Goal: Task Accomplishment & Management: Complete application form

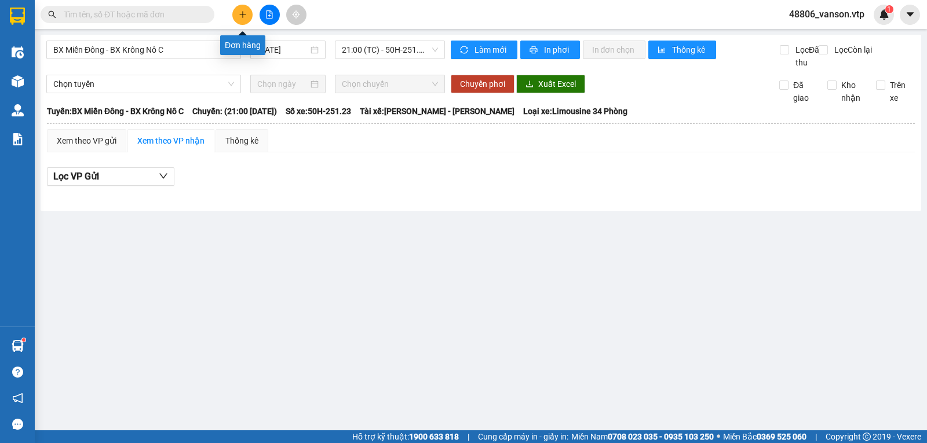
click at [246, 18] on icon "plus" at bounding box center [243, 14] width 8 height 8
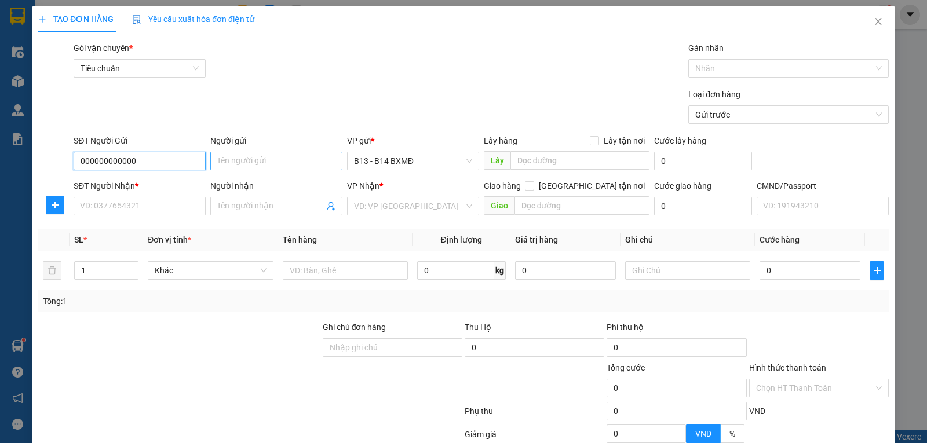
type input "000000000000"
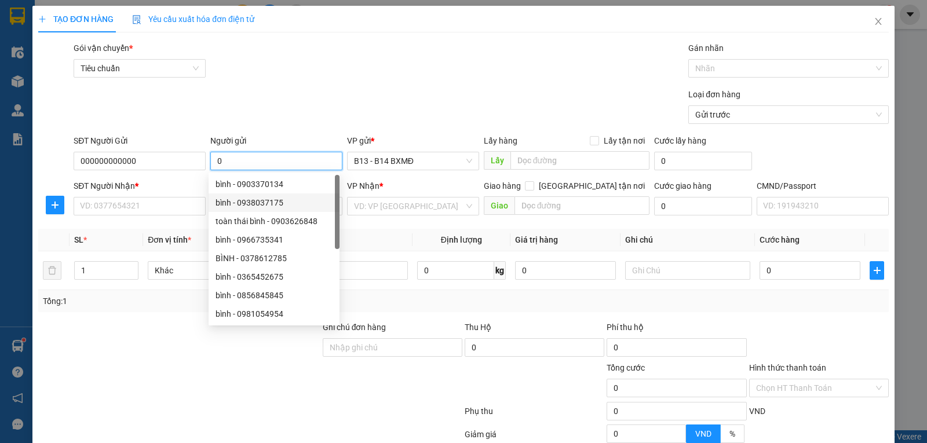
type input "0"
click at [138, 341] on div at bounding box center [179, 341] width 284 height 41
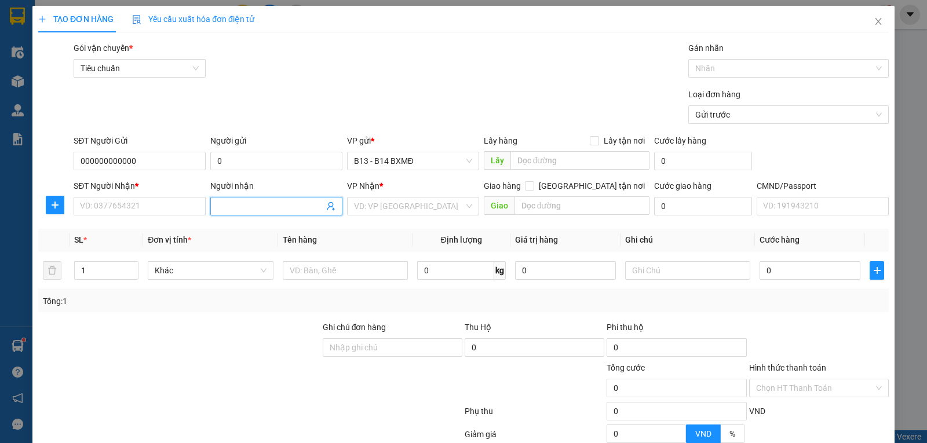
click at [271, 209] on input "Người nhận" at bounding box center [270, 206] width 107 height 13
type input "ngọc hà"
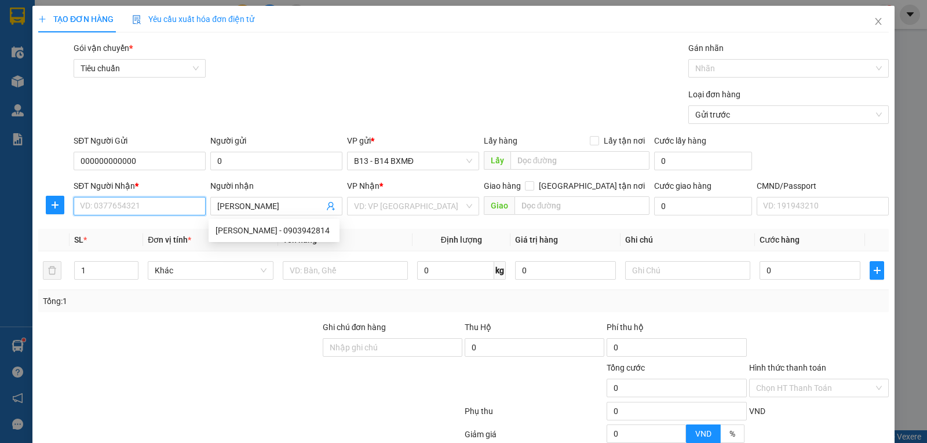
click at [164, 209] on input "SĐT Người Nhận *" at bounding box center [140, 206] width 132 height 19
type input "0984335757"
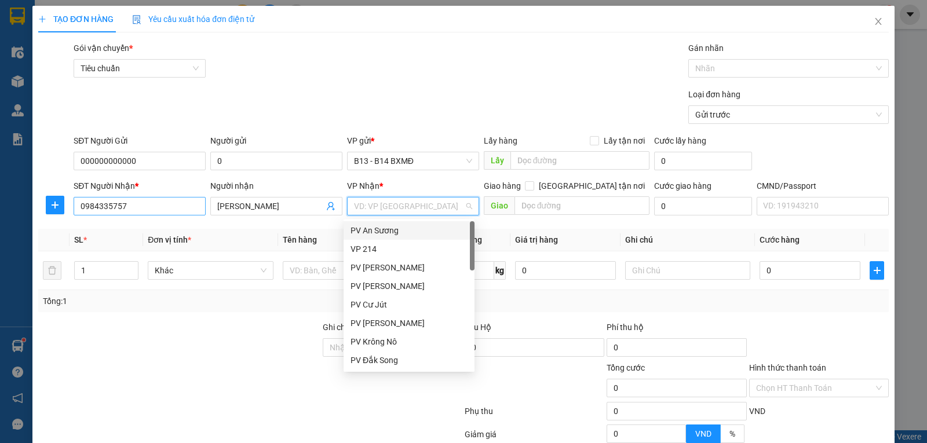
type input "d"
click at [182, 210] on input "0984335757" at bounding box center [140, 206] width 132 height 19
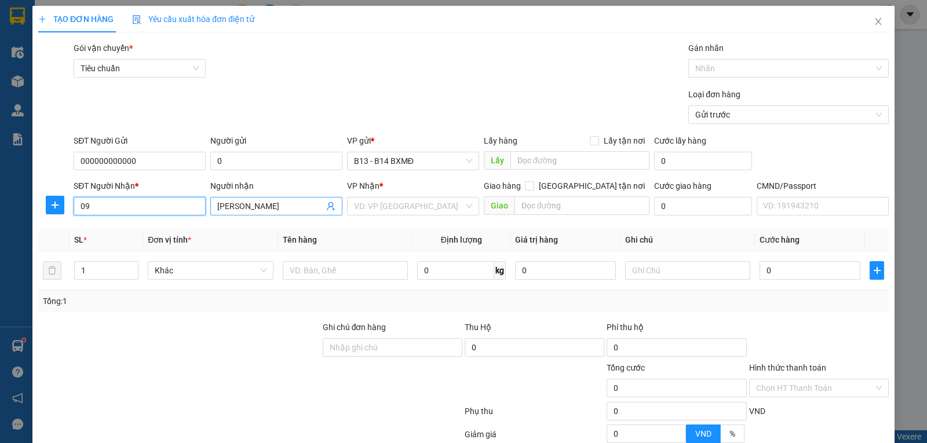
type input "0"
click at [257, 207] on input "ngọc hà" at bounding box center [270, 206] width 107 height 13
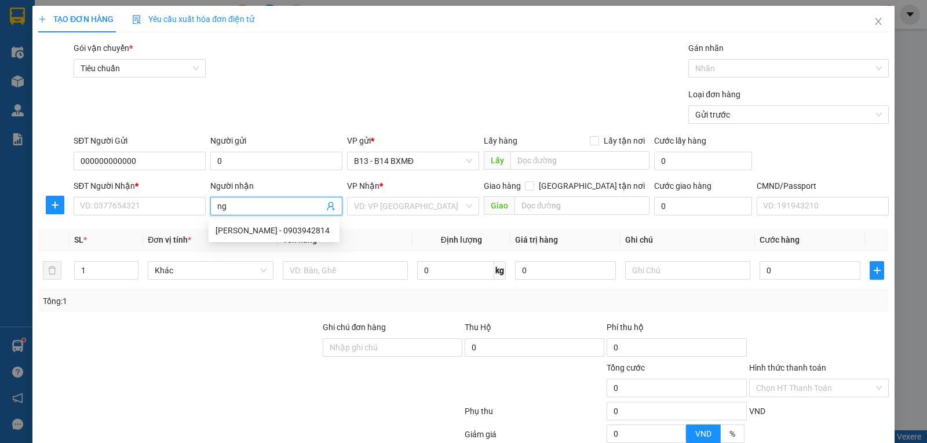
type input "n"
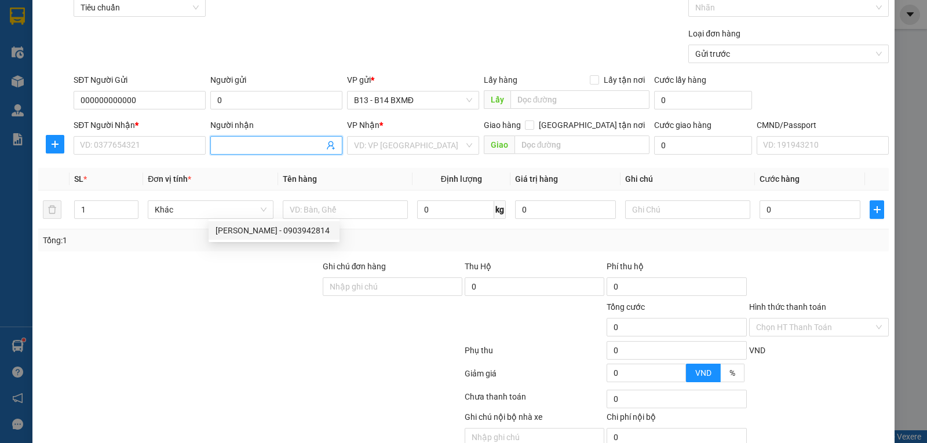
scroll to position [116, 0]
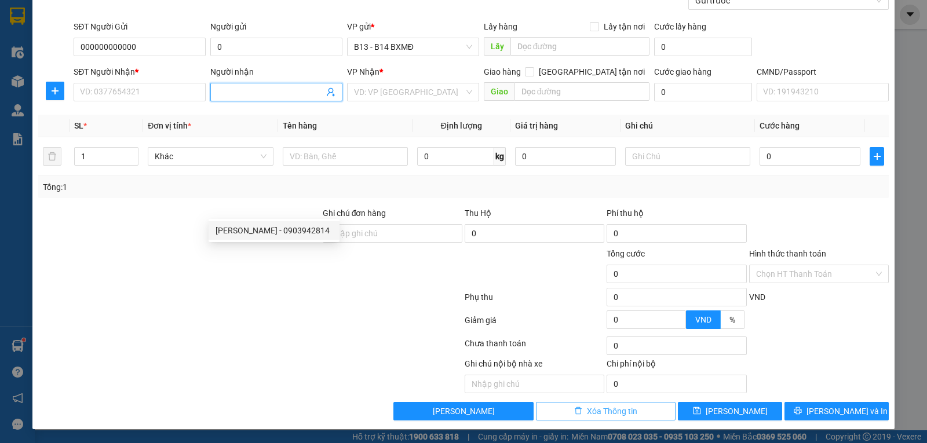
click at [621, 411] on span "Xóa Thông tin" at bounding box center [612, 411] width 50 height 13
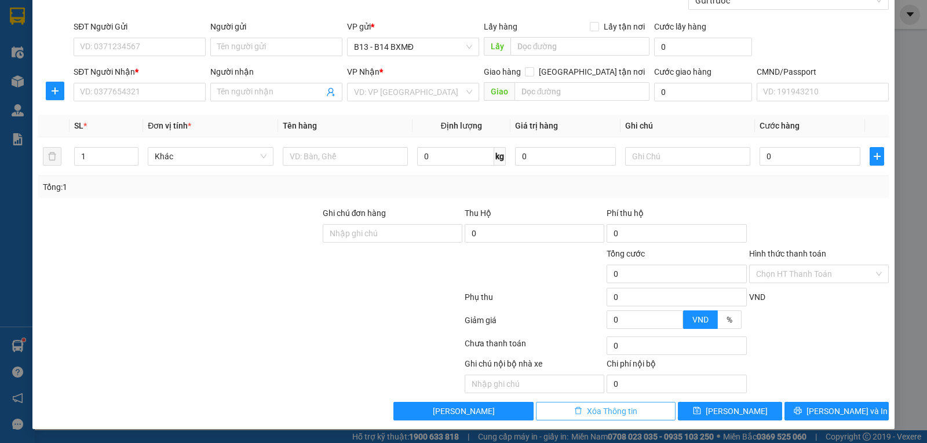
scroll to position [0, 0]
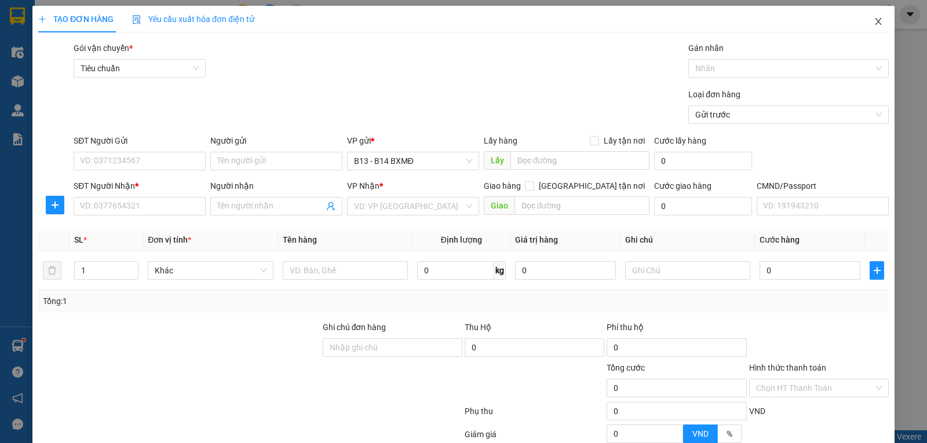
click at [873, 23] on icon "close" at bounding box center [877, 21] width 9 height 9
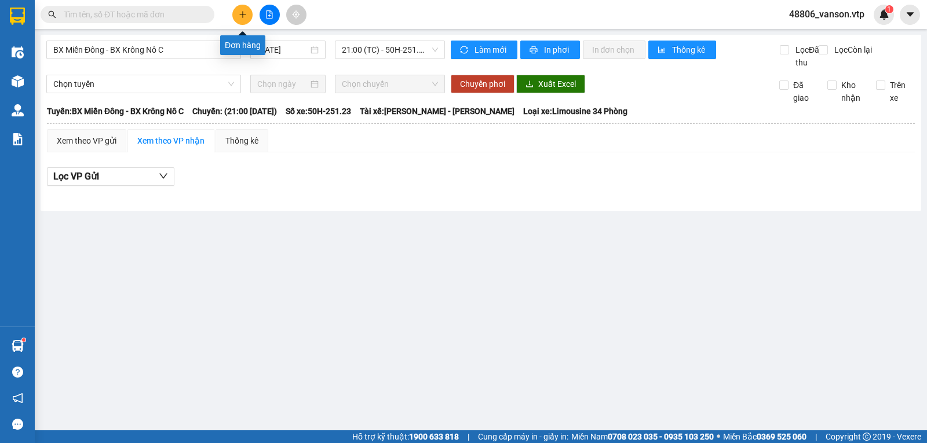
click at [243, 12] on icon "plus" at bounding box center [243, 14] width 8 height 8
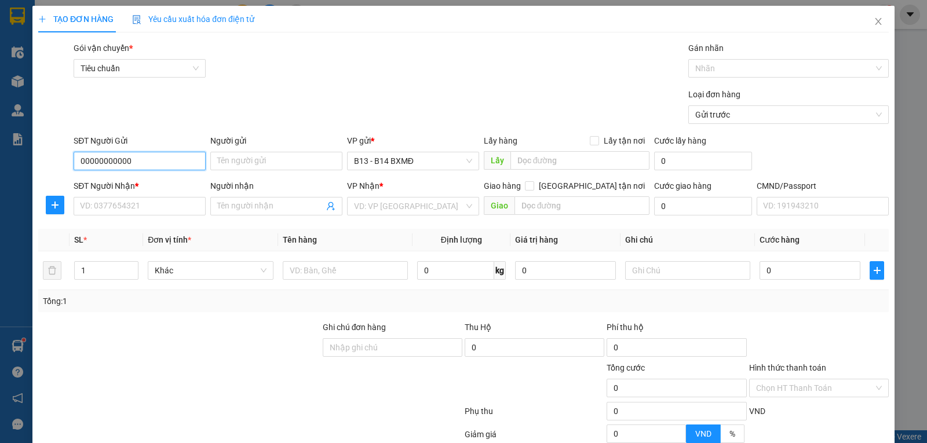
type input "00000000000"
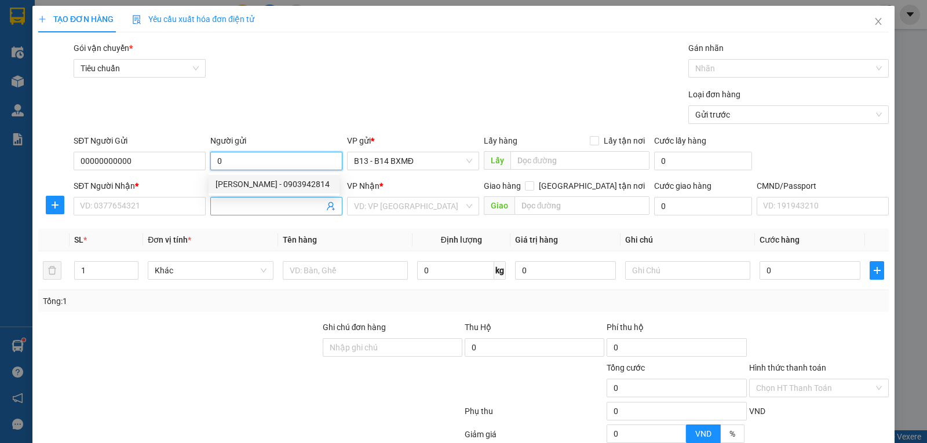
type input "0"
click at [256, 209] on input "Người nhận" at bounding box center [270, 206] width 107 height 13
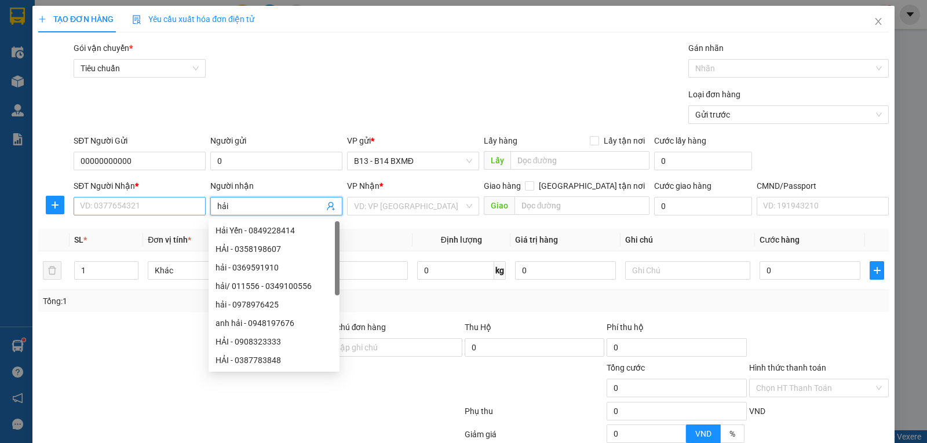
type input "hải"
click at [184, 207] on input "SĐT Người Nhận *" at bounding box center [140, 206] width 132 height 19
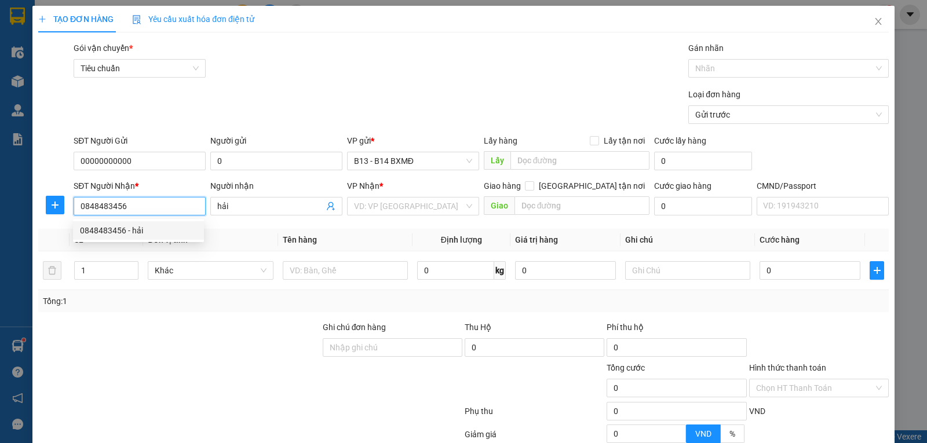
click at [151, 228] on div "0848483456 - hải" at bounding box center [138, 230] width 117 height 13
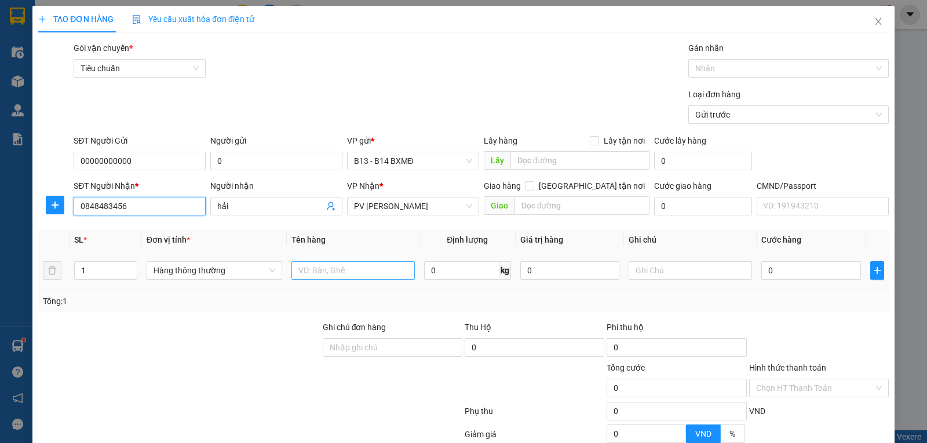
type input "0848483456"
click at [370, 273] on input "text" at bounding box center [352, 270] width 123 height 19
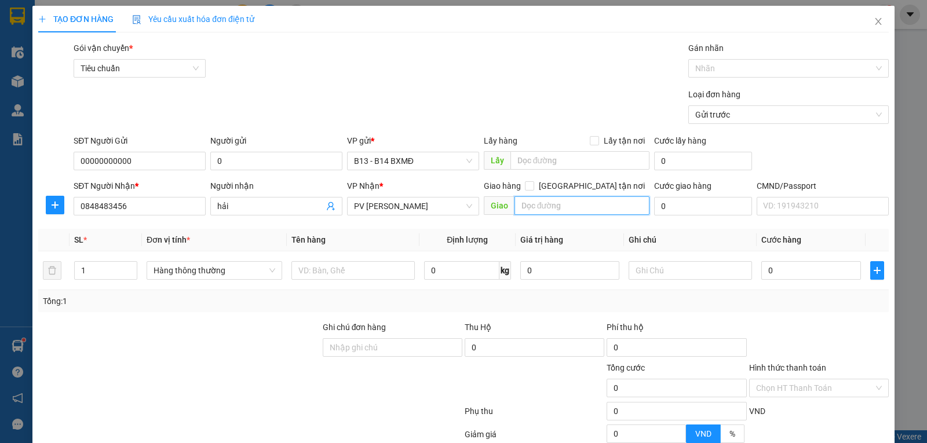
click at [540, 210] on input "text" at bounding box center [582, 205] width 136 height 19
type input "hn"
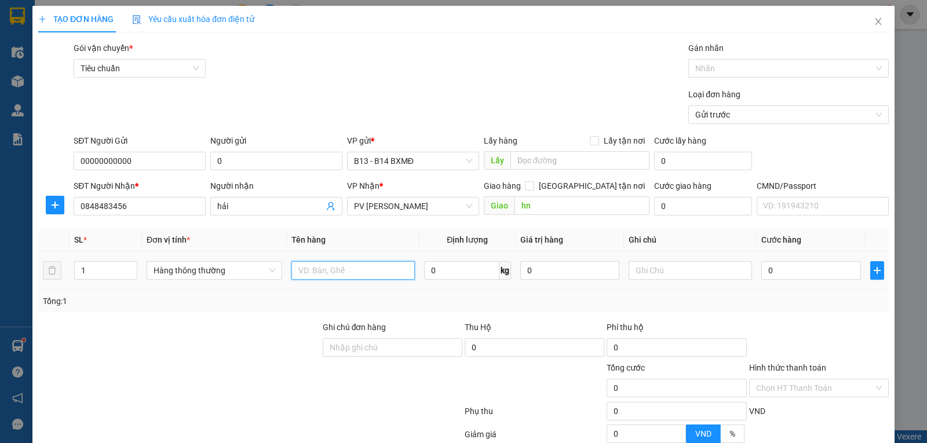
click at [320, 270] on input "text" at bounding box center [352, 270] width 123 height 19
type input "ko bik"
click at [631, 277] on input "text" at bounding box center [689, 270] width 123 height 19
type input "c"
type input "h"
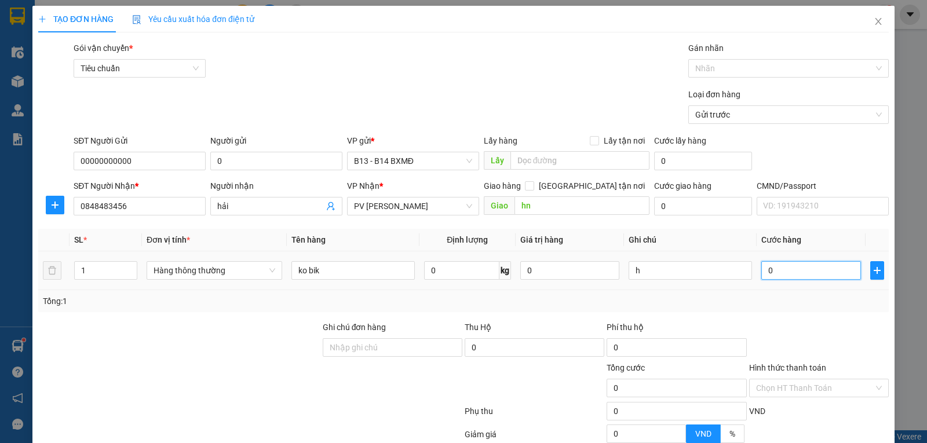
click at [773, 269] on input "0" at bounding box center [810, 270] width 99 height 19
type input "3"
type input "30"
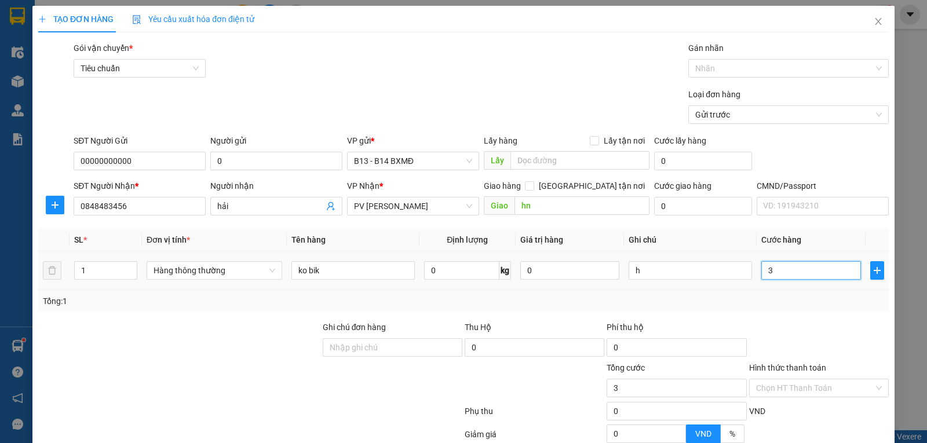
type input "30"
type input "300"
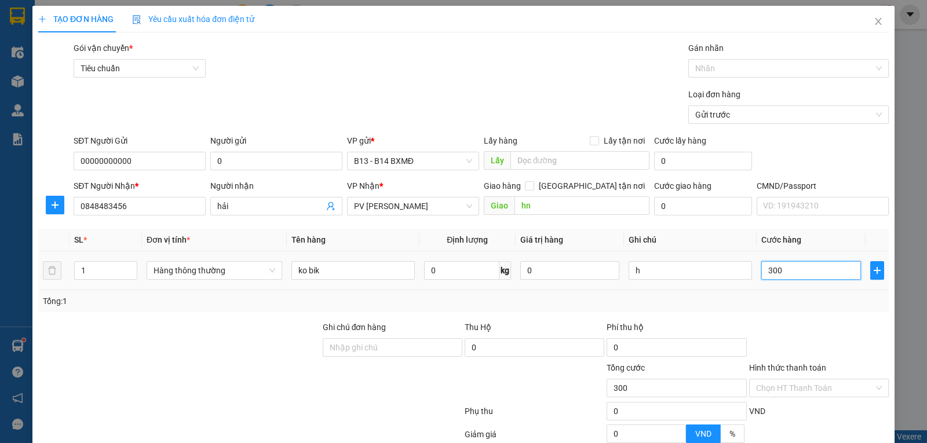
type input "3.000"
type input "30.000"
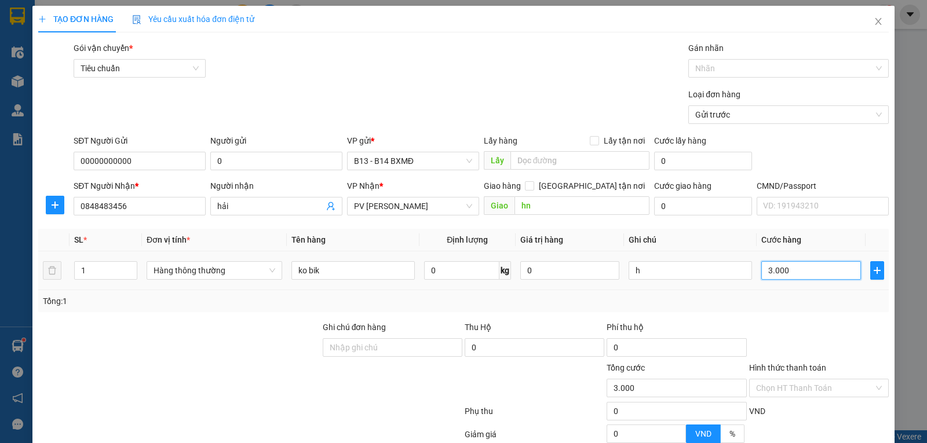
type input "30.000"
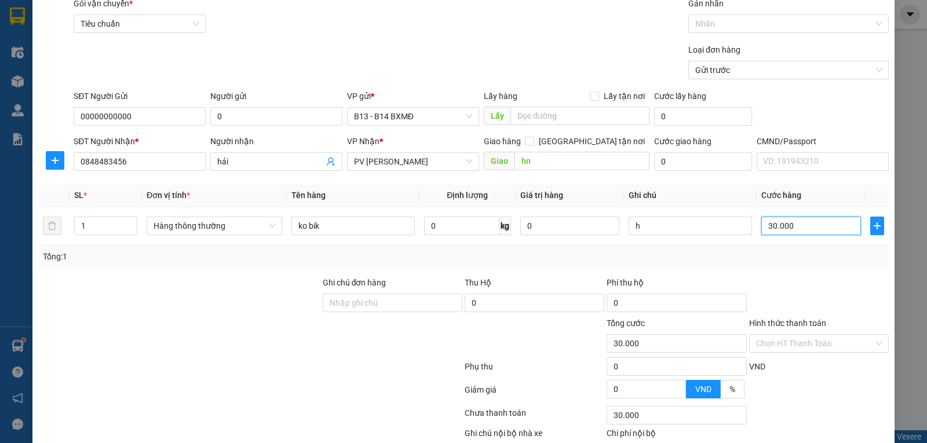
scroll to position [116, 0]
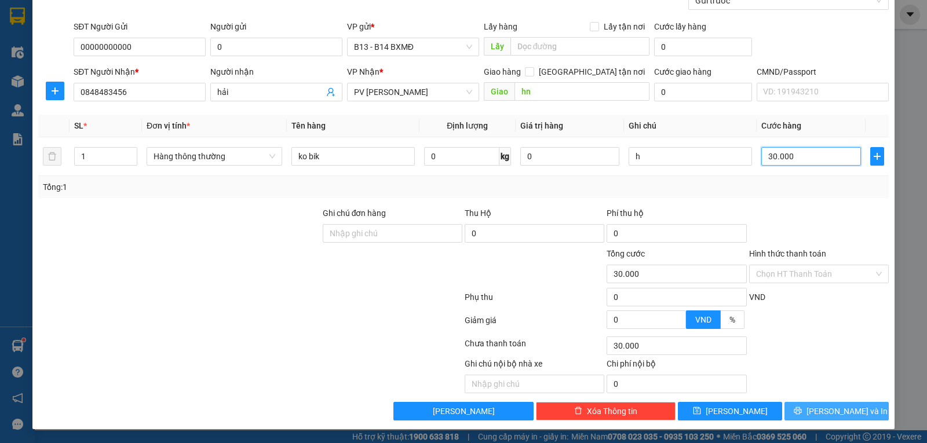
type input "30.000"
click at [817, 409] on button "[PERSON_NAME] và In" at bounding box center [836, 411] width 104 height 19
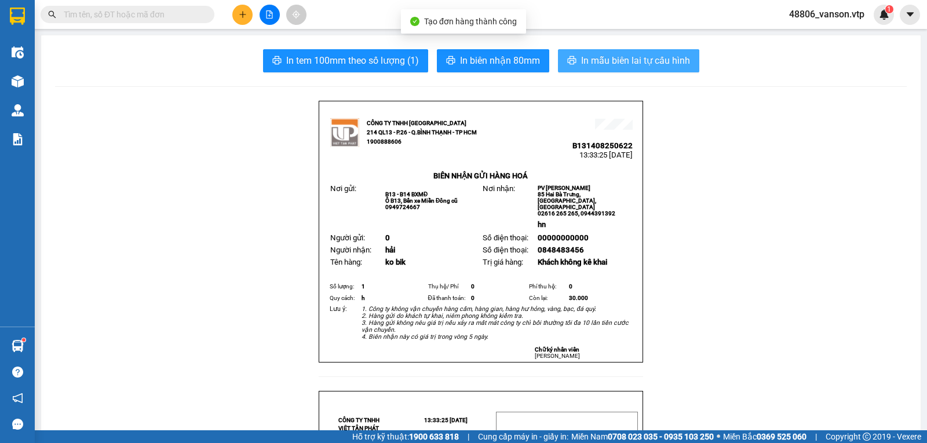
click at [603, 61] on span "In mẫu biên lai tự cấu hình" at bounding box center [635, 60] width 109 height 14
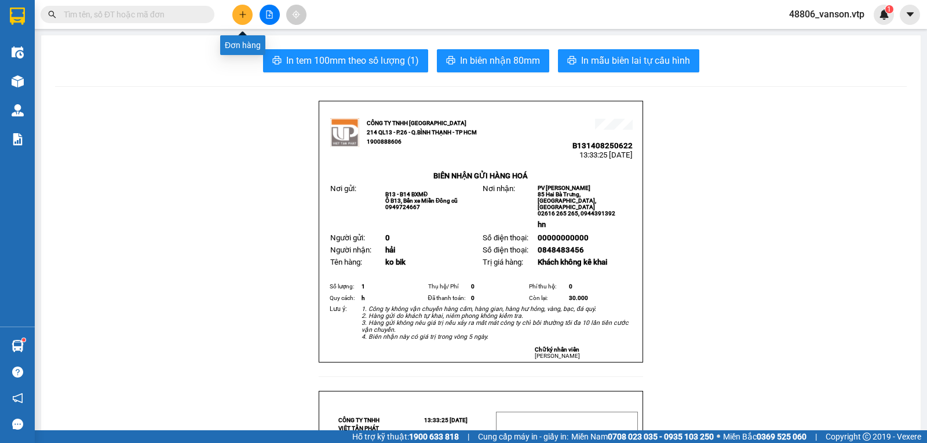
click at [237, 12] on button at bounding box center [242, 15] width 20 height 20
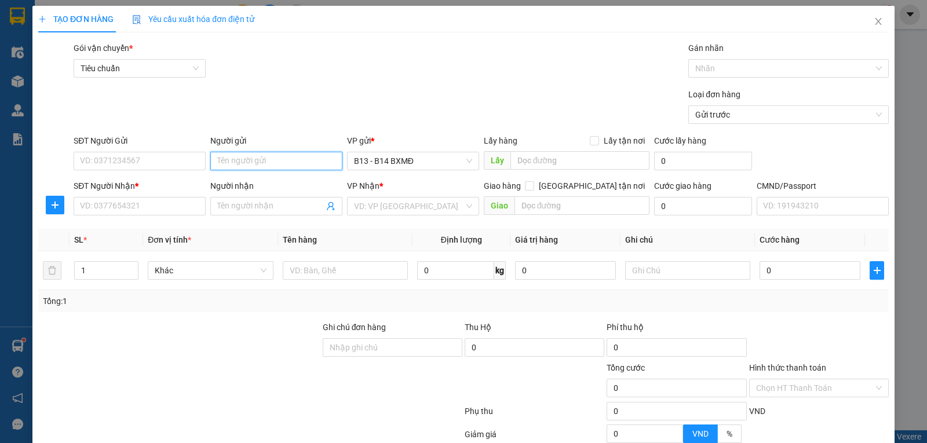
click at [242, 165] on input "Người gửi" at bounding box center [276, 161] width 132 height 19
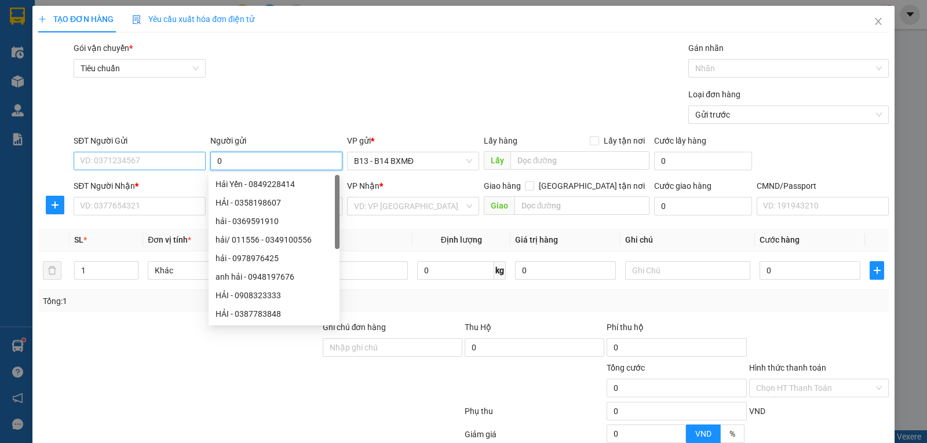
type input "0"
click at [173, 166] on input "SĐT Người Gửi" at bounding box center [140, 161] width 132 height 19
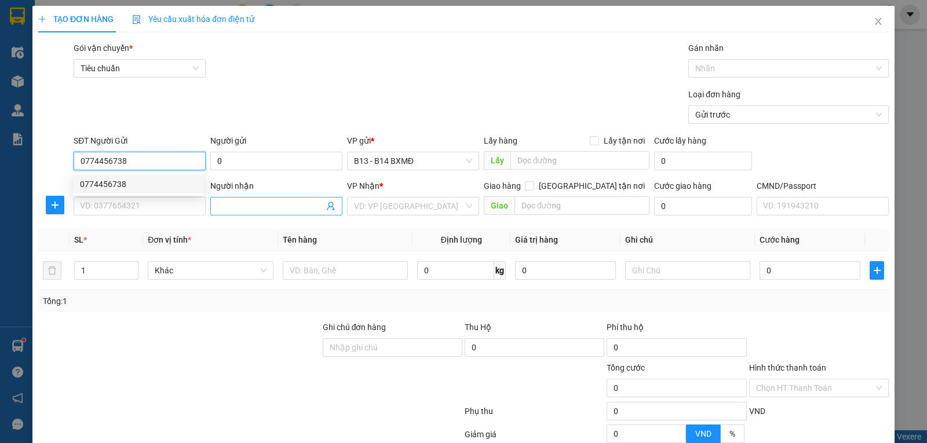
type input "0774456738"
click at [244, 213] on input "Người nhận" at bounding box center [270, 206] width 107 height 13
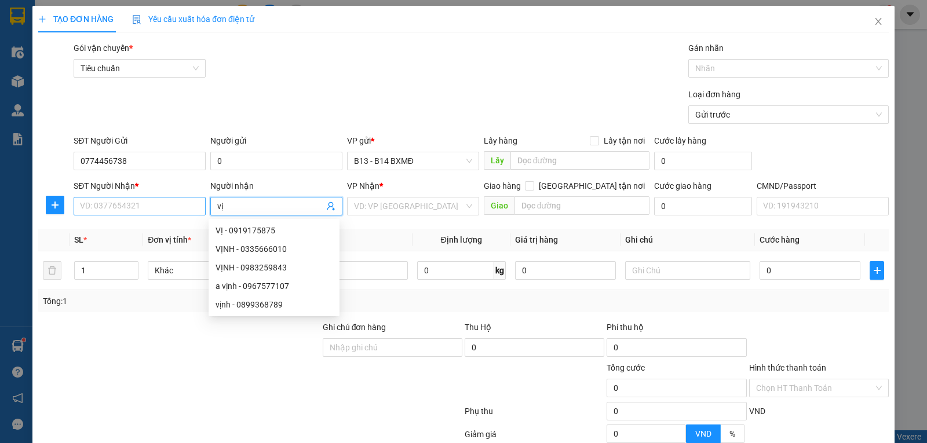
type input "vị"
click at [153, 206] on input "SĐT Người Nhận *" at bounding box center [140, 206] width 132 height 19
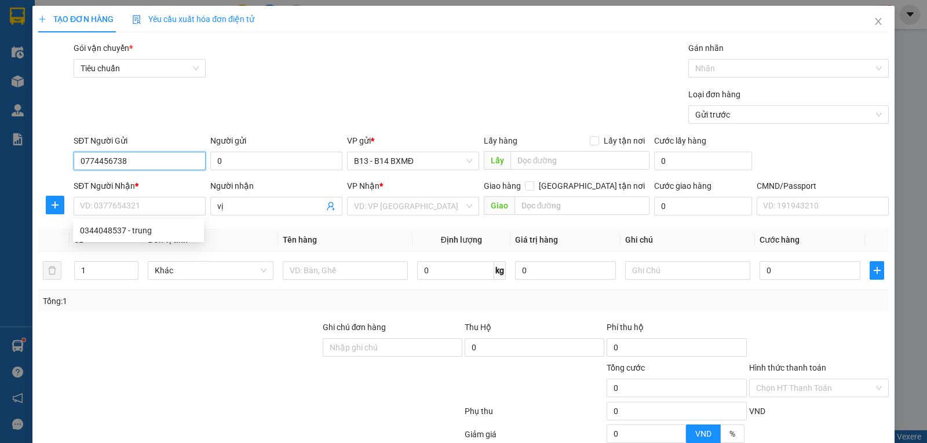
drag, startPoint x: 144, startPoint y: 165, endPoint x: 56, endPoint y: 169, distance: 88.1
click at [54, 169] on div "SĐT Người Gửi 0774456738 Người gửi 0 VP gửi * B13 - B14 BXMĐ Lấy hàng Lấy tận n…" at bounding box center [463, 154] width 853 height 41
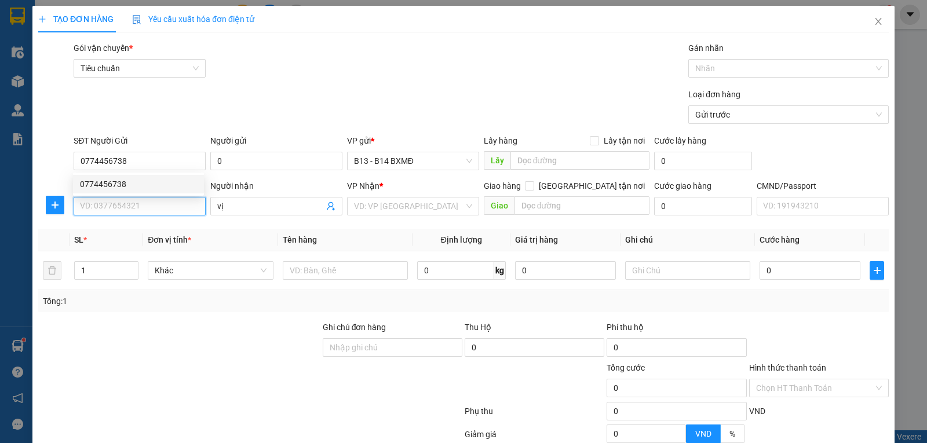
click at [154, 210] on input "SĐT Người Nhận *" at bounding box center [140, 206] width 132 height 19
paste input "0774456738"
type input "0774456738"
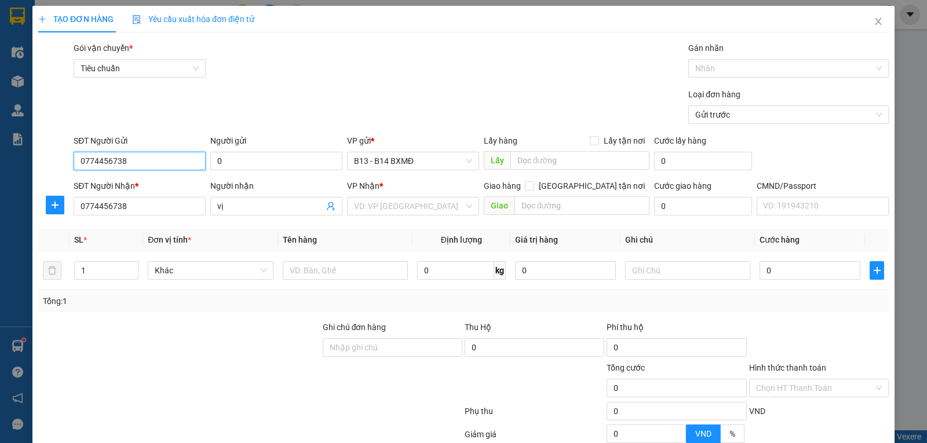
click at [144, 159] on input "0774456738" at bounding box center [140, 161] width 132 height 19
drag, startPoint x: 144, startPoint y: 158, endPoint x: 0, endPoint y: 187, distance: 147.0
click at [0, 187] on div "TẠO ĐƠN HÀNG Yêu cầu xuất hóa đơn điện tử Transit Pickup Surcharge Ids Transit …" at bounding box center [463, 221] width 927 height 443
click at [149, 212] on input "0774456738" at bounding box center [140, 206] width 132 height 19
drag, startPoint x: 150, startPoint y: 212, endPoint x: 0, endPoint y: 217, distance: 150.1
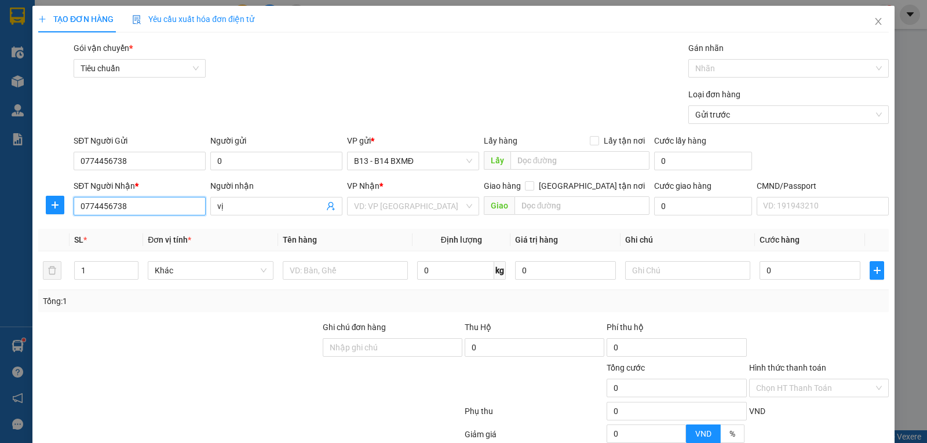
click at [0, 217] on div "TẠO ĐƠN HÀNG Yêu cầu xuất hóa đơn điện tử Transit Pickup Surcharge Ids Transit …" at bounding box center [463, 221] width 927 height 443
type input "0935891363"
click at [403, 209] on input "search" at bounding box center [409, 206] width 110 height 17
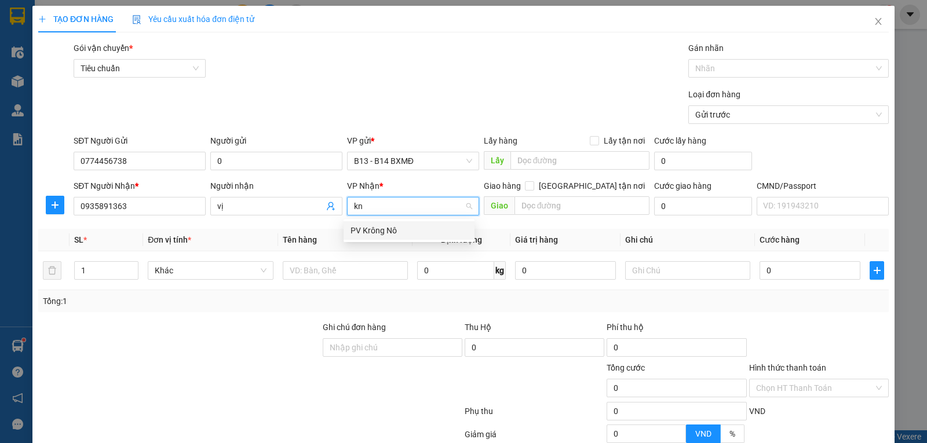
type input "kn"
click at [407, 240] on body "Kết quả tìm kiếm ( 1 ) Bộ lọc Mã ĐH Trạng thái Món hàng Thu hộ Tổng cước Chưa c…" at bounding box center [463, 221] width 927 height 443
click at [381, 206] on input "search" at bounding box center [409, 206] width 110 height 17
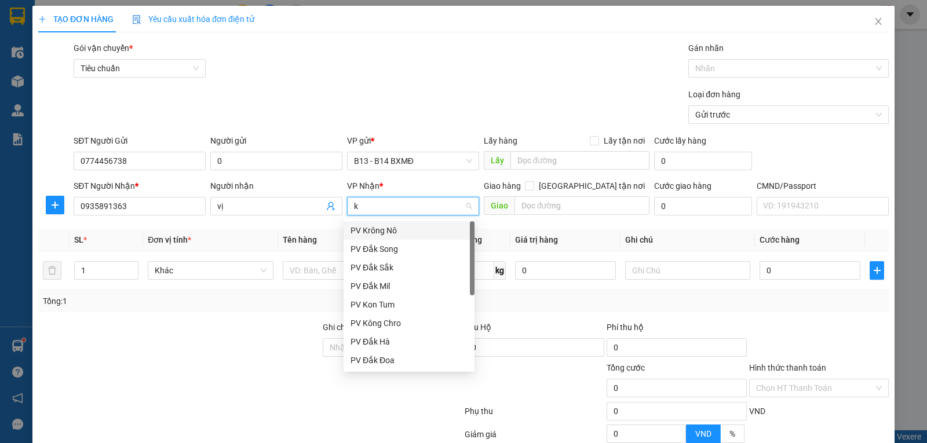
type input "kn"
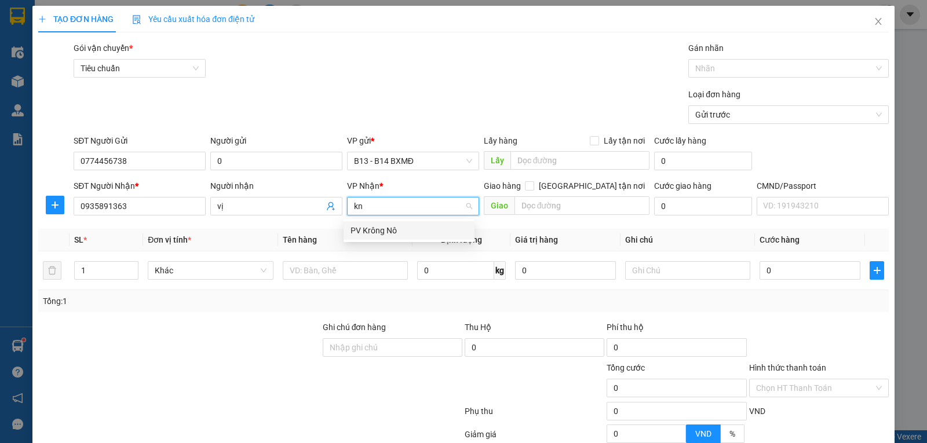
click at [400, 228] on div "PV Krông Nô" at bounding box center [408, 230] width 117 height 13
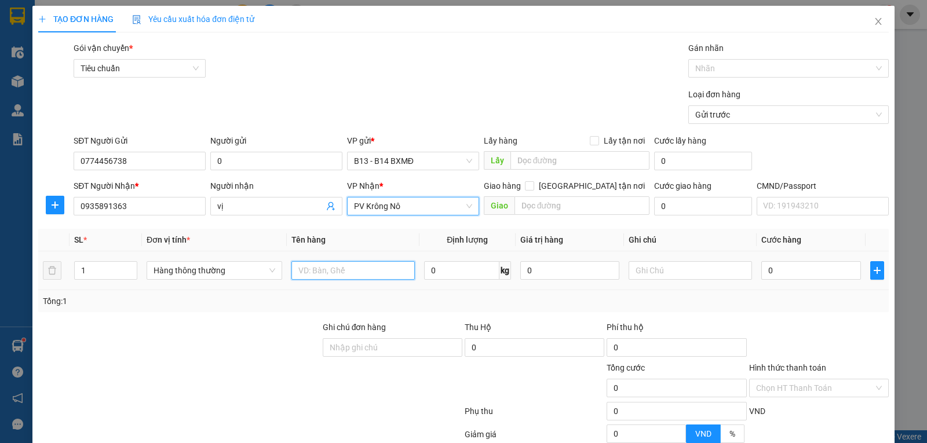
click at [315, 273] on input "text" at bounding box center [352, 270] width 123 height 19
type input "pt"
click at [111, 272] on input "1" at bounding box center [106, 270] width 62 height 17
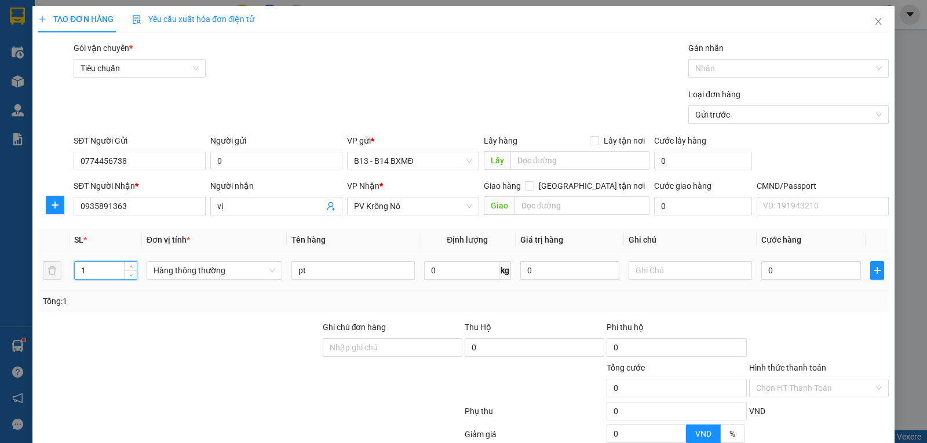
click at [111, 272] on input "1" at bounding box center [106, 270] width 62 height 17
type input "2"
click at [671, 277] on input "text" at bounding box center [689, 270] width 123 height 19
type input "th"
click at [800, 276] on input "0" at bounding box center [810, 270] width 99 height 19
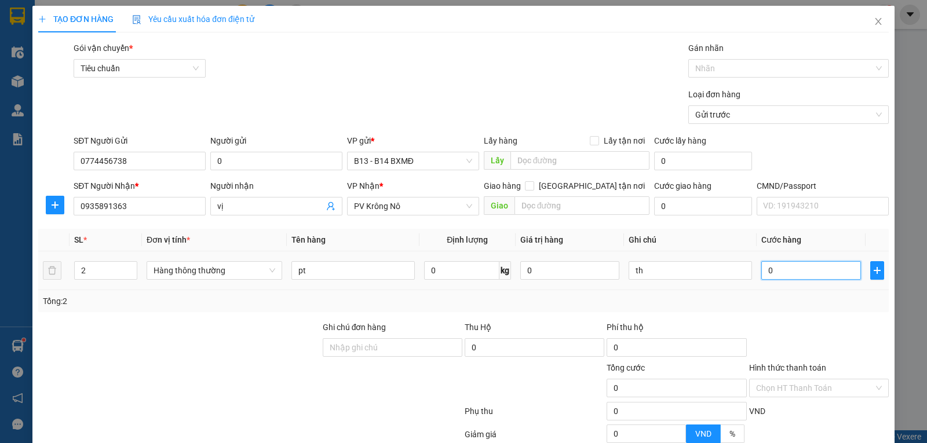
type input "1"
type input "10"
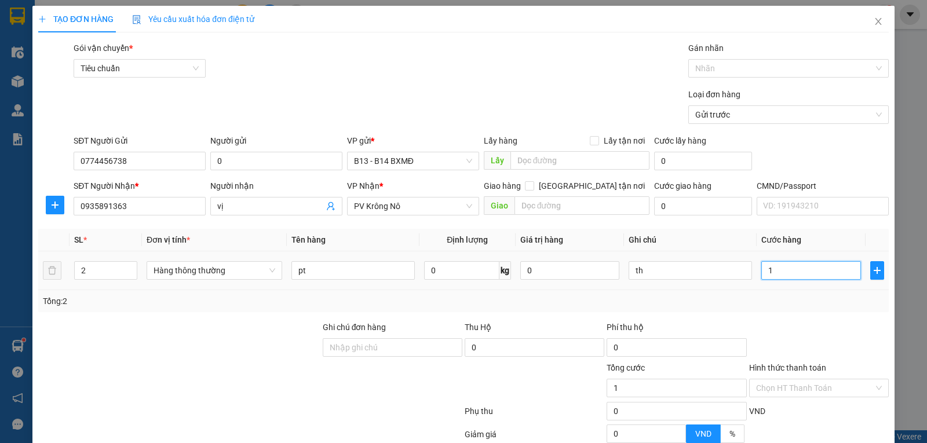
type input "10"
type input "100"
type input "1.000"
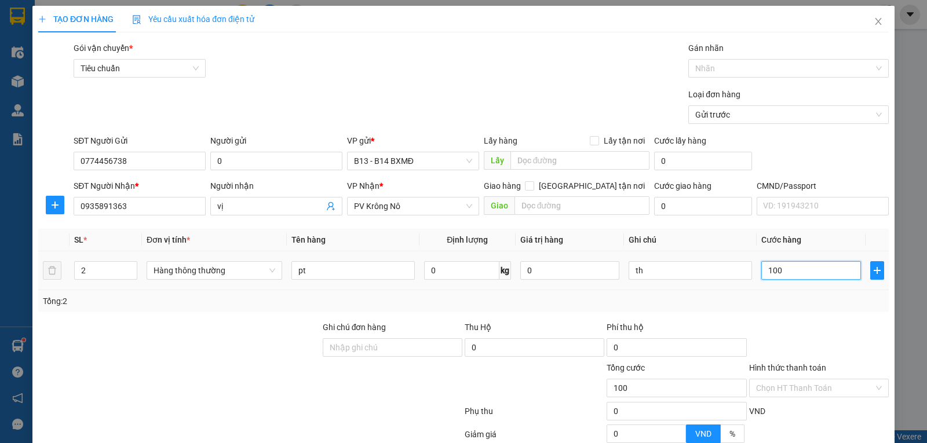
type input "1.000"
type input "10.000"
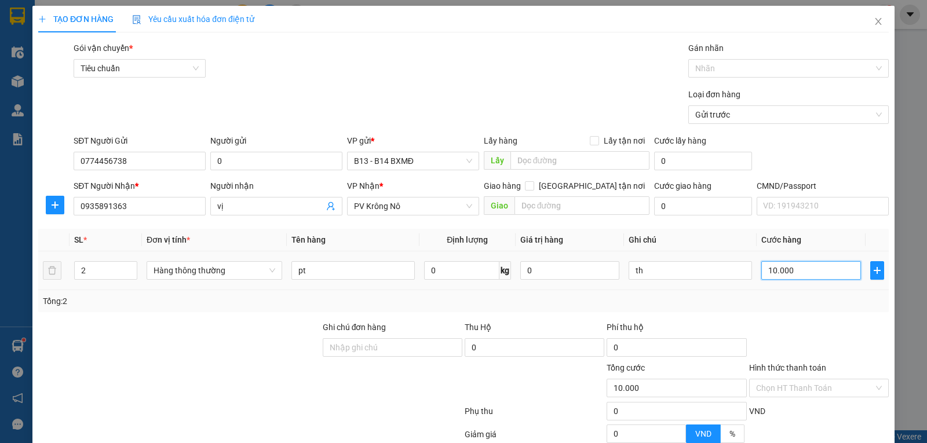
type input "100.000"
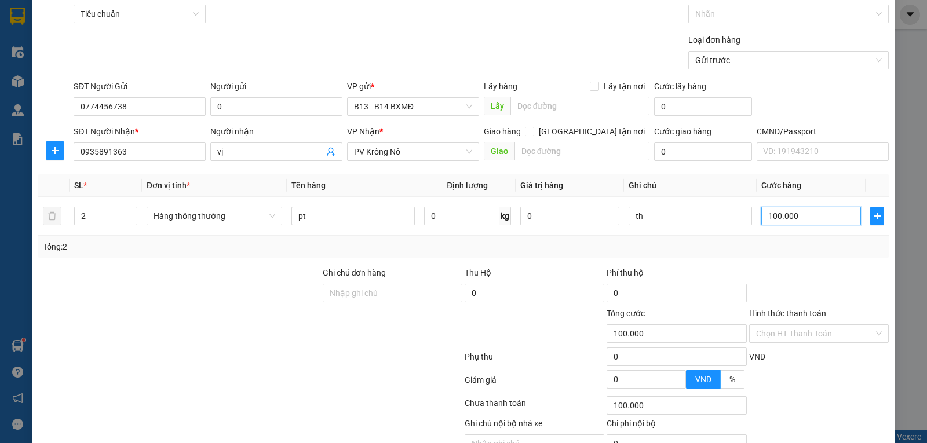
scroll to position [116, 0]
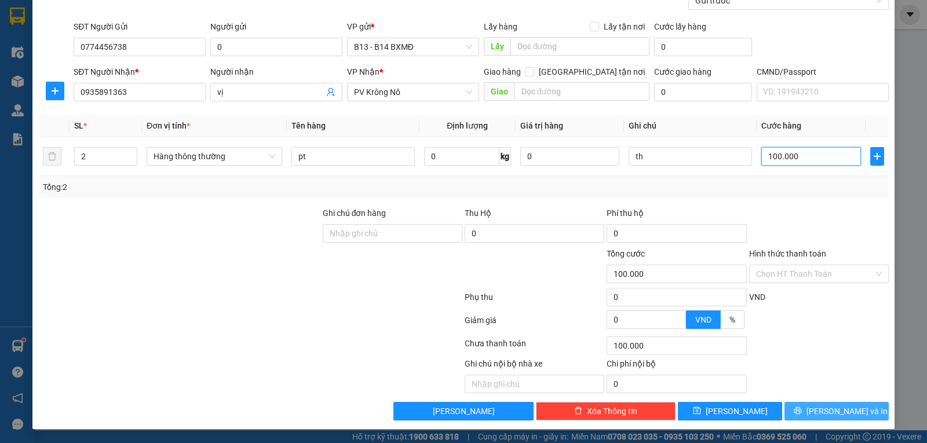
type input "100.000"
drag, startPoint x: 806, startPoint y: 414, endPoint x: 802, endPoint y: 404, distance: 10.6
click at [802, 414] on icon "printer" at bounding box center [798, 411] width 8 height 8
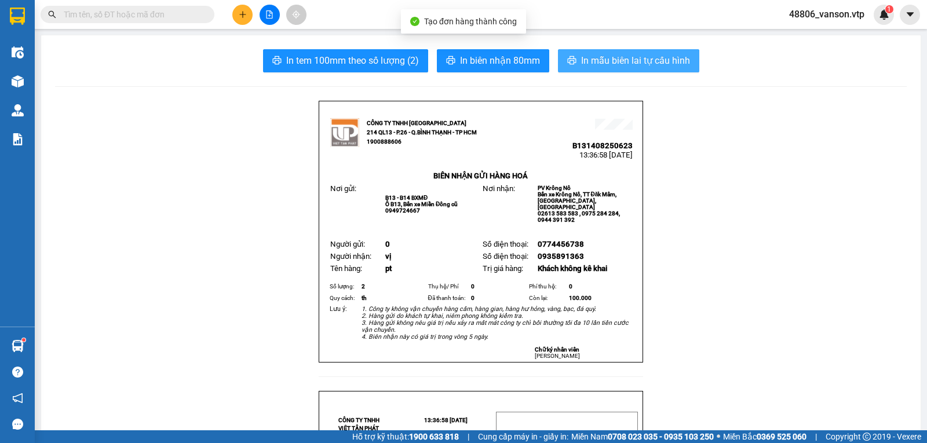
click at [592, 60] on span "In mẫu biên lai tự cấu hình" at bounding box center [635, 60] width 109 height 14
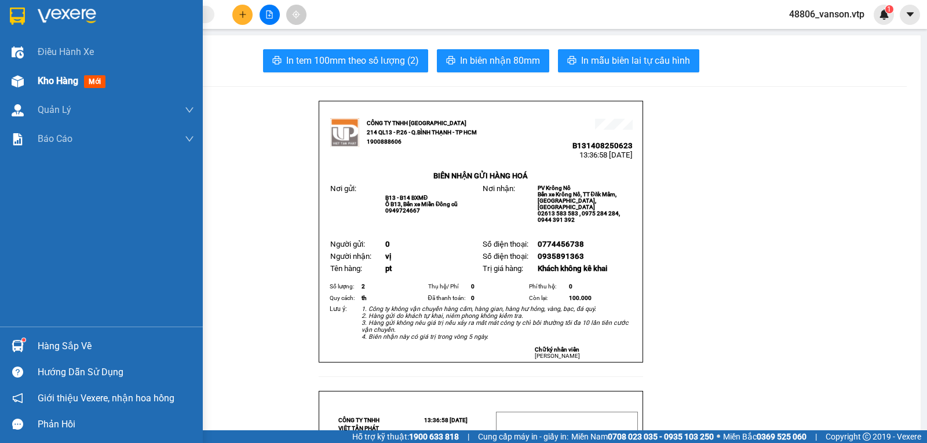
click at [54, 84] on span "Kho hàng" at bounding box center [58, 80] width 41 height 11
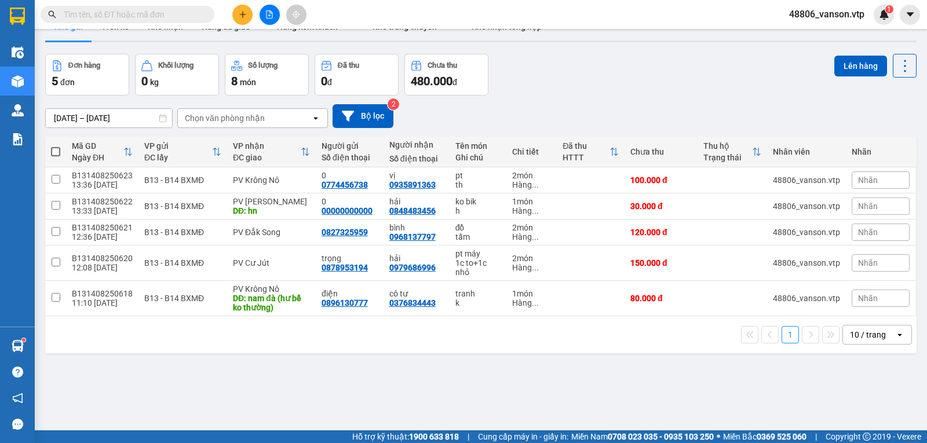
scroll to position [53, 0]
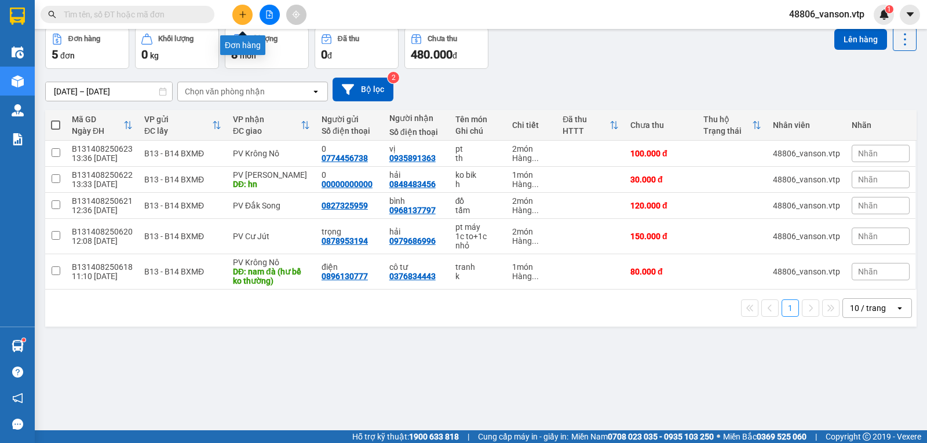
click at [242, 15] on icon "plus" at bounding box center [243, 14] width 8 height 8
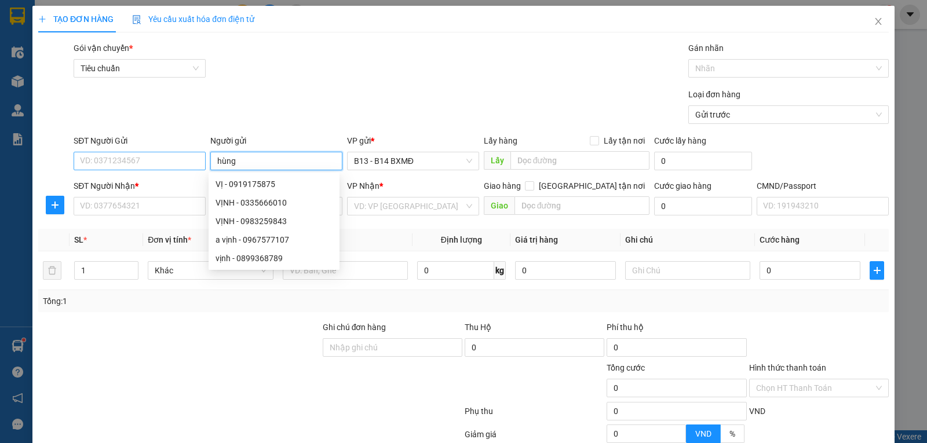
type input "hùng"
click at [163, 159] on input "SĐT Người Gửi" at bounding box center [140, 161] width 132 height 19
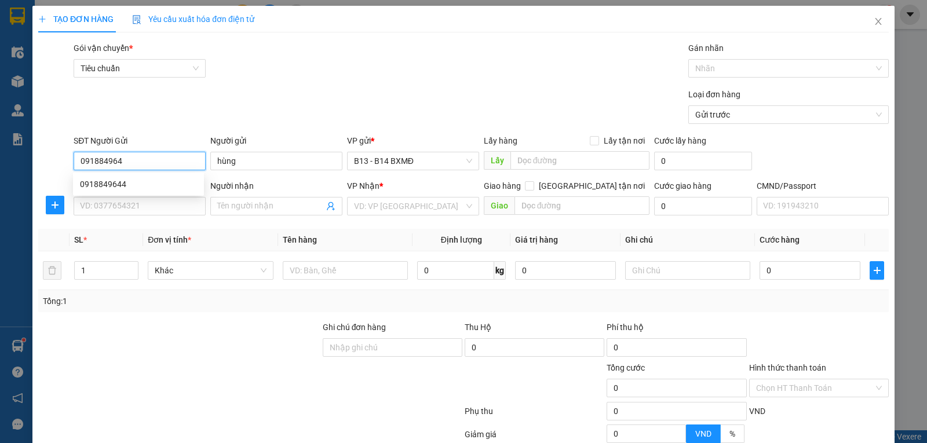
type input "0918849644"
click at [151, 186] on div "0918849644" at bounding box center [138, 184] width 117 height 13
type input "0971646878"
type input "hân"
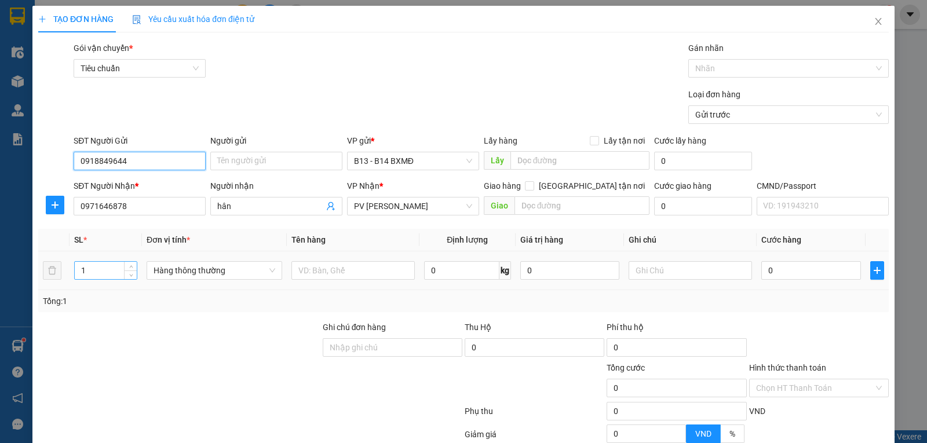
type input "0918849644"
click at [88, 272] on input "1" at bounding box center [106, 270] width 62 height 17
type input "2"
click at [368, 279] on input "text" at bounding box center [352, 270] width 123 height 19
type input "pt"
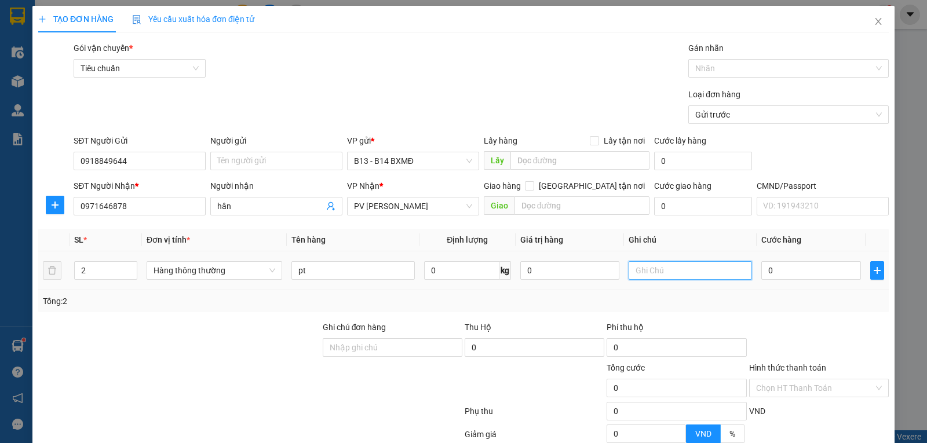
click at [679, 271] on input "text" at bounding box center [689, 270] width 123 height 19
type input "th"
click at [779, 277] on input "0" at bounding box center [810, 270] width 99 height 19
type input "1"
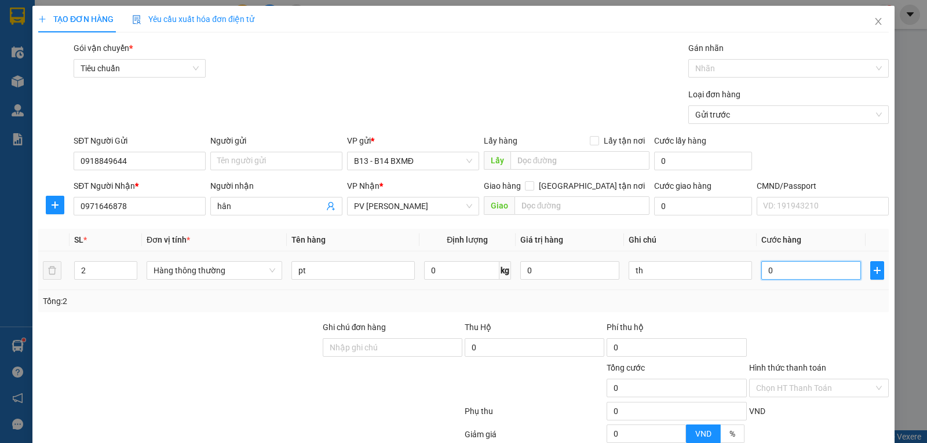
type input "1"
type input "15"
type input "150"
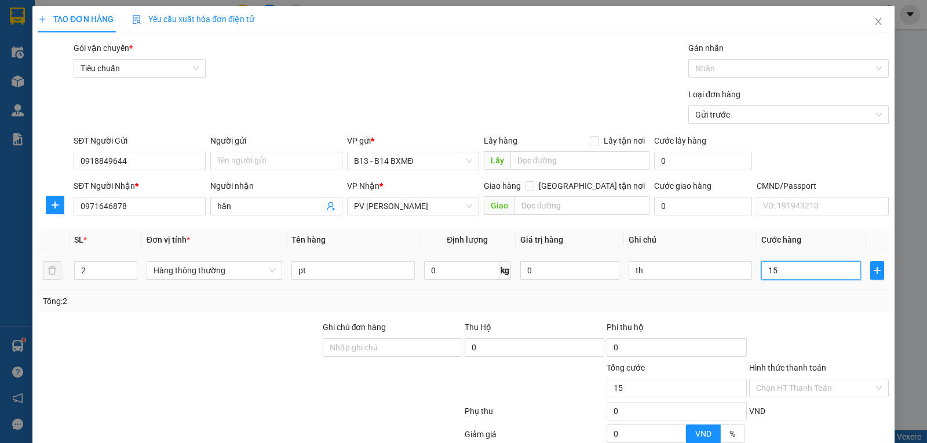
type input "150"
type input "1.500"
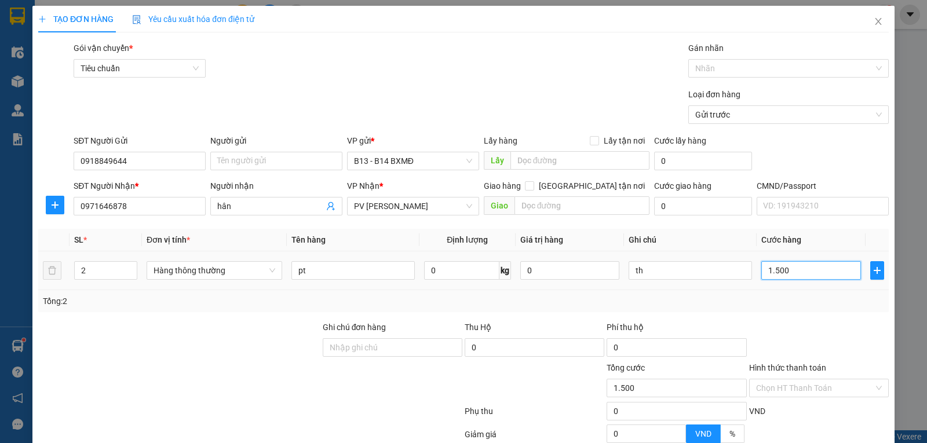
type input "15.000"
type input "150.000"
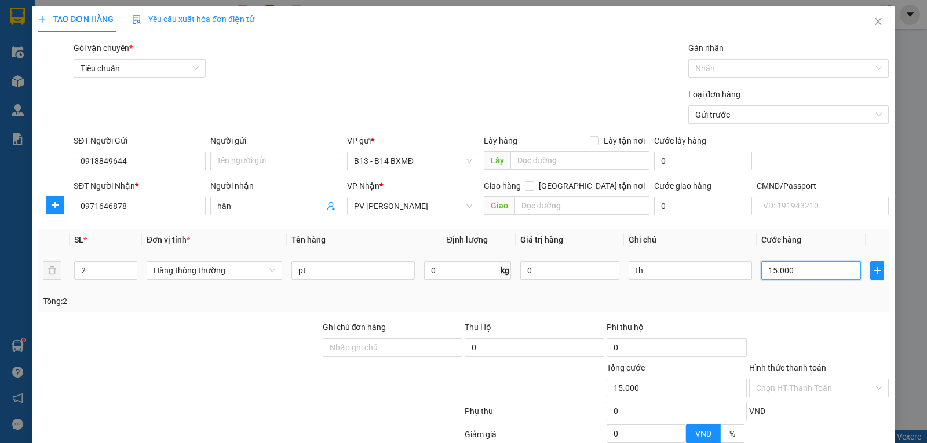
type input "150.000"
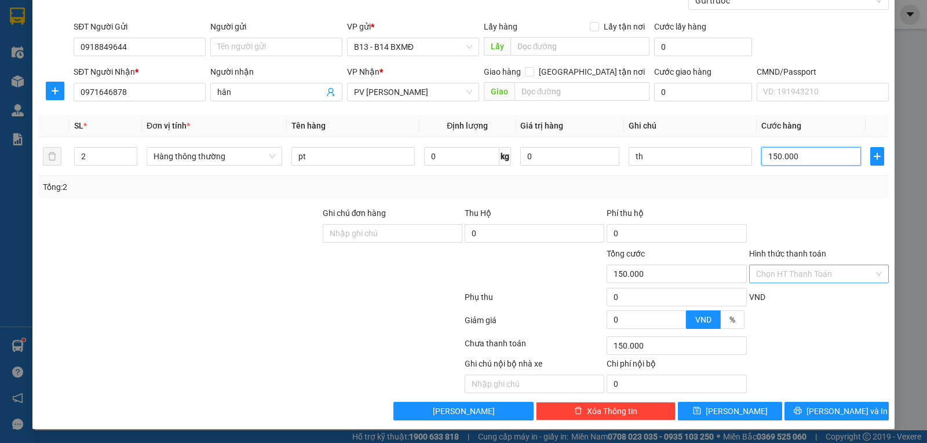
type input "150.000"
click at [771, 272] on input "Hình thức thanh toán" at bounding box center [815, 273] width 118 height 17
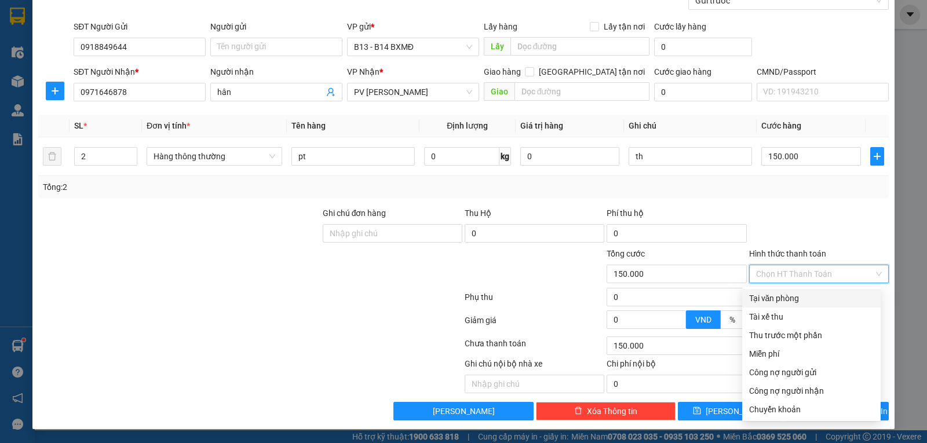
click at [766, 292] on div "Tại văn phòng" at bounding box center [811, 298] width 125 height 13
type input "0"
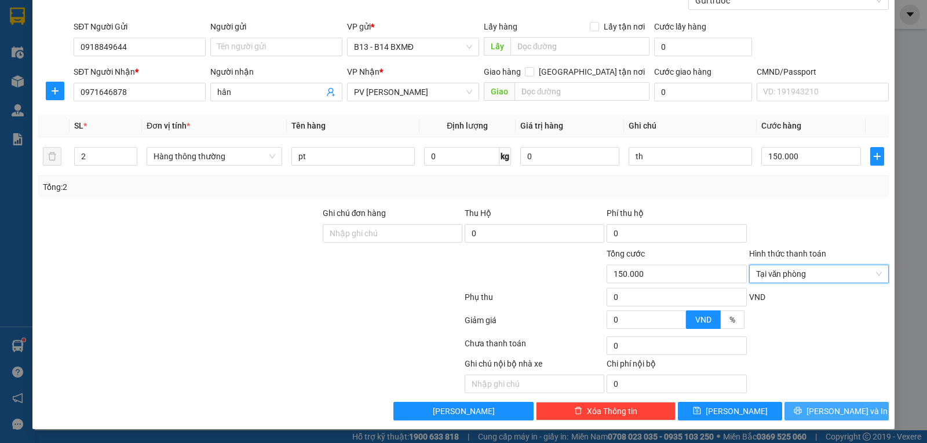
click at [816, 410] on button "[PERSON_NAME] và In" at bounding box center [836, 411] width 104 height 19
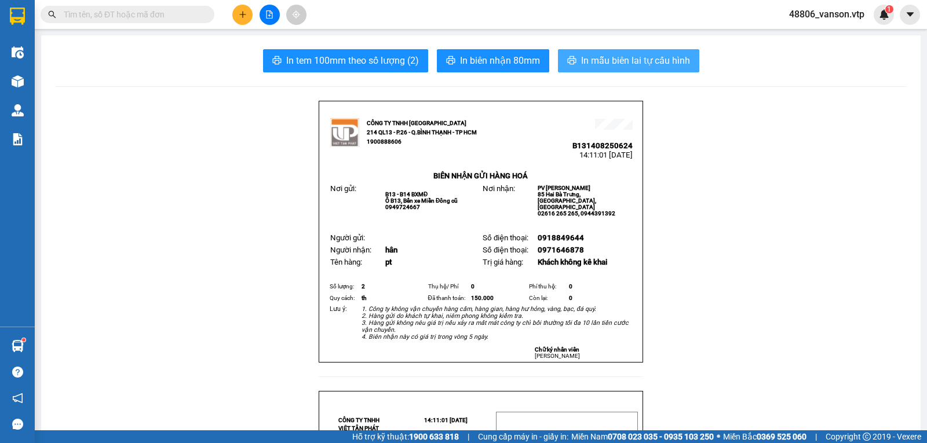
click at [657, 63] on span "In mẫu biên lai tự cấu hình" at bounding box center [635, 60] width 109 height 14
click at [242, 12] on icon "plus" at bounding box center [243, 14] width 8 height 8
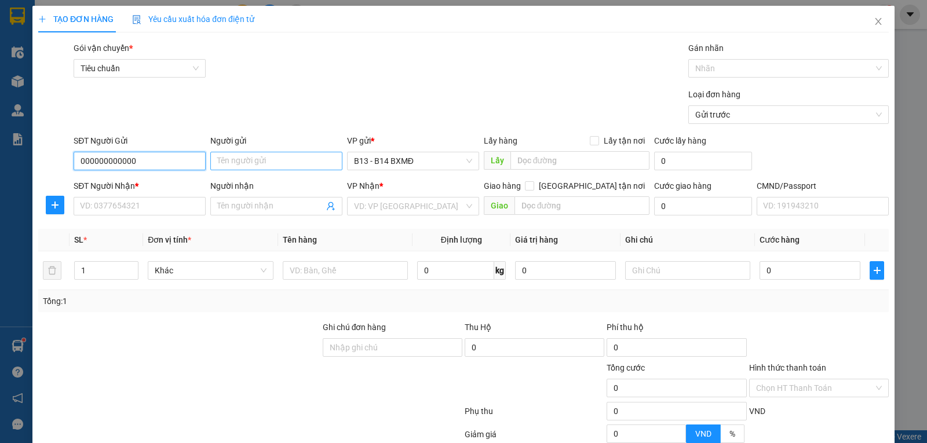
type input "000000000000"
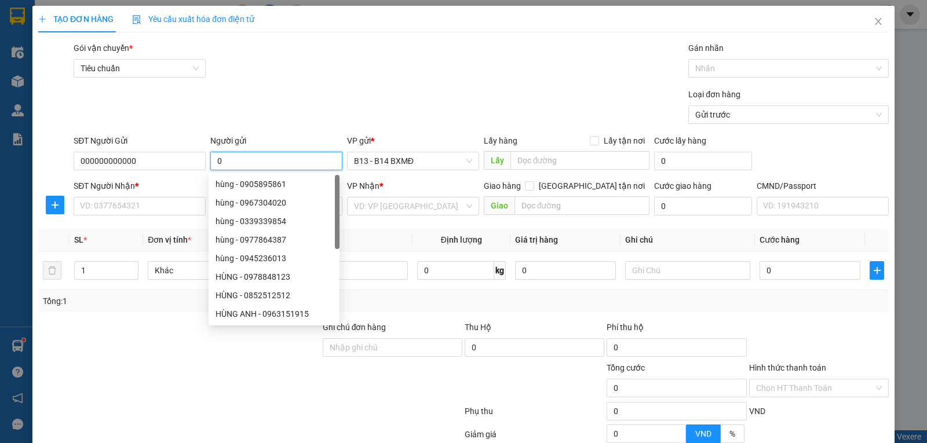
type input "0"
click at [137, 311] on div "Tổng: 1" at bounding box center [463, 301] width 850 height 22
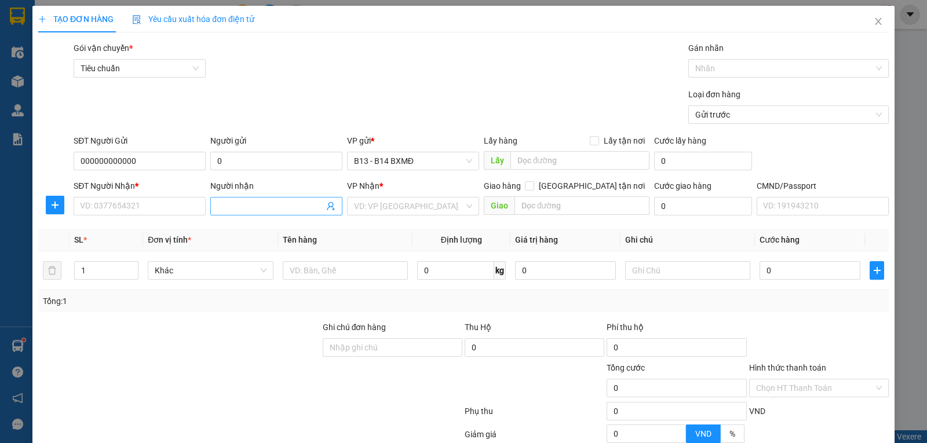
click at [237, 211] on input "Người nhận" at bounding box center [270, 206] width 107 height 13
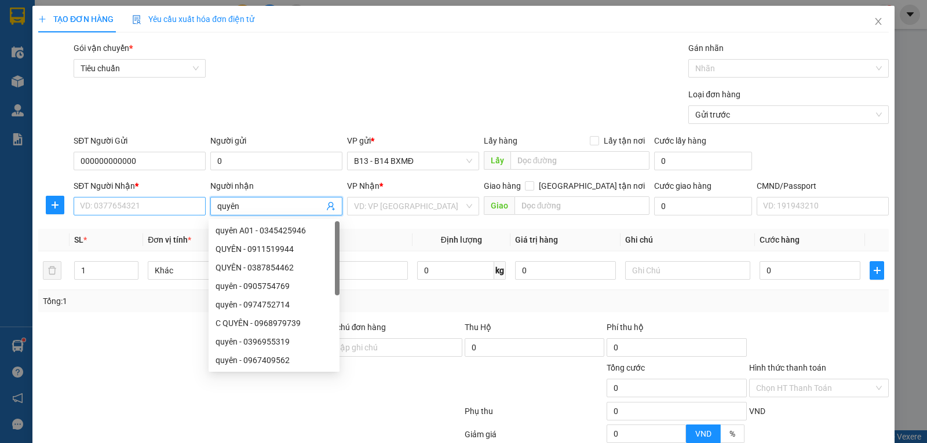
type input "quyên"
click at [153, 206] on input "SĐT Người Nhận *" at bounding box center [140, 206] width 132 height 19
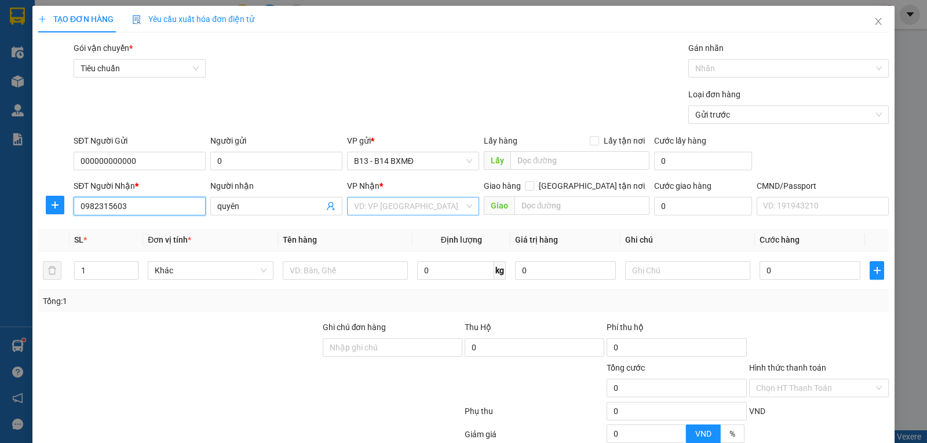
type input "0982315603"
click at [392, 213] on input "search" at bounding box center [409, 206] width 110 height 17
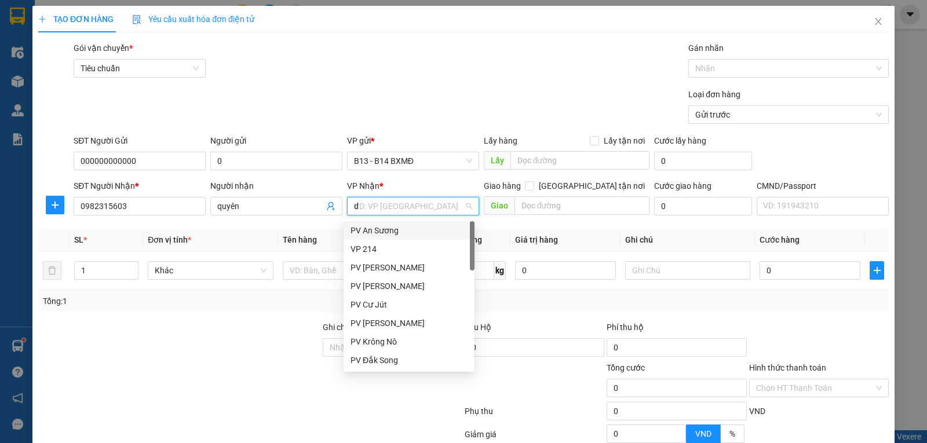
type input "ds"
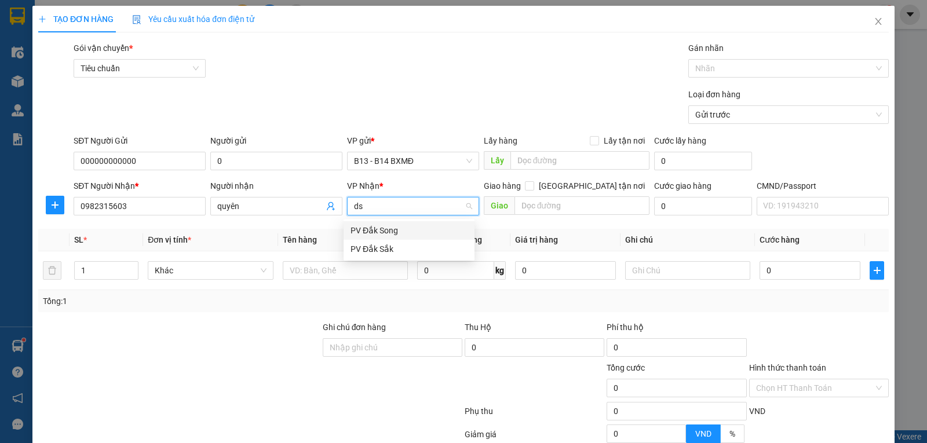
click at [394, 235] on div "PV Đắk Song" at bounding box center [408, 230] width 117 height 13
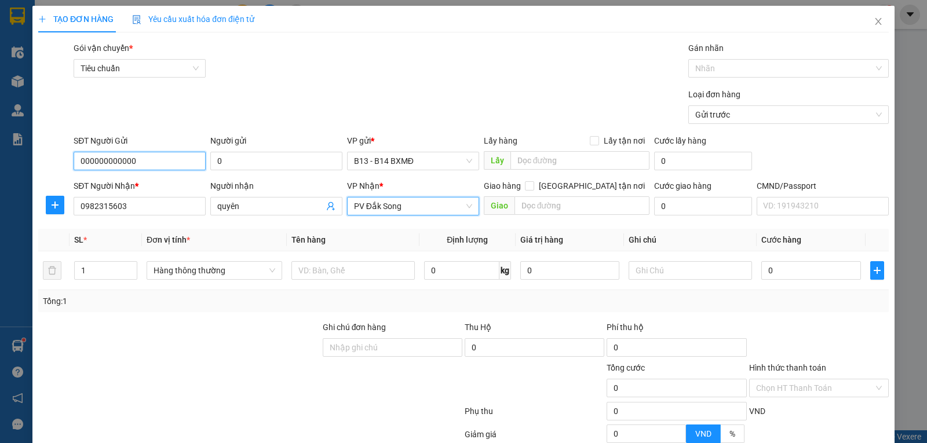
click at [152, 162] on input "000000000000" at bounding box center [140, 161] width 132 height 19
type input "0"
type input "0767068111"
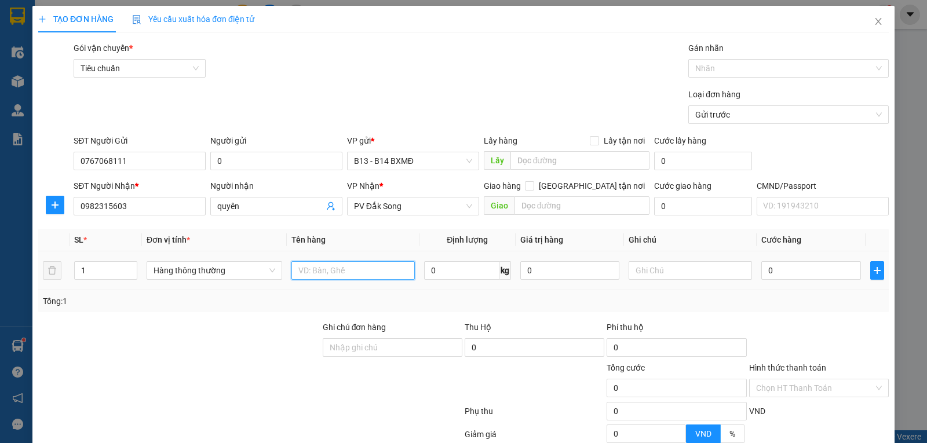
click at [367, 270] on input "text" at bounding box center [352, 270] width 123 height 19
type input "qa"
click at [657, 275] on input "text" at bounding box center [689, 270] width 123 height 19
type input "b"
click at [776, 275] on input "0" at bounding box center [810, 270] width 99 height 19
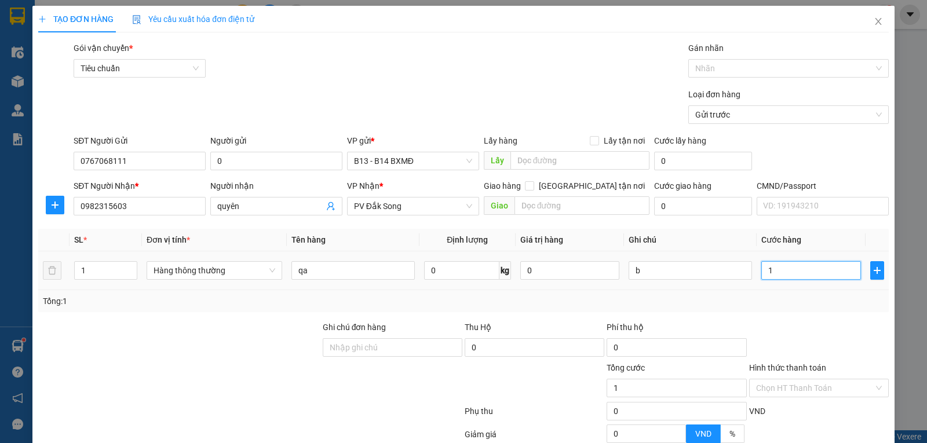
type input "1"
type input "12"
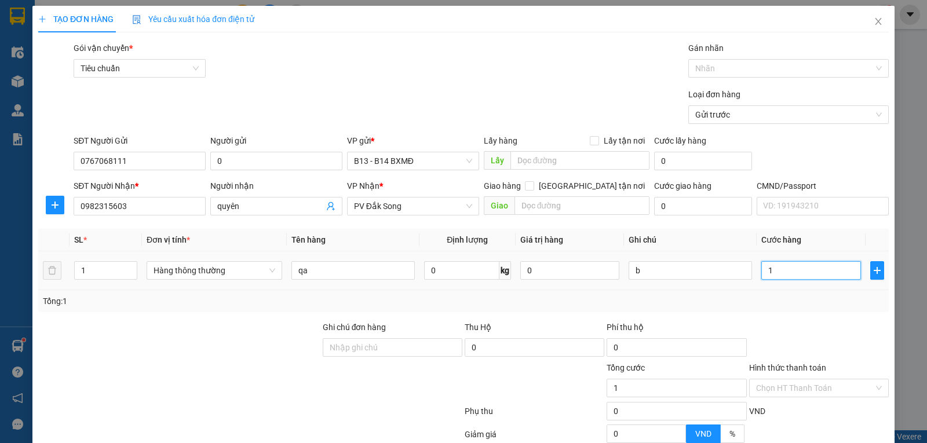
type input "12"
type input "120"
type input "1.200"
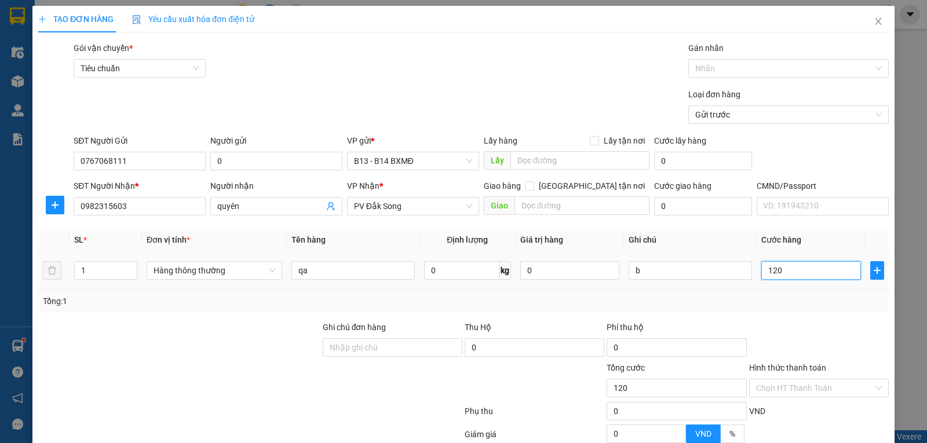
type input "1.200"
type input "12.000"
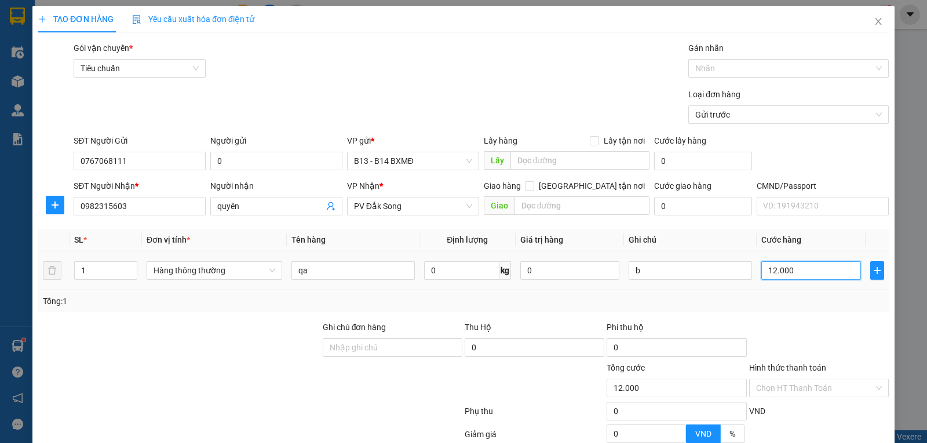
type input "120.000"
type input "1.200.000"
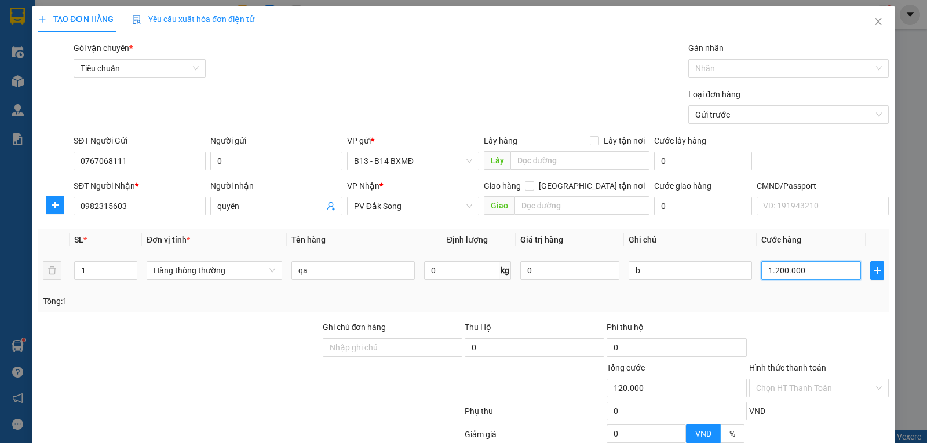
type input "1.200.000"
type input "120.000"
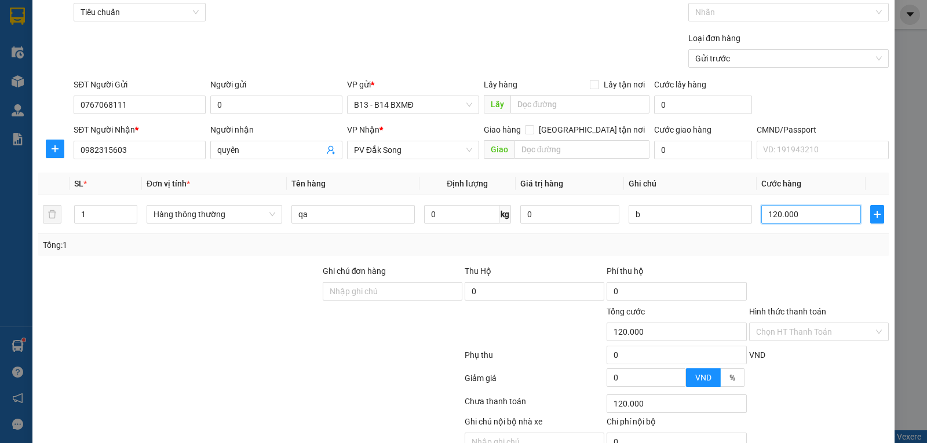
scroll to position [116, 0]
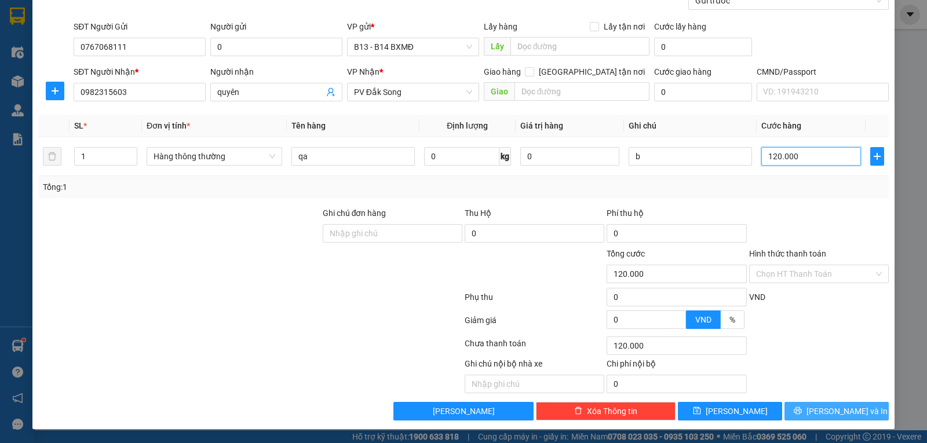
type input "120.000"
click at [805, 409] on button "[PERSON_NAME] và In" at bounding box center [836, 411] width 104 height 19
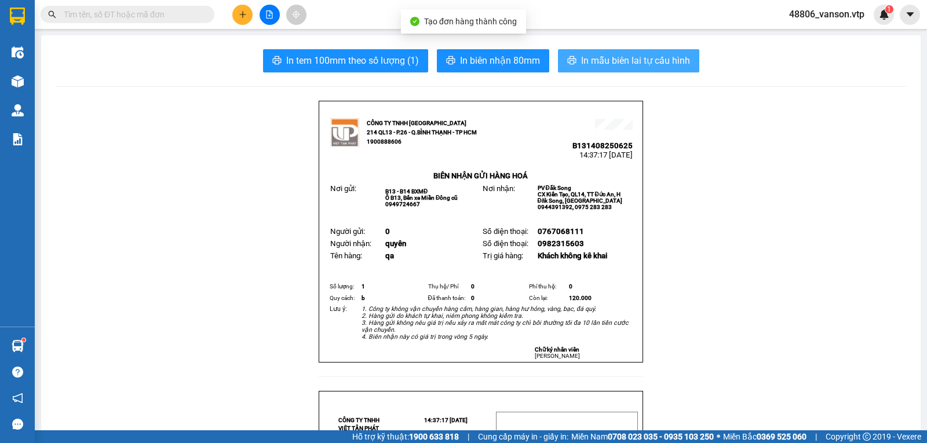
click at [655, 63] on span "In mẫu biên lai tự cấu hình" at bounding box center [635, 60] width 109 height 14
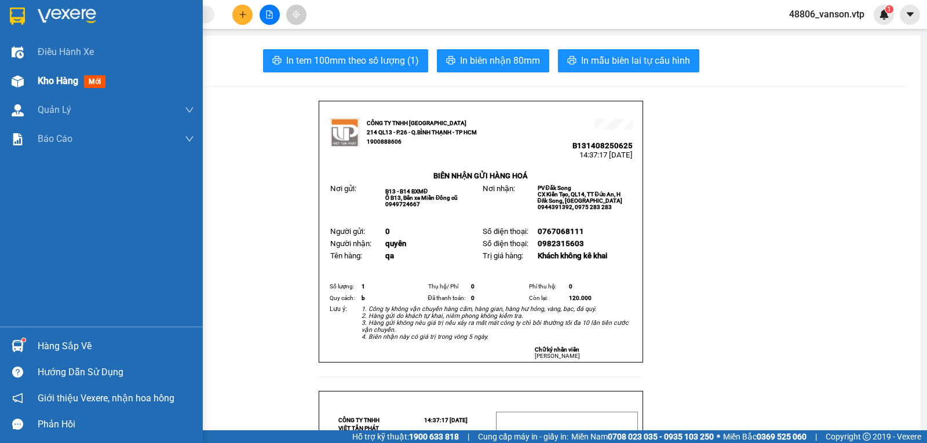
click at [37, 81] on div "Kho hàng mới" at bounding box center [101, 81] width 203 height 29
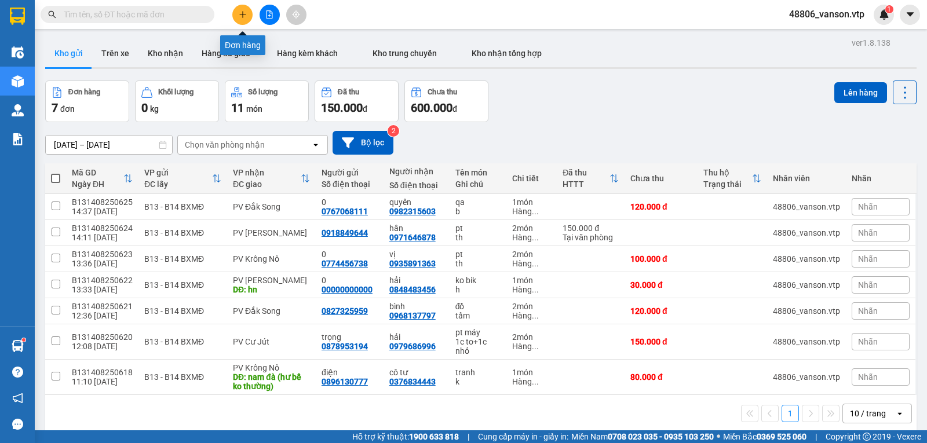
click at [246, 17] on icon "plus" at bounding box center [243, 14] width 8 height 8
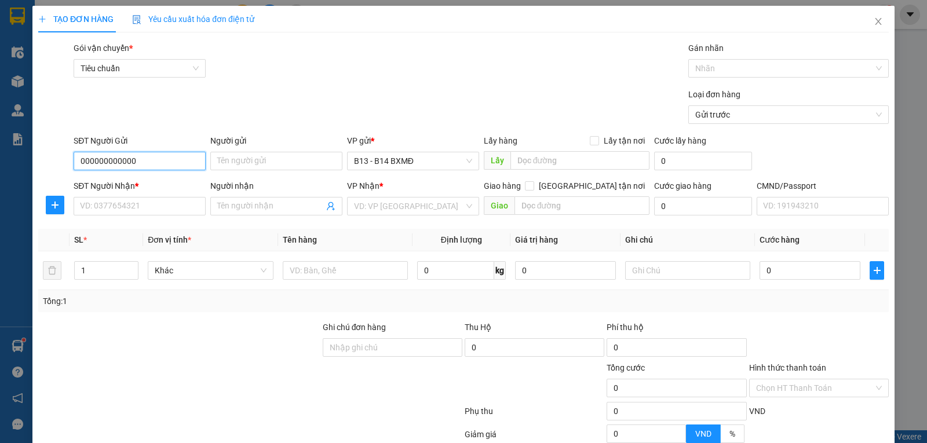
type input "000000000000"
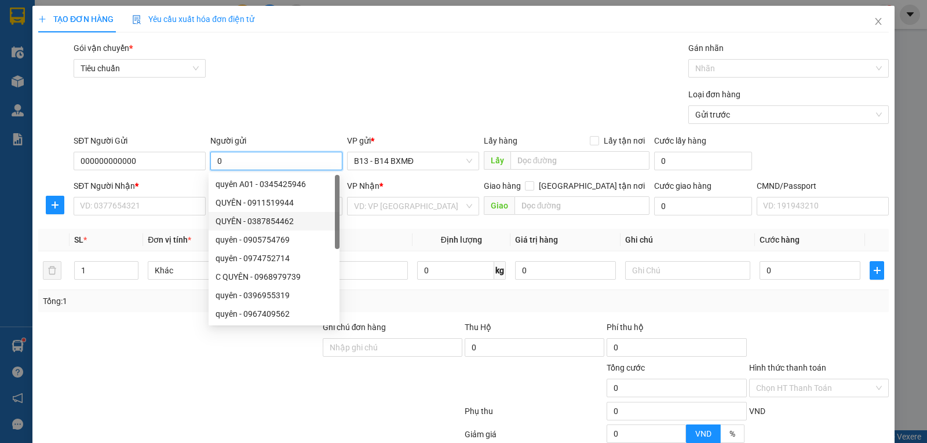
type input "0"
drag, startPoint x: 160, startPoint y: 310, endPoint x: 214, endPoint y: 244, distance: 85.2
click at [162, 304] on div "Tổng: 1" at bounding box center [463, 301] width 850 height 22
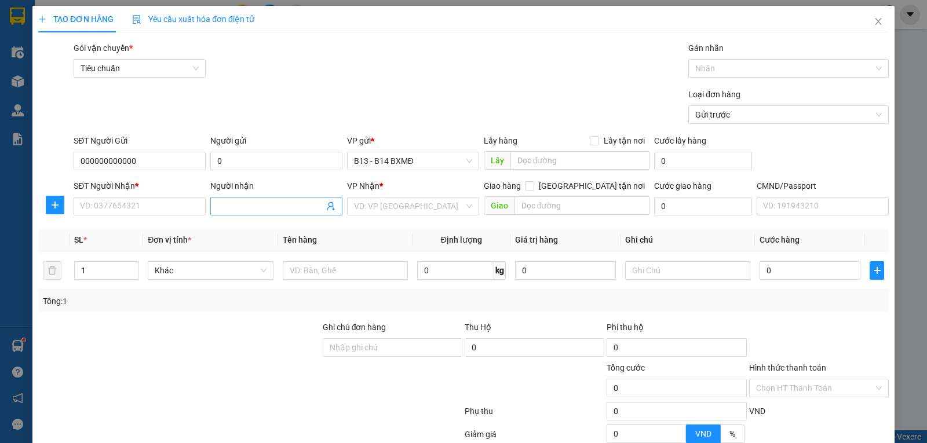
click at [236, 207] on input "Người nhận" at bounding box center [270, 206] width 107 height 13
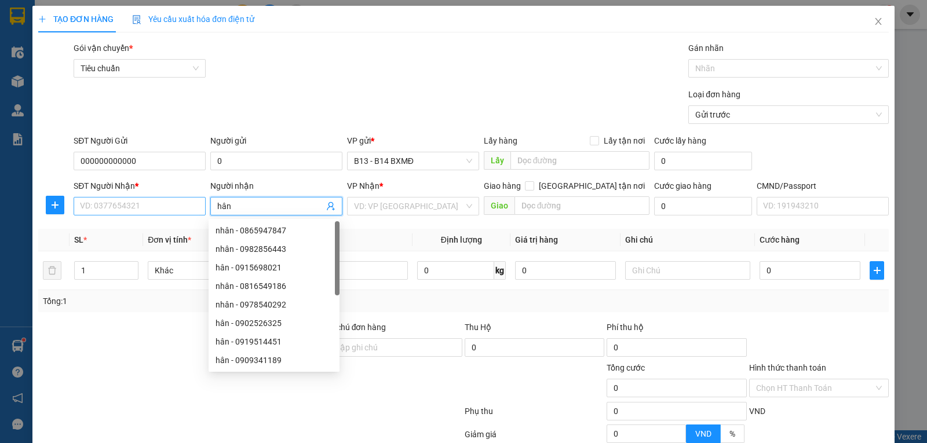
type input "hân"
click at [175, 210] on input "SĐT Người Nhận *" at bounding box center [140, 206] width 132 height 19
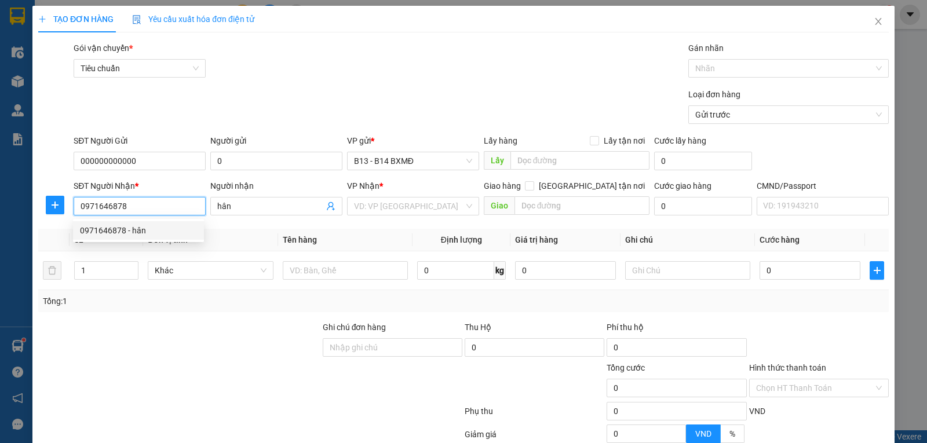
drag, startPoint x: 162, startPoint y: 228, endPoint x: 175, endPoint y: 229, distance: 12.9
click at [162, 228] on div "0971646878 - hân" at bounding box center [138, 230] width 117 height 13
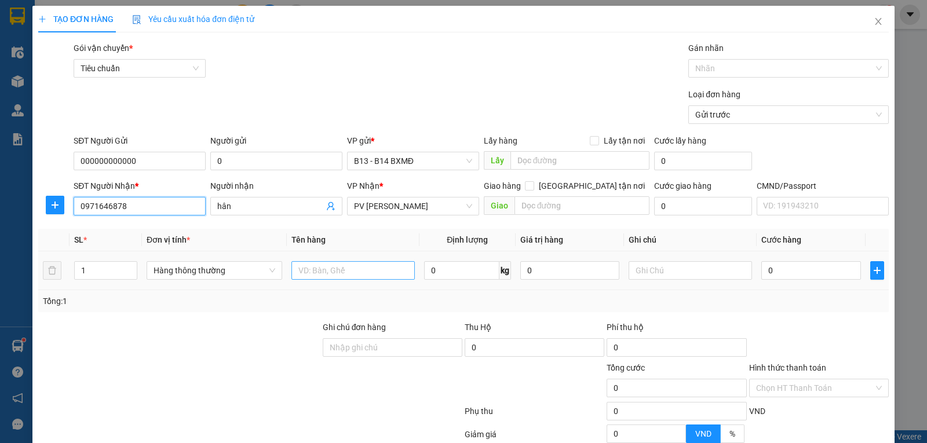
type input "0971646878"
click at [372, 276] on input "text" at bounding box center [352, 270] width 123 height 19
type input "pt"
click at [114, 268] on input "1" at bounding box center [106, 270] width 62 height 17
type input "2"
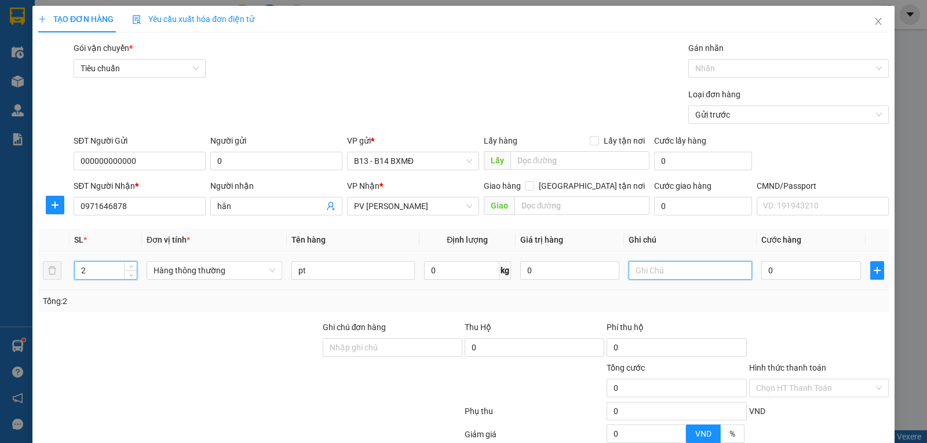
drag, startPoint x: 658, startPoint y: 274, endPoint x: 642, endPoint y: 244, distance: 33.7
click at [658, 273] on input "text" at bounding box center [689, 270] width 123 height 19
type input "k"
drag, startPoint x: 667, startPoint y: 171, endPoint x: 575, endPoint y: 368, distance: 217.1
click at [326, 400] on div at bounding box center [392, 381] width 142 height 41
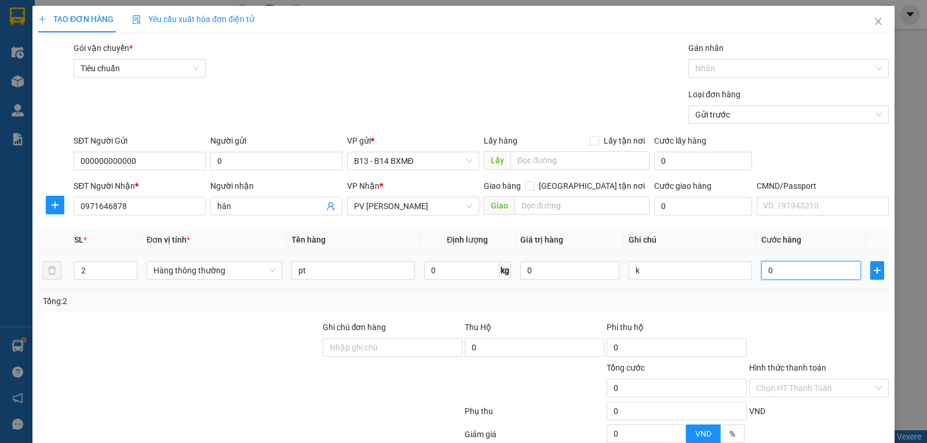
click at [777, 273] on input "0" at bounding box center [810, 270] width 99 height 19
type input "1"
type input "13"
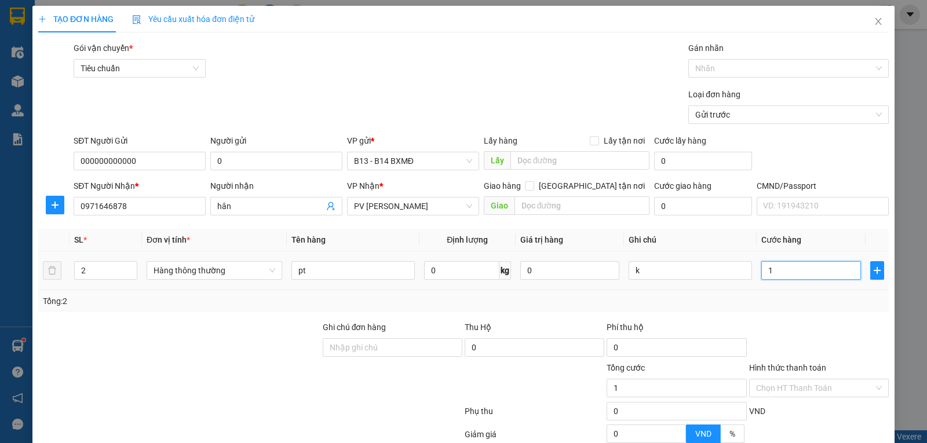
type input "13"
type input "130"
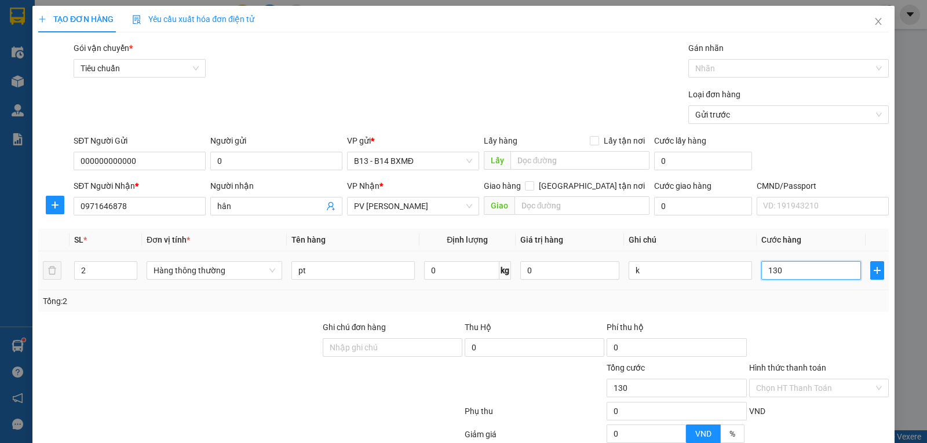
type input "1.300"
type input "13.000"
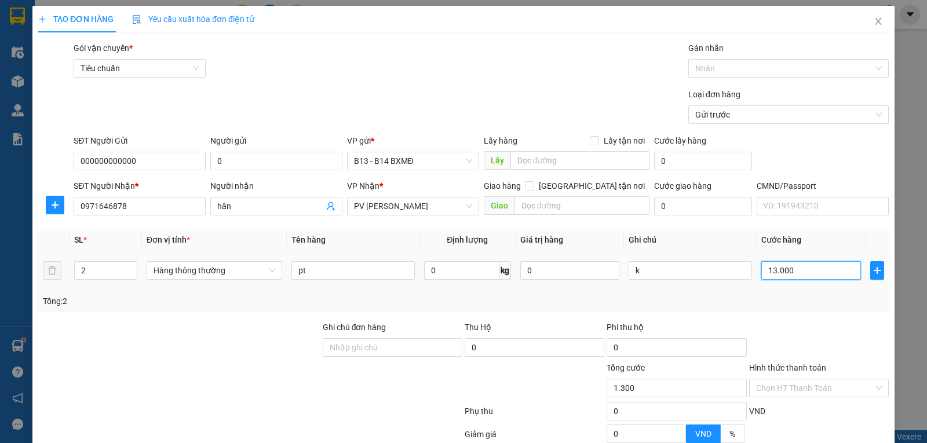
type input "13.000"
type input "130.000"
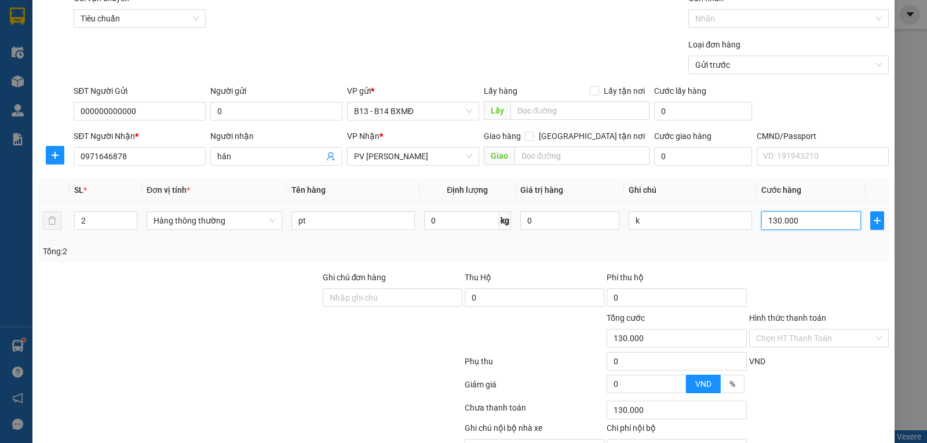
scroll to position [116, 0]
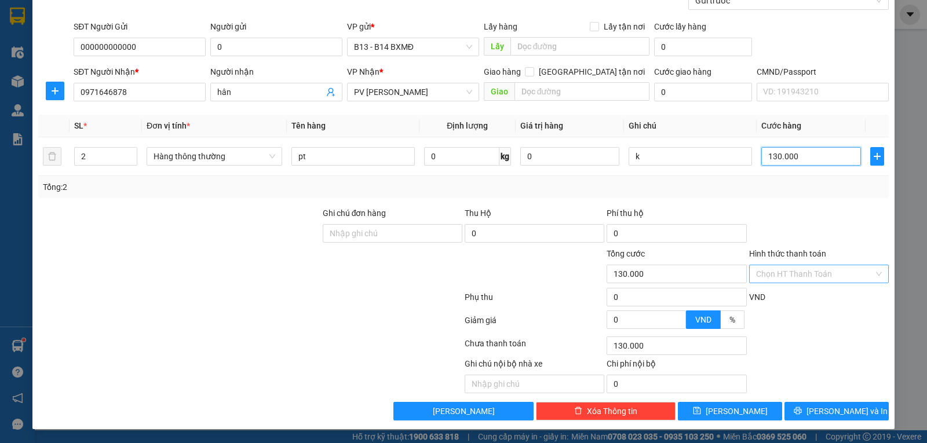
type input "130.000"
click at [833, 272] on input "Hình thức thanh toán" at bounding box center [815, 273] width 118 height 17
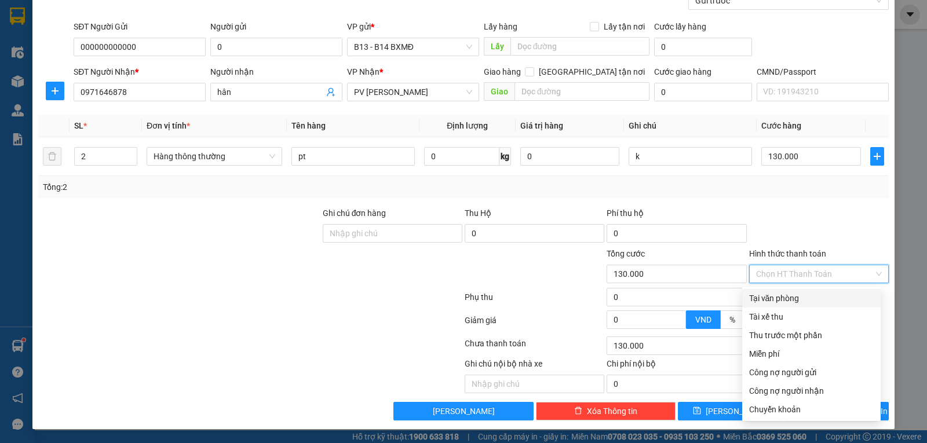
click at [802, 293] on div "Tại văn phòng" at bounding box center [811, 298] width 125 height 13
type input "0"
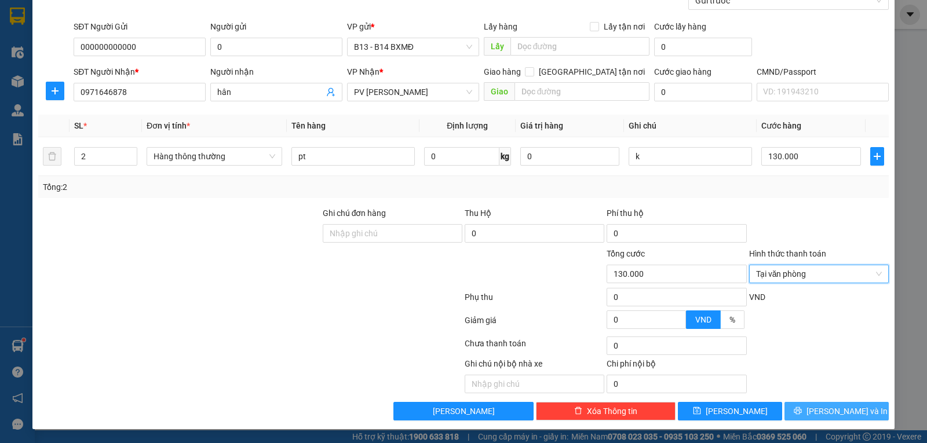
click at [833, 412] on span "[PERSON_NAME] và In" at bounding box center [846, 411] width 81 height 13
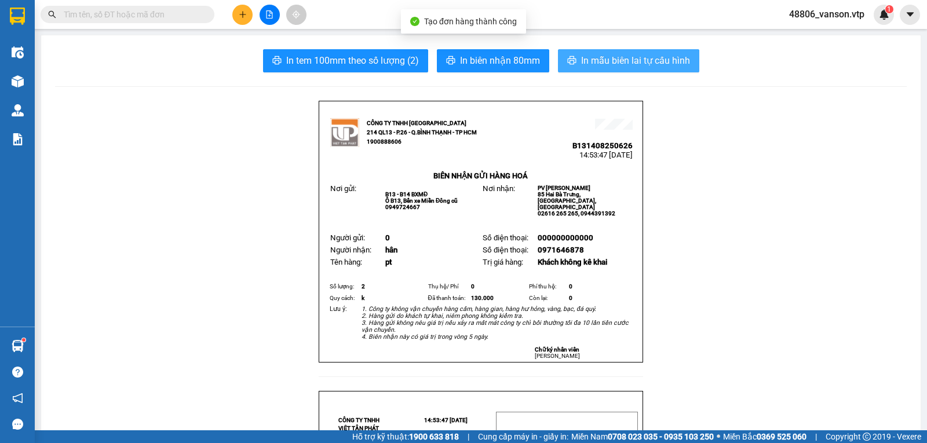
click at [620, 64] on span "In mẫu biên lai tự cấu hình" at bounding box center [635, 60] width 109 height 14
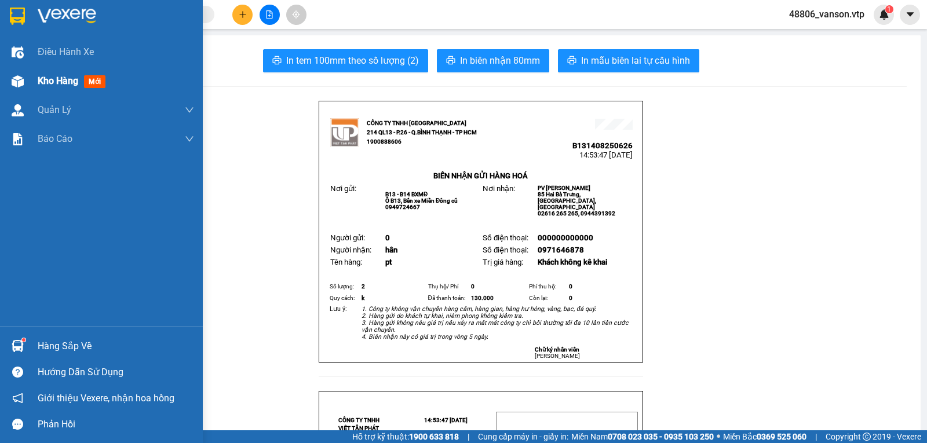
click at [31, 84] on div "Kho hàng mới" at bounding box center [101, 81] width 203 height 29
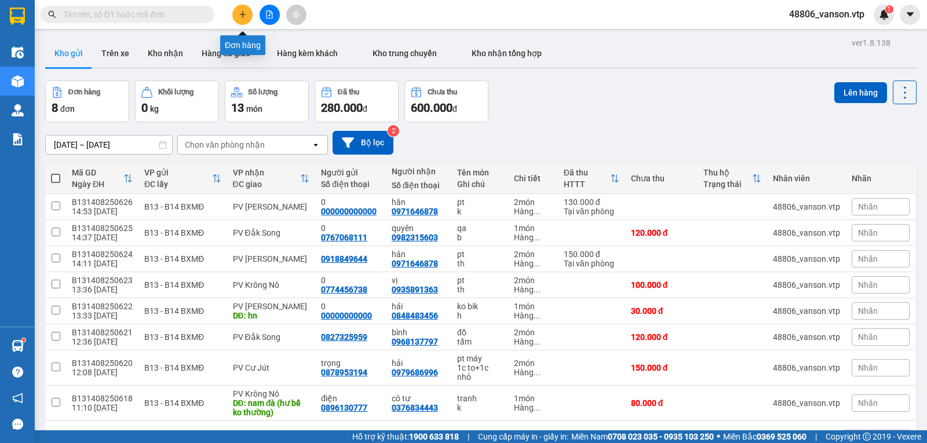
click at [242, 12] on icon "plus" at bounding box center [243, 14] width 8 height 8
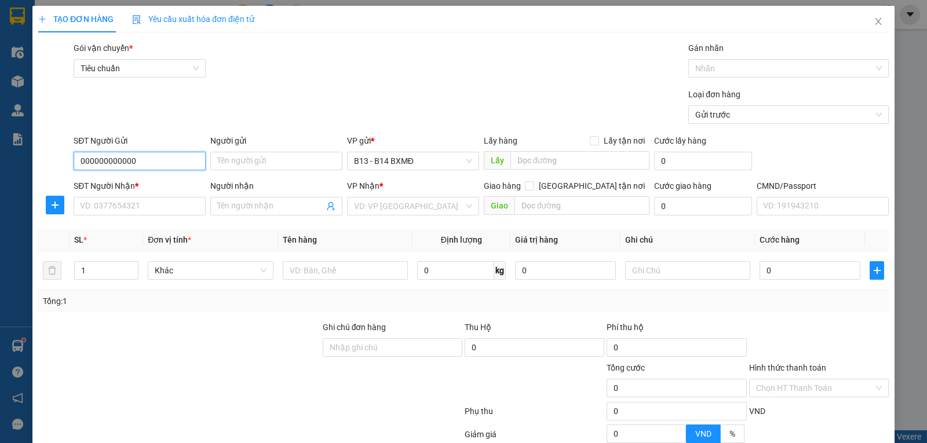
type input "000000000000"
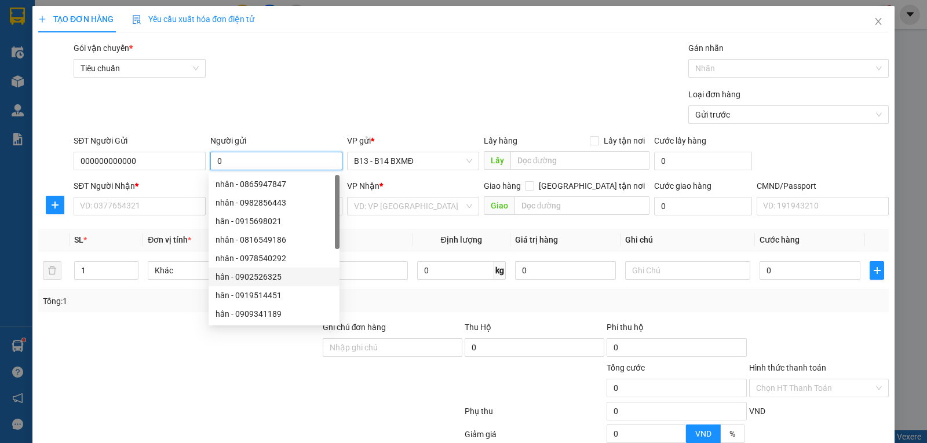
type input "0"
drag, startPoint x: 176, startPoint y: 331, endPoint x: 176, endPoint y: 350, distance: 18.5
click at [176, 350] on div at bounding box center [179, 341] width 284 height 41
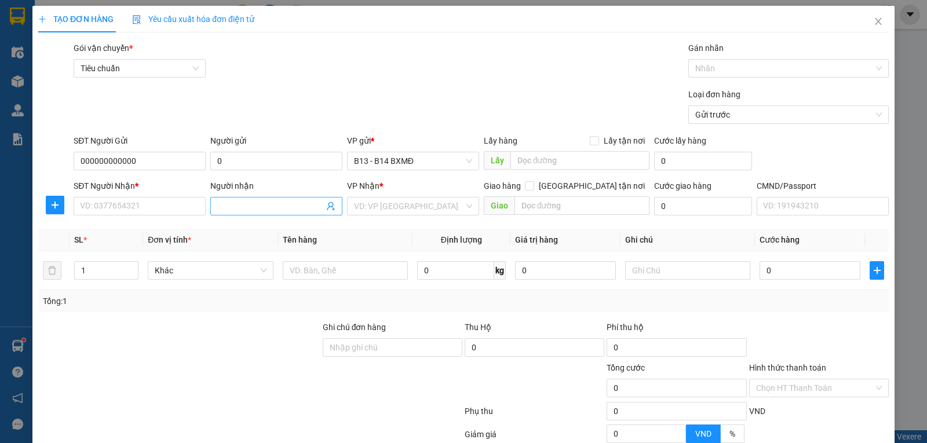
click at [245, 207] on input "Người nhận" at bounding box center [270, 206] width 107 height 13
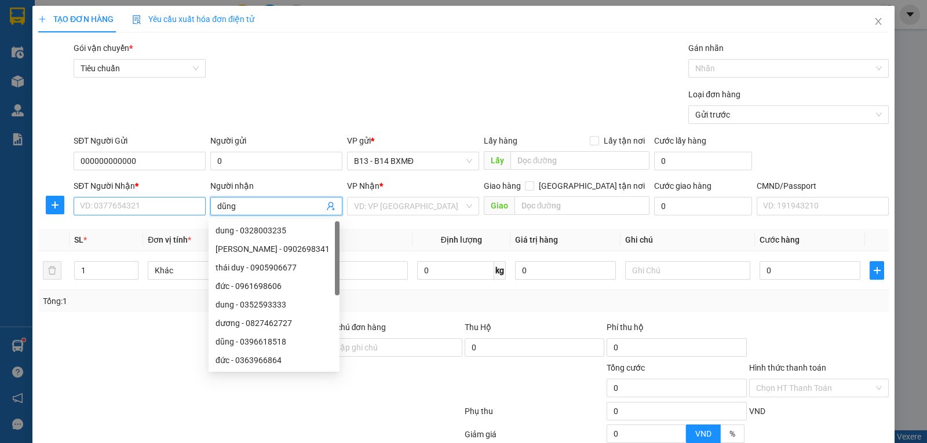
type input "dũng"
click at [166, 211] on input "SĐT Người Nhận *" at bounding box center [140, 206] width 132 height 19
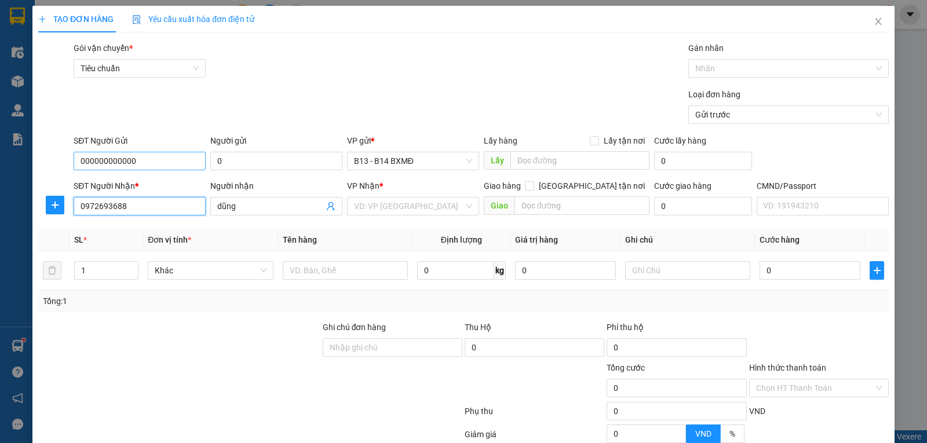
type input "0972693688"
drag, startPoint x: 158, startPoint y: 153, endPoint x: 0, endPoint y: 174, distance: 159.5
click at [0, 174] on div "TẠO ĐƠN HÀNG Yêu cầu xuất hóa đơn điện tử Transit Pickup Surcharge Ids Transit …" at bounding box center [463, 221] width 927 height 443
type input "0842601671"
click at [397, 210] on input "search" at bounding box center [409, 206] width 110 height 17
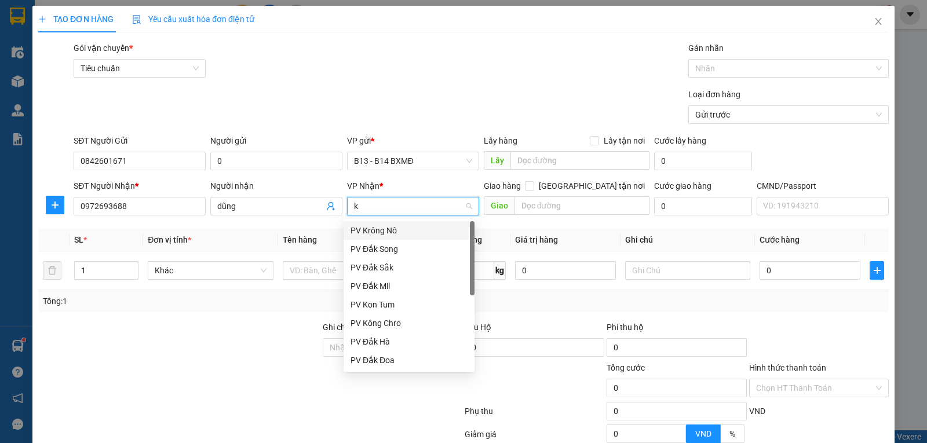
type input "kn"
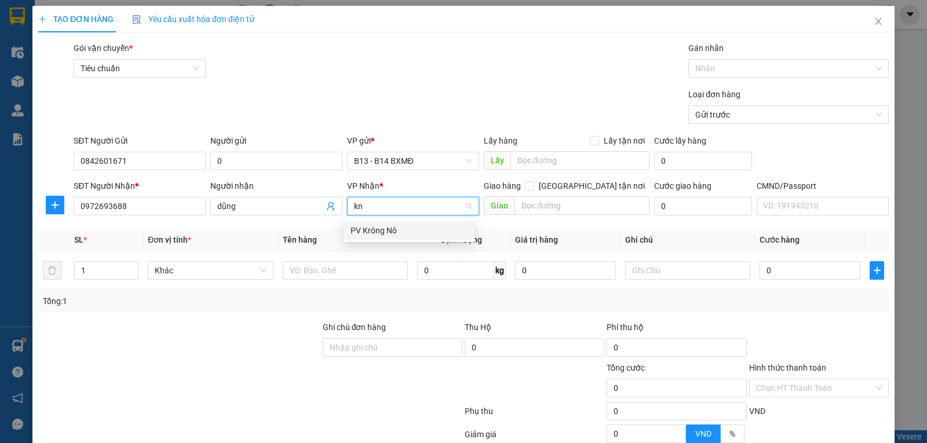
click at [387, 228] on div "PV Krông Nô" at bounding box center [408, 230] width 117 height 13
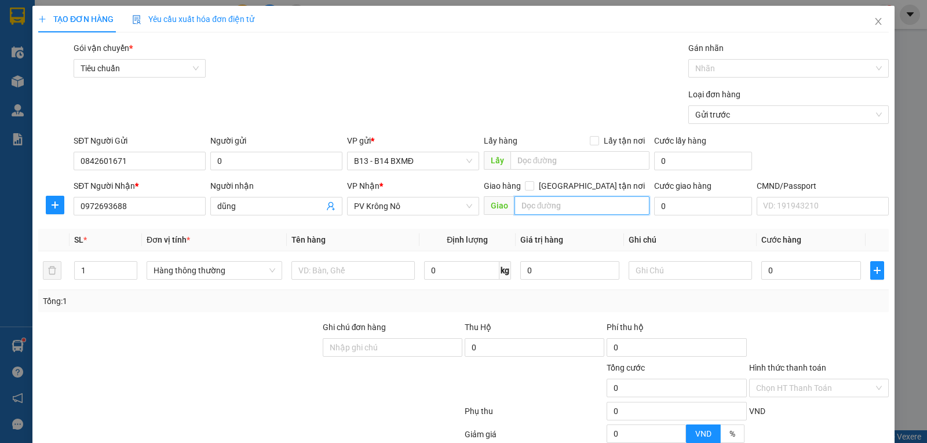
click at [548, 210] on input "text" at bounding box center [582, 205] width 136 height 19
type input "quảng phú"
click at [92, 270] on input "1" at bounding box center [106, 270] width 62 height 17
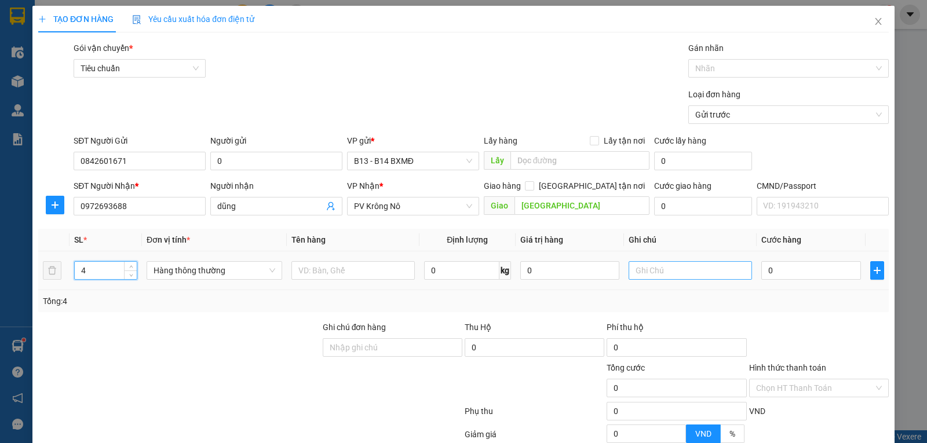
type input "4"
click at [649, 273] on input "text" at bounding box center [689, 270] width 123 height 19
drag, startPoint x: 371, startPoint y: 282, endPoint x: 376, endPoint y: 274, distance: 9.2
click at [374, 277] on div at bounding box center [352, 270] width 123 height 23
click at [376, 274] on input "text" at bounding box center [352, 270] width 123 height 19
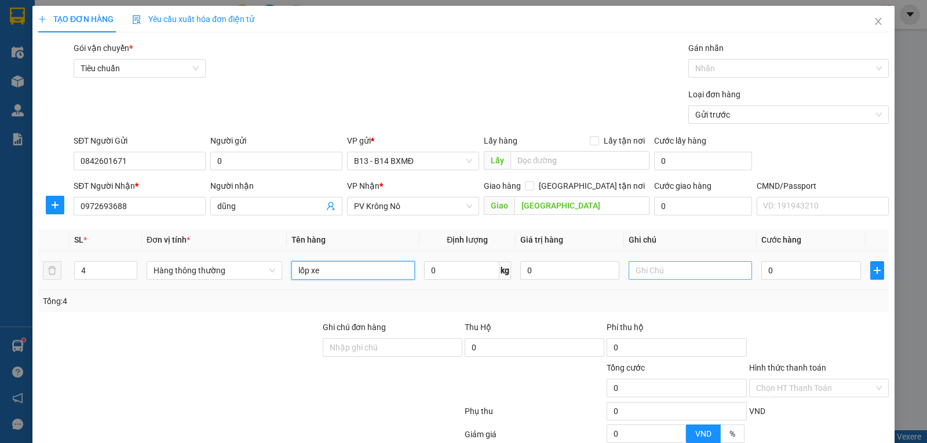
type input "lốp xe"
click at [664, 276] on input "text" at bounding box center [689, 270] width 123 height 19
type input "cái"
click at [780, 275] on input "0" at bounding box center [810, 270] width 99 height 19
type input "0"
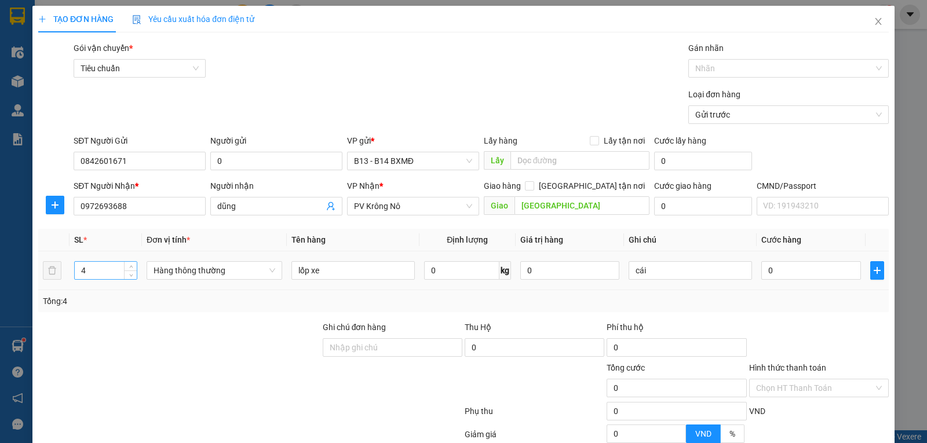
click at [94, 272] on input "4" at bounding box center [106, 270] width 62 height 17
type input "9"
click at [649, 273] on input "cái" at bounding box center [689, 270] width 123 height 19
type input "c"
type input "4cai+4yếm+1th"
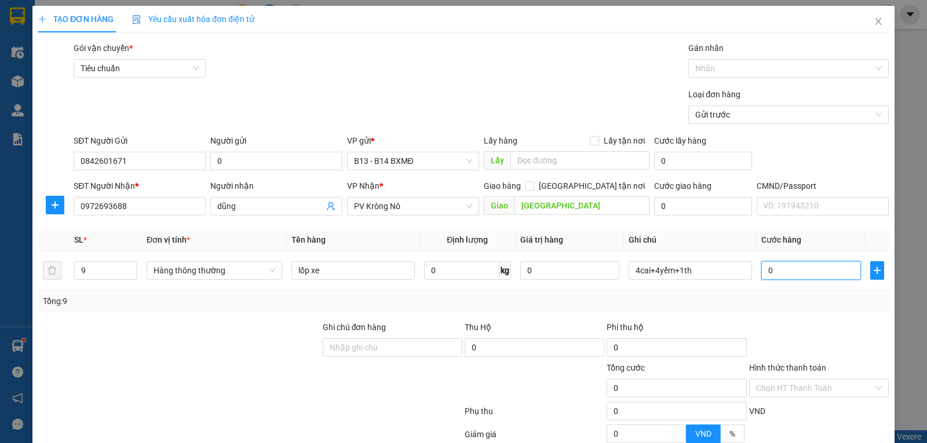
type input "3"
type input "0"
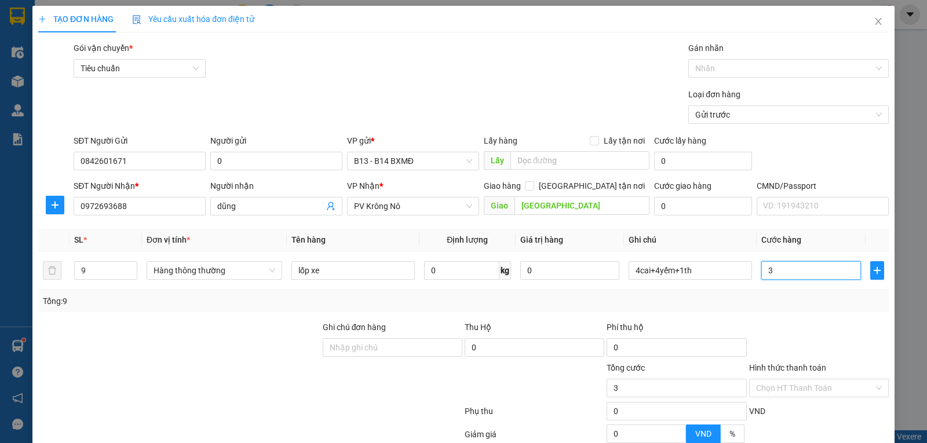
type input "0"
type input "06"
type input "6"
type input "065"
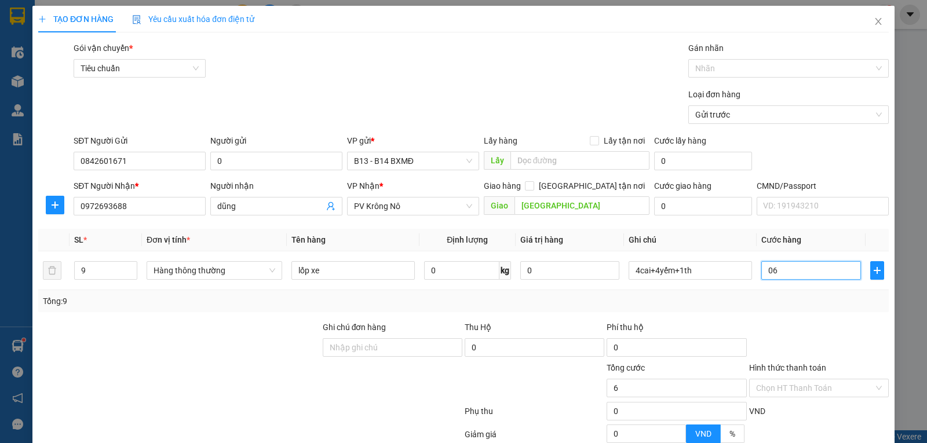
type input "65"
type input "06"
type input "6"
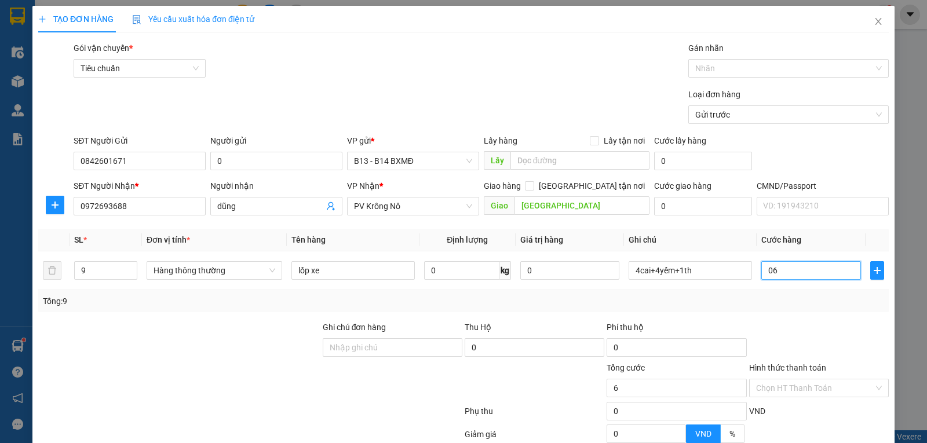
type input "0"
click at [761, 274] on input "0" at bounding box center [810, 270] width 99 height 19
type input "60"
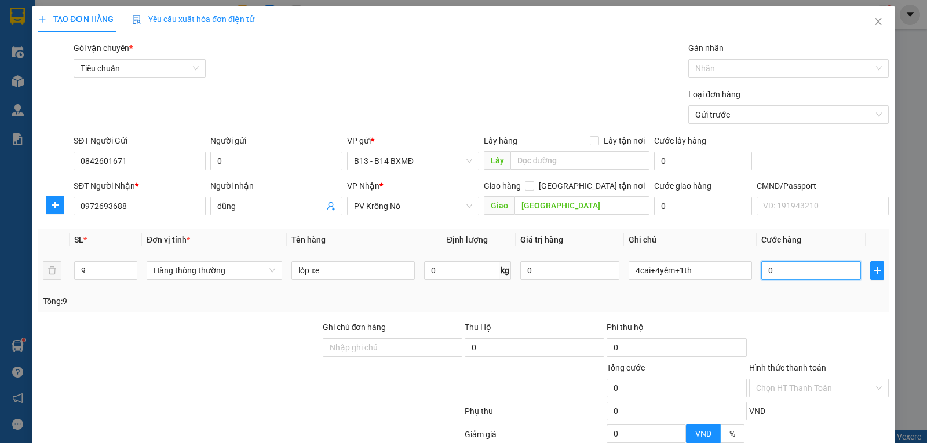
type input "60"
type input "650"
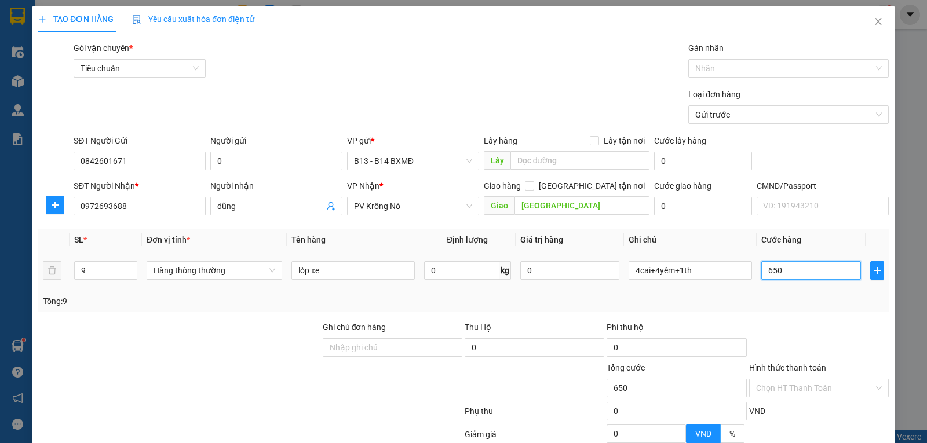
type input "6.500"
type input "65.000"
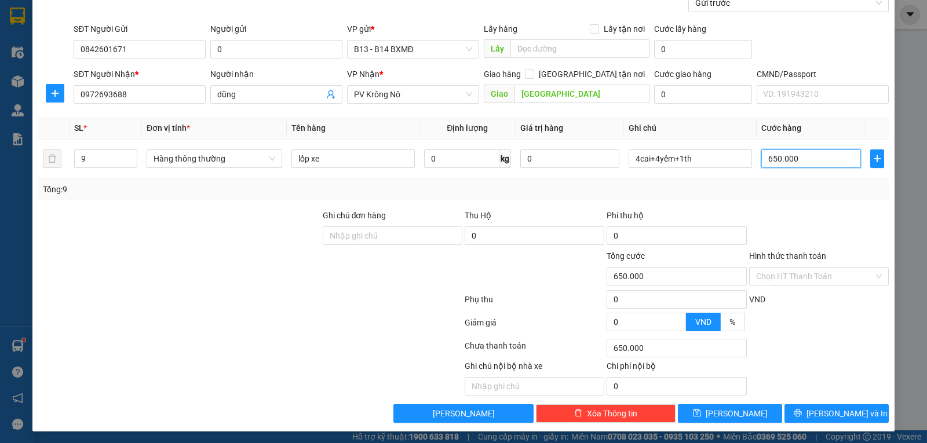
scroll to position [116, 0]
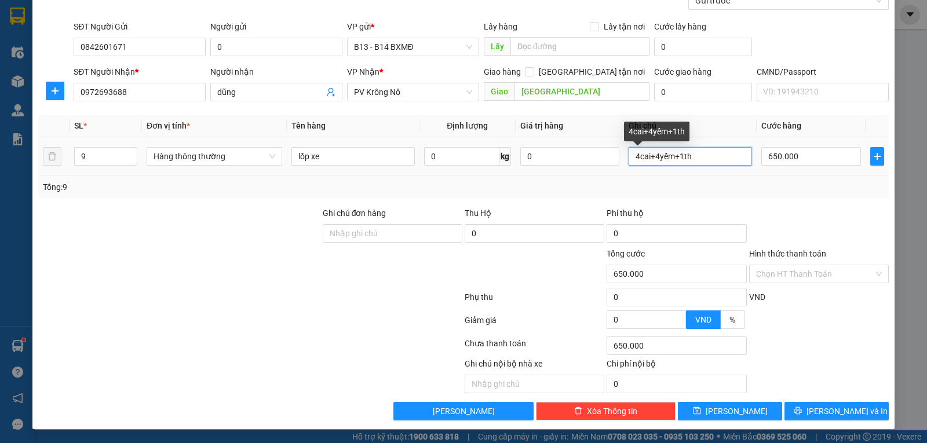
click at [642, 152] on input "4cai+4yếm+1th" at bounding box center [689, 156] width 123 height 19
click at [644, 155] on input "4cai+4yếm+1th" at bounding box center [689, 156] width 123 height 19
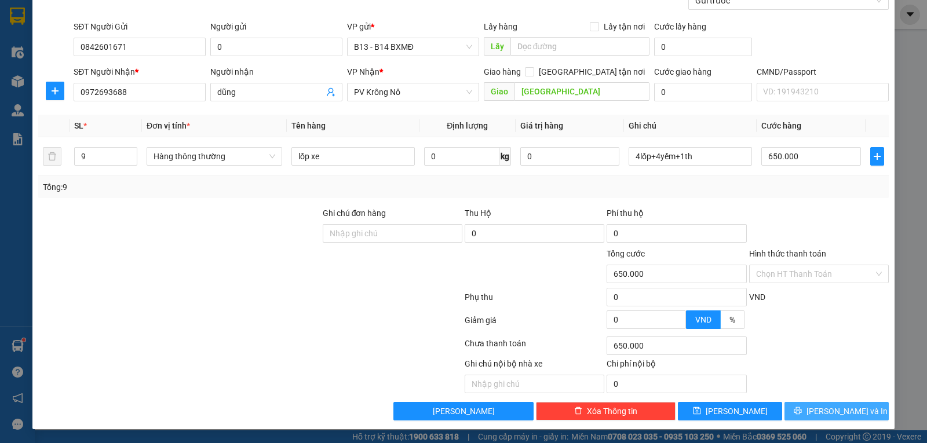
click at [844, 418] on button "[PERSON_NAME] và In" at bounding box center [836, 411] width 104 height 19
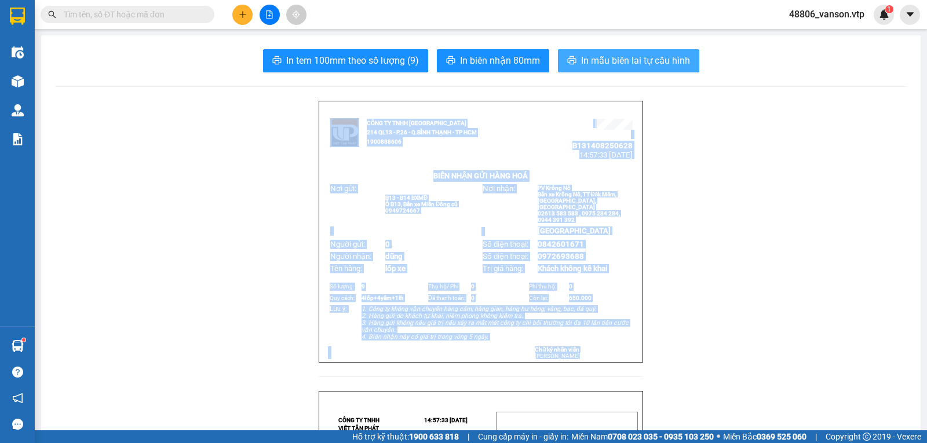
drag, startPoint x: 830, startPoint y: 412, endPoint x: 641, endPoint y: 62, distance: 398.3
click at [641, 62] on span "In mẫu biên lai tự cấu hình" at bounding box center [635, 60] width 109 height 14
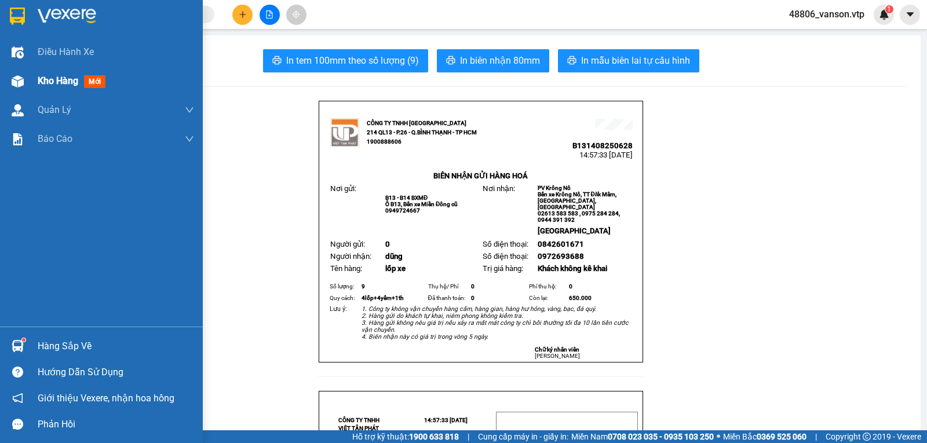
click at [31, 79] on div "Kho hàng mới" at bounding box center [101, 81] width 203 height 29
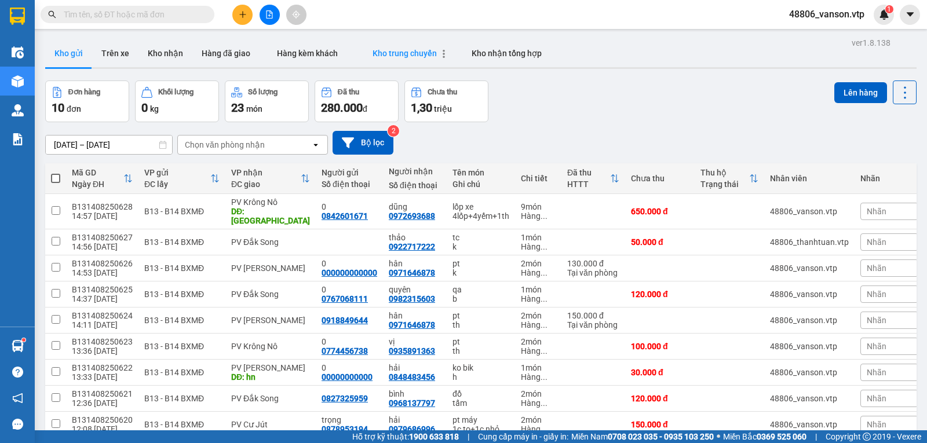
click at [388, 54] on span "Kho trung chuyển" at bounding box center [404, 53] width 64 height 9
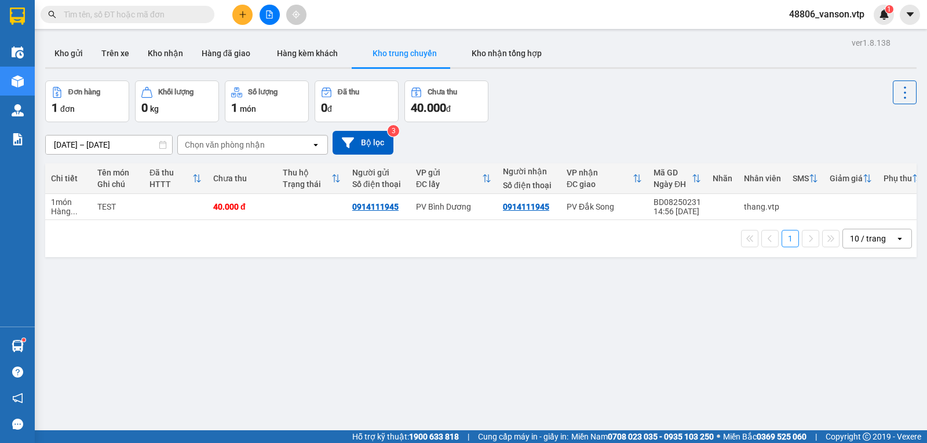
click at [315, 148] on icon "open" at bounding box center [315, 144] width 9 height 9
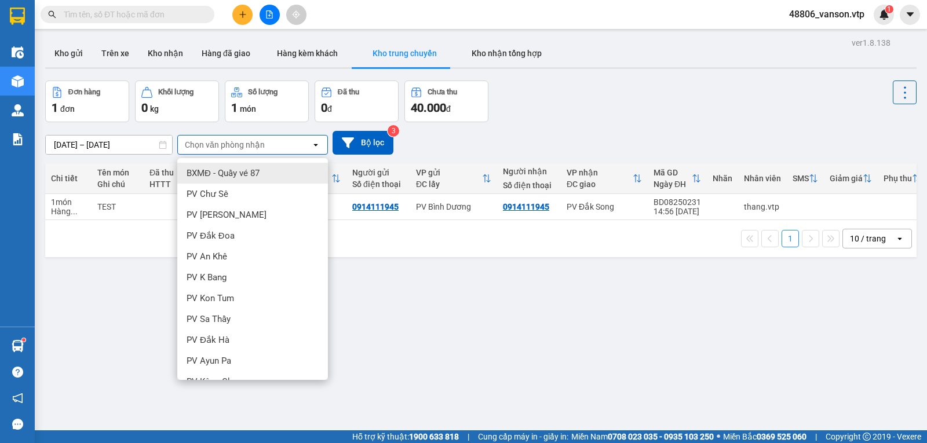
click at [434, 309] on div "ver 1.8.138 Kho gửi Trên xe Kho nhận Hàng đã giao Hàng kèm khách Kho trung chuy…" at bounding box center [481, 256] width 880 height 443
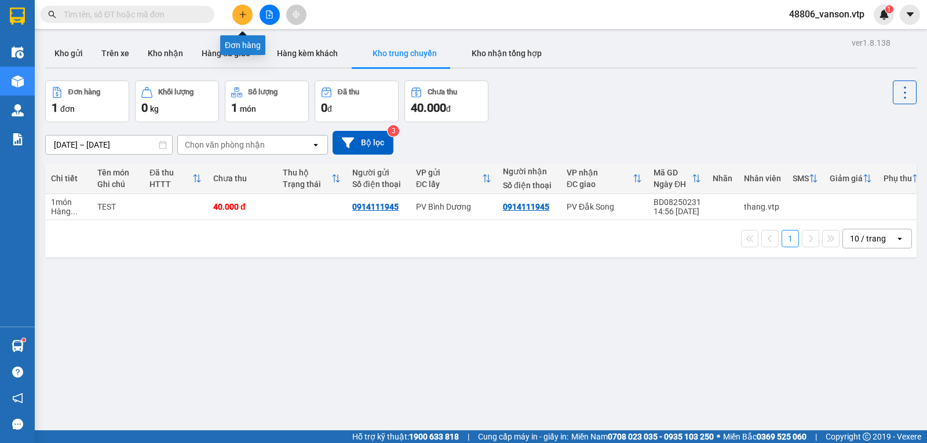
click at [247, 15] on button at bounding box center [242, 15] width 20 height 20
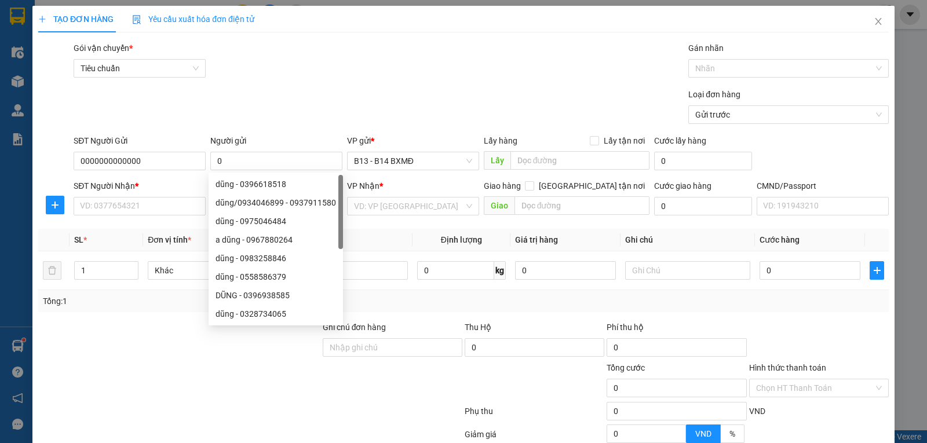
click at [150, 355] on div at bounding box center [179, 341] width 284 height 41
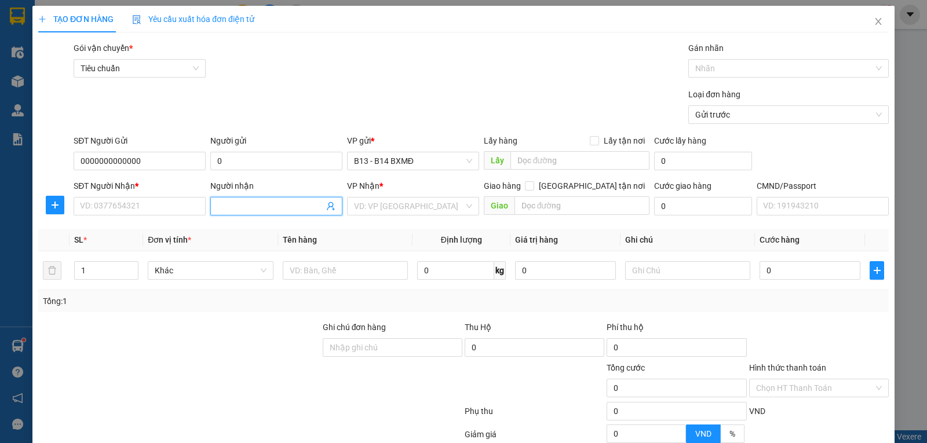
click at [225, 212] on input "Người nhận" at bounding box center [270, 206] width 107 height 13
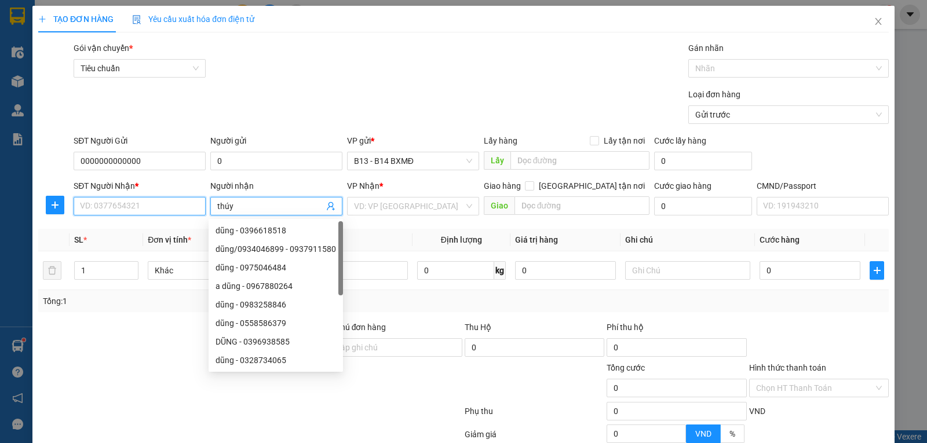
click at [93, 213] on input "SĐT Người Nhận *" at bounding box center [140, 206] width 132 height 19
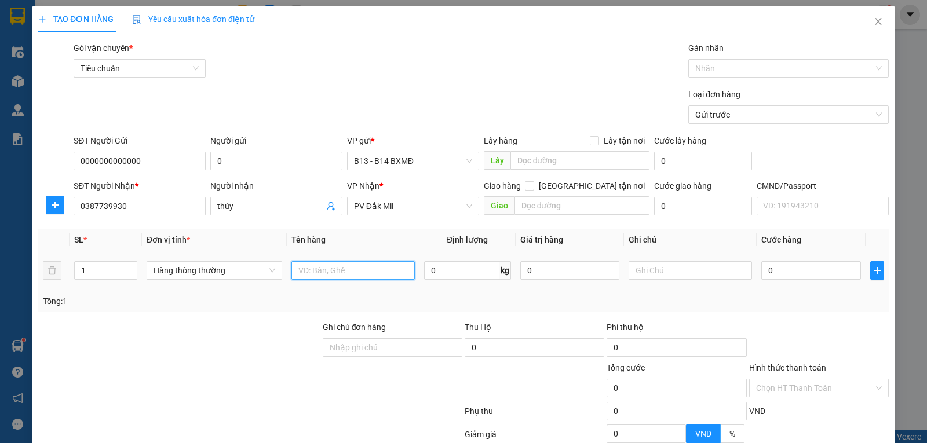
click at [301, 269] on input "text" at bounding box center [352, 270] width 123 height 19
click at [117, 275] on input "1" at bounding box center [106, 270] width 62 height 17
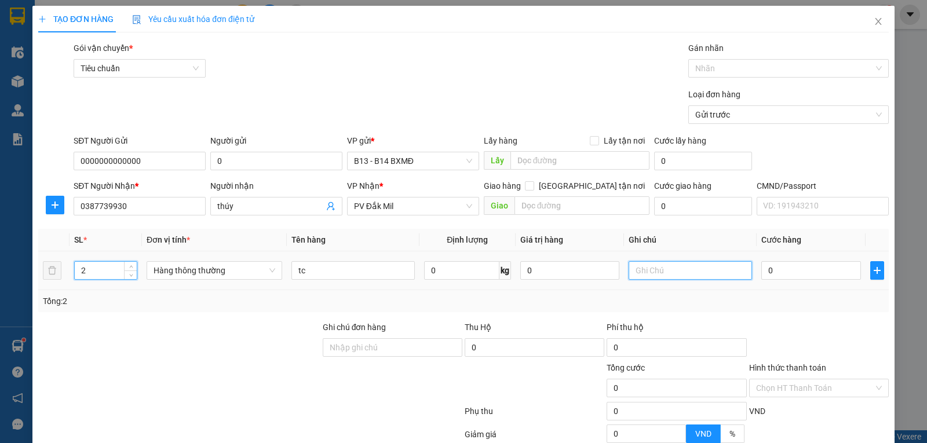
click at [691, 275] on input "text" at bounding box center [689, 270] width 123 height 19
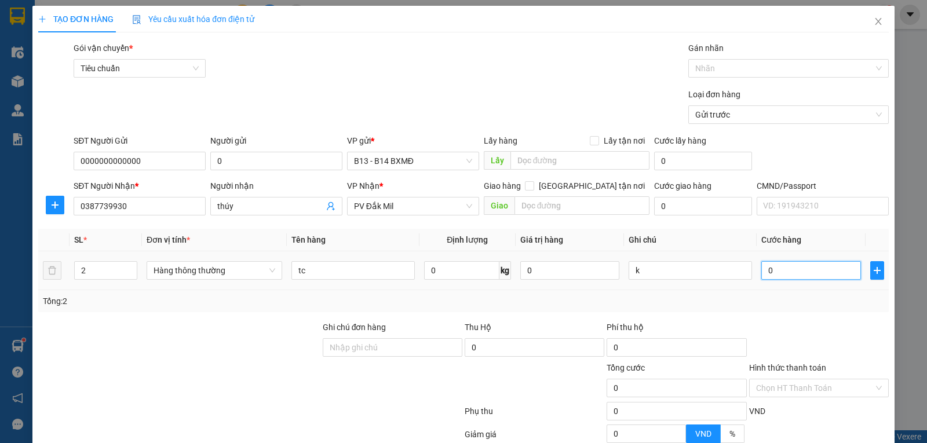
click at [805, 271] on input "0" at bounding box center [810, 270] width 99 height 19
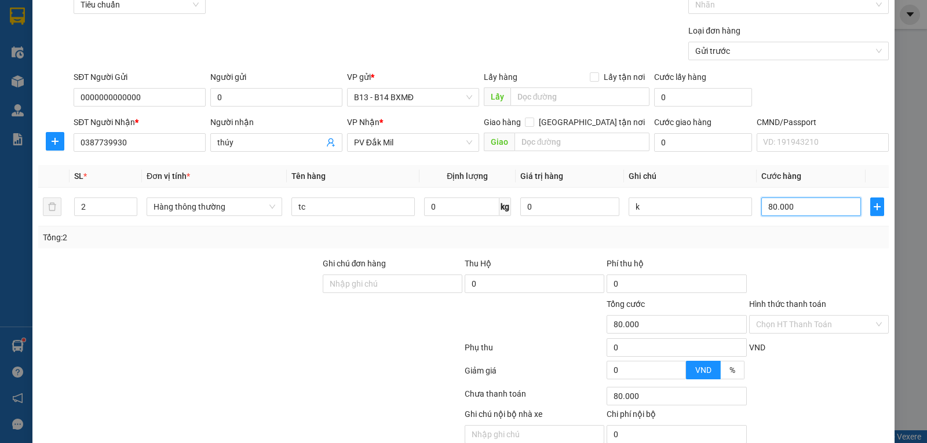
scroll to position [116, 0]
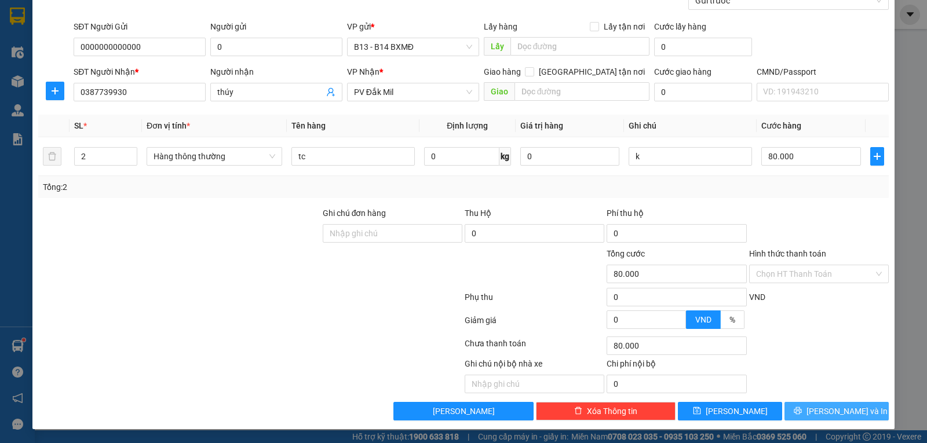
click at [850, 414] on span "[PERSON_NAME] và In" at bounding box center [846, 411] width 81 height 13
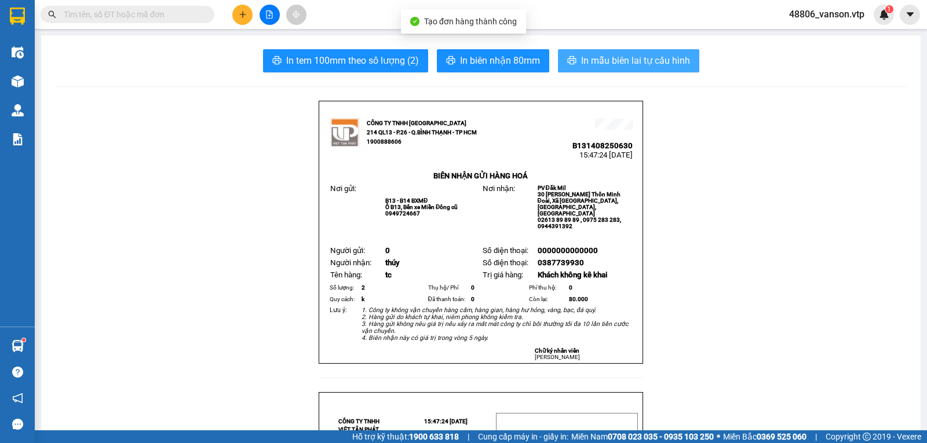
click at [651, 65] on span "In mẫu biên lai tự cấu hình" at bounding box center [635, 60] width 109 height 14
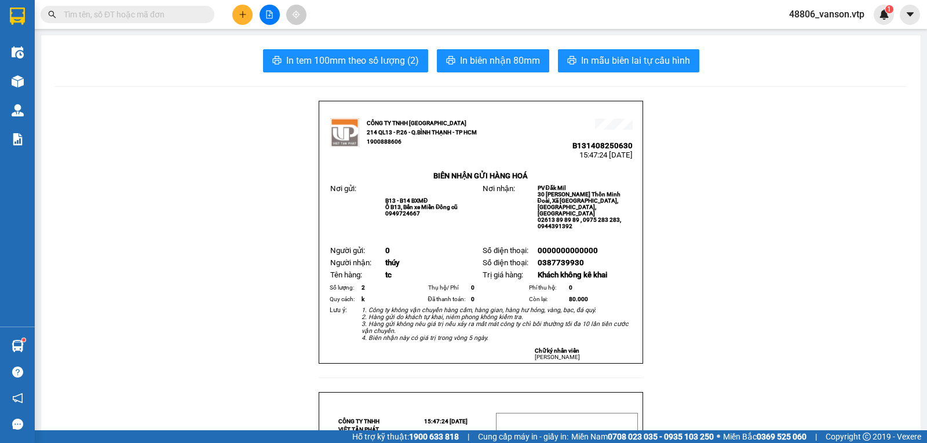
click at [236, 9] on button at bounding box center [242, 15] width 20 height 20
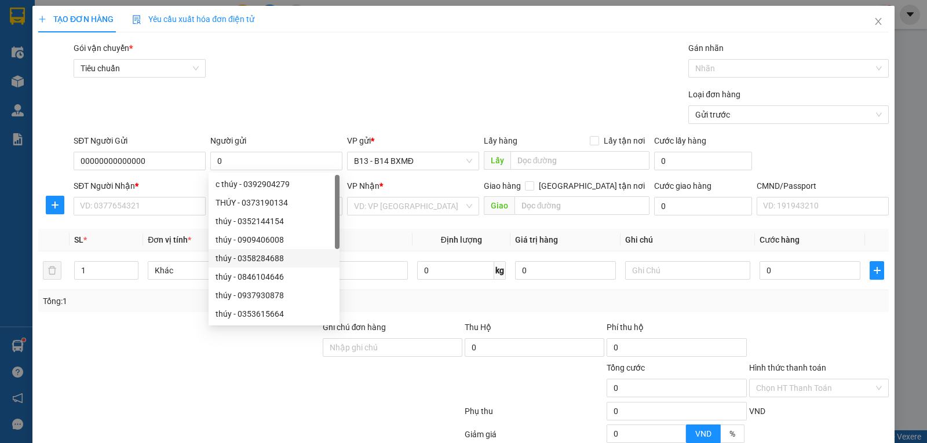
click at [187, 388] on div at bounding box center [179, 381] width 284 height 41
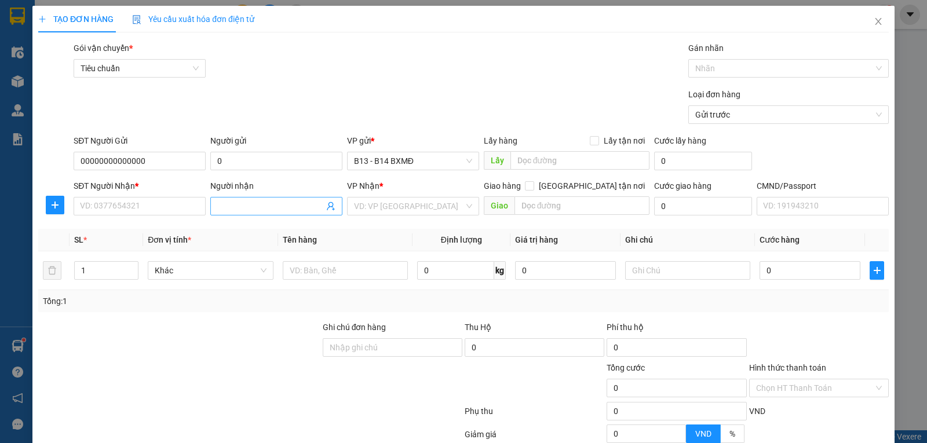
click at [254, 207] on input "Người nhận" at bounding box center [270, 206] width 107 height 13
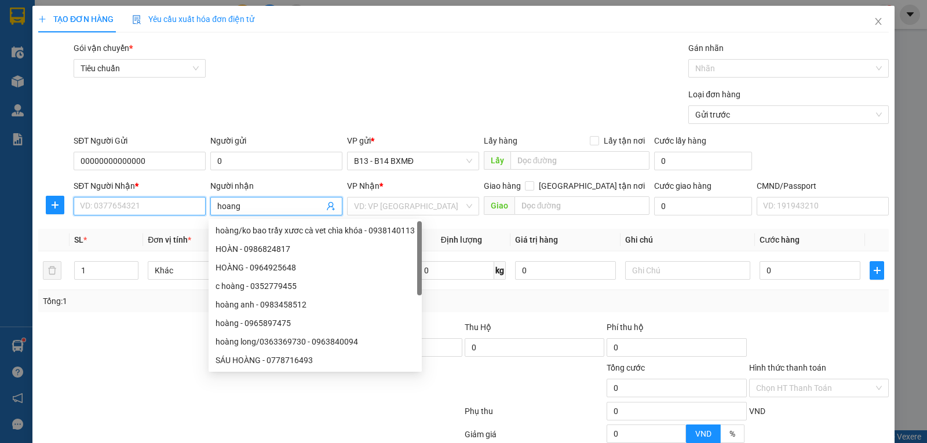
click at [193, 210] on input "SĐT Người Nhận *" at bounding box center [140, 206] width 132 height 19
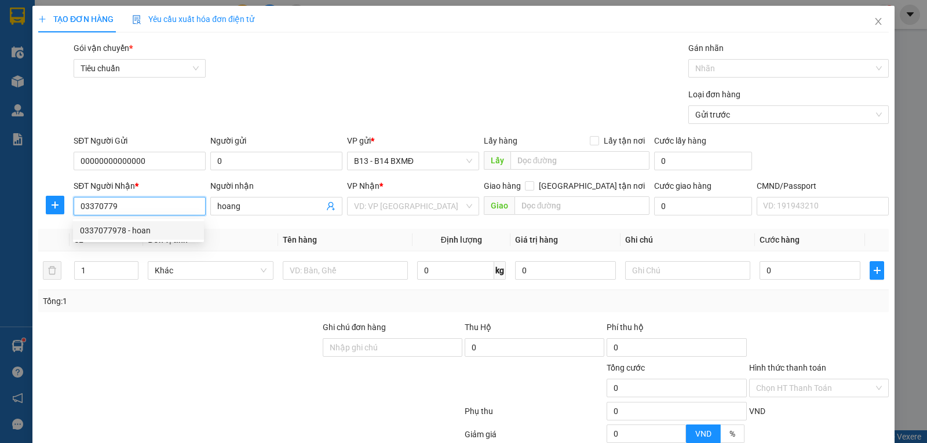
click at [114, 233] on div "0337077978 - hoan" at bounding box center [138, 230] width 117 height 13
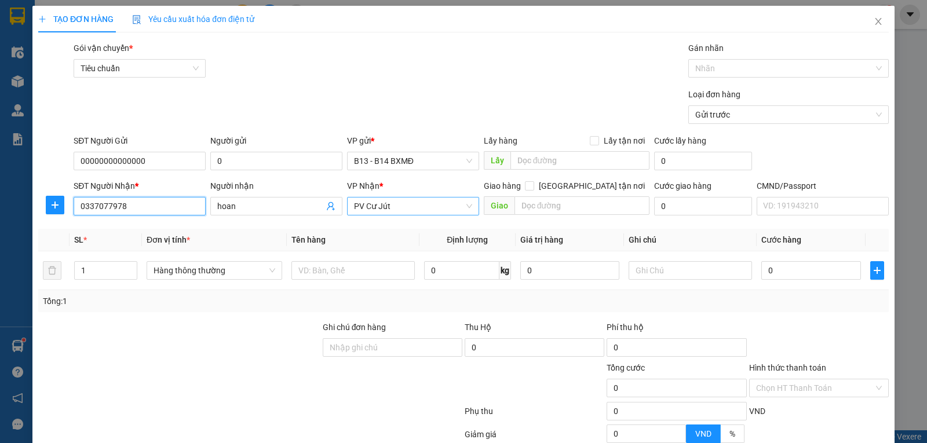
click at [400, 204] on span "PV Cư Jút" at bounding box center [413, 206] width 118 height 17
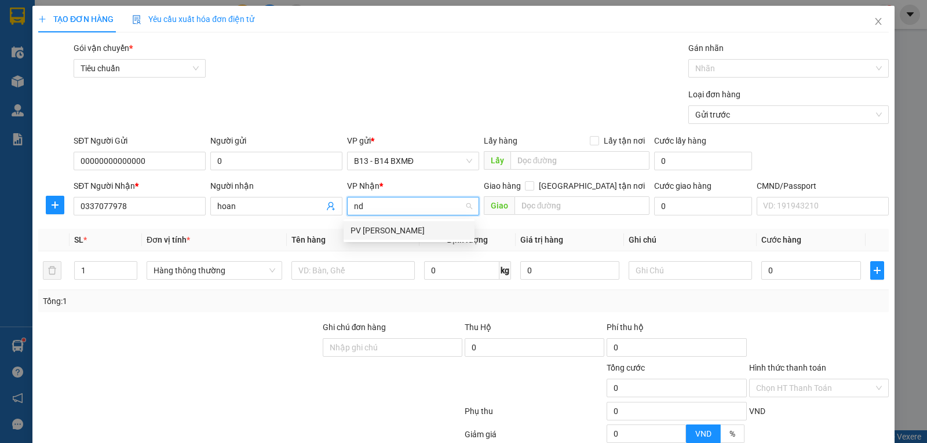
click at [408, 229] on div "PV [PERSON_NAME]" at bounding box center [408, 230] width 117 height 13
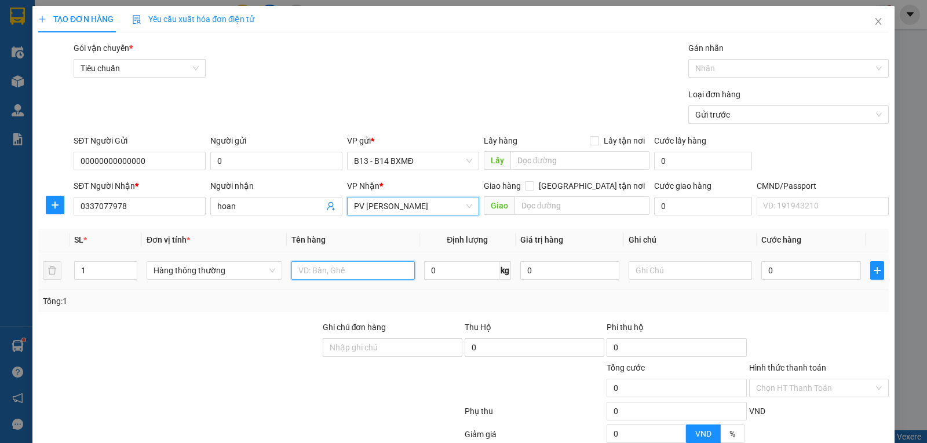
click at [379, 273] on input "text" at bounding box center [352, 270] width 123 height 19
click at [648, 273] on input "text" at bounding box center [689, 270] width 123 height 19
click at [791, 264] on input "0" at bounding box center [810, 270] width 99 height 19
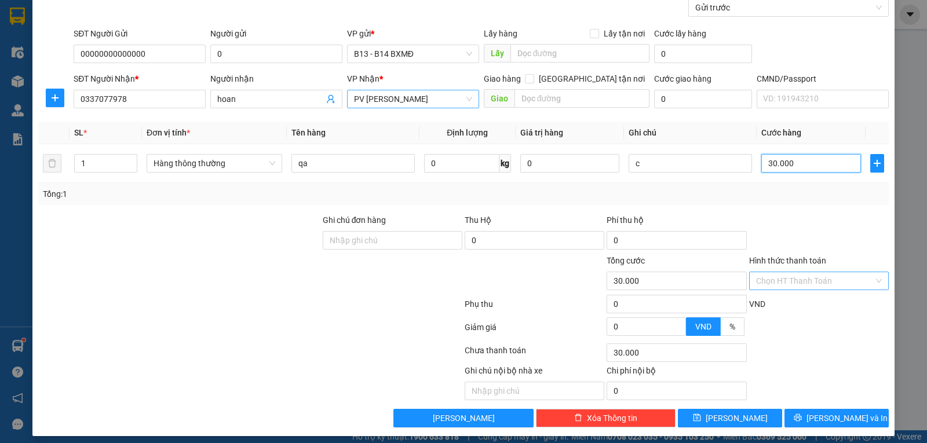
scroll to position [116, 0]
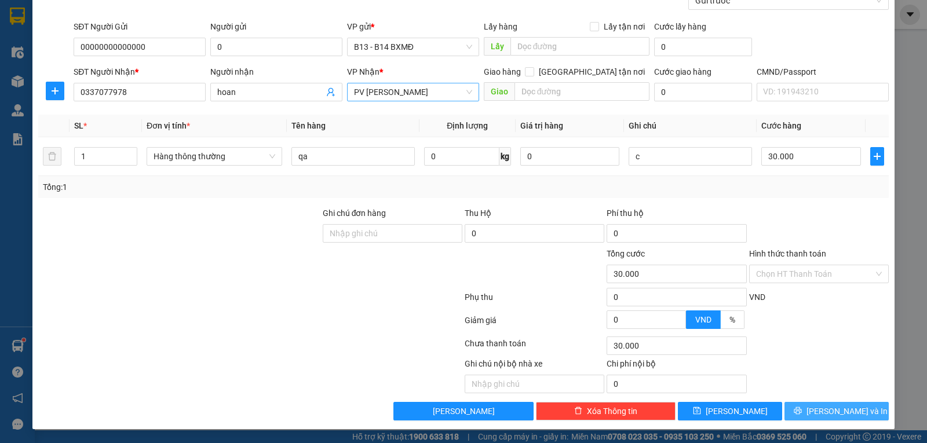
click at [832, 405] on span "[PERSON_NAME] và In" at bounding box center [846, 411] width 81 height 13
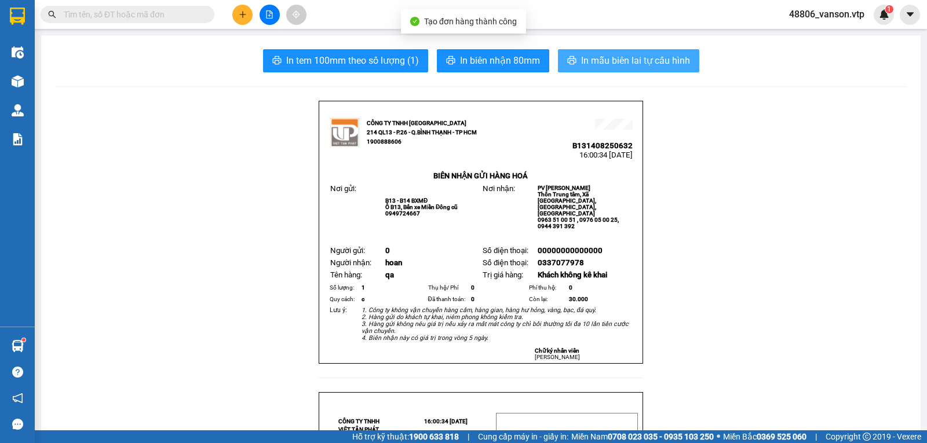
click at [591, 57] on span "In mẫu biên lai tự cấu hình" at bounding box center [635, 60] width 109 height 14
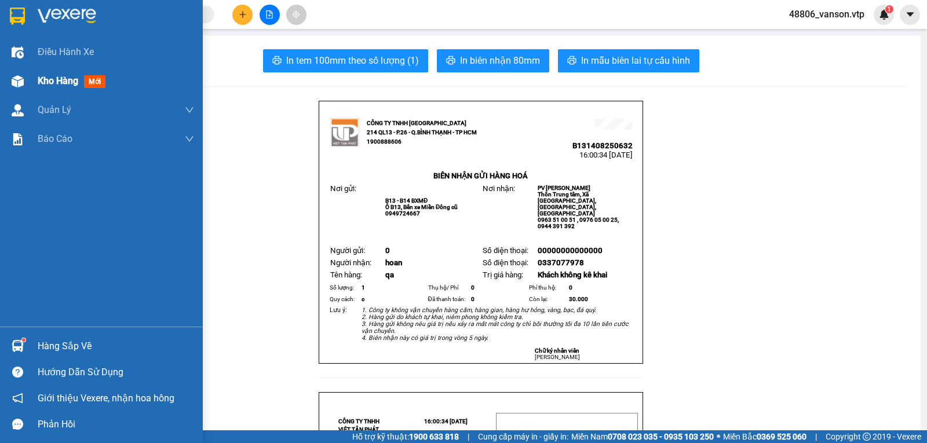
click at [47, 82] on span "Kho hàng" at bounding box center [58, 80] width 41 height 11
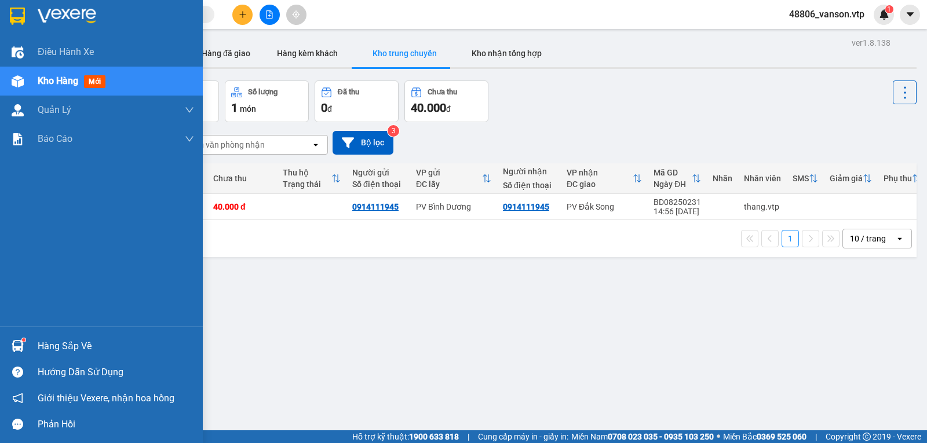
click at [35, 83] on div "Kho hàng mới" at bounding box center [101, 81] width 203 height 29
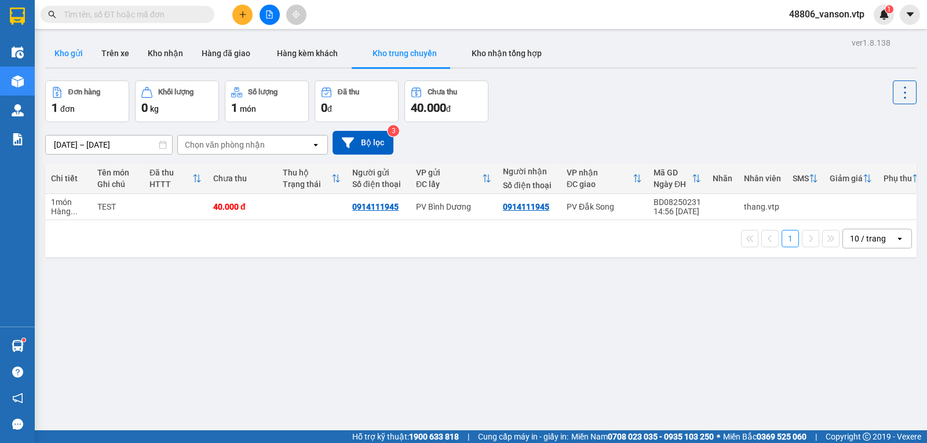
click at [80, 50] on button "Kho gửi" at bounding box center [68, 53] width 47 height 28
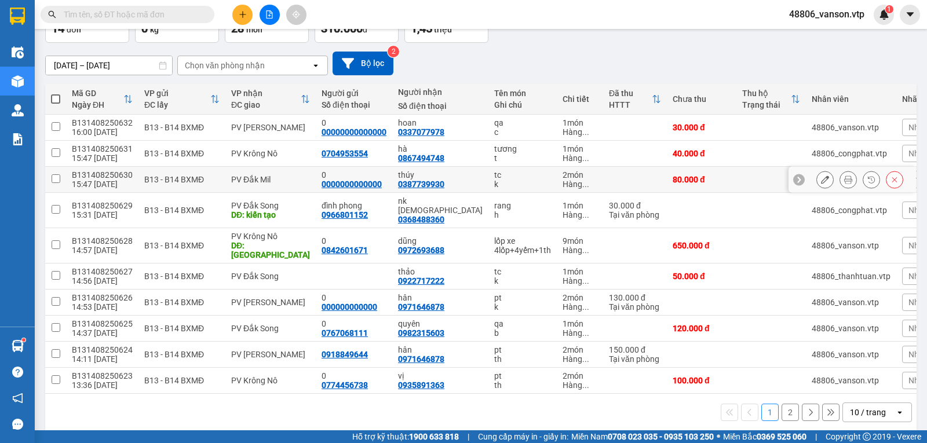
scroll to position [82, 0]
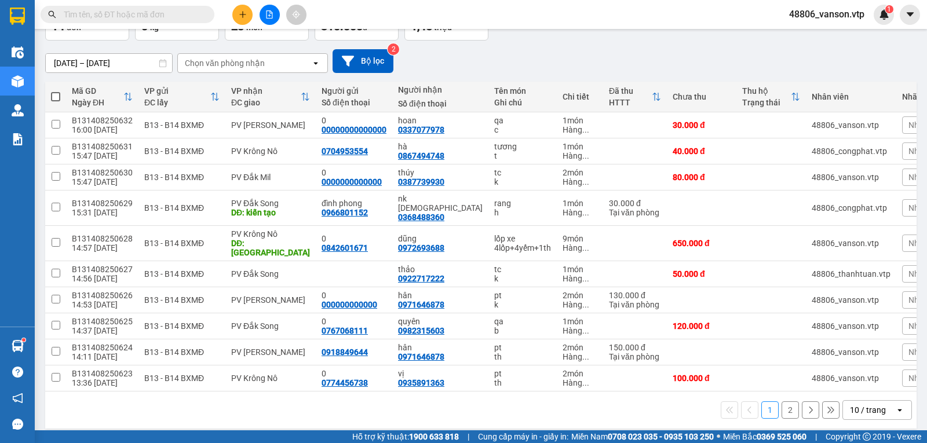
click at [242, 16] on icon "plus" at bounding box center [243, 14] width 8 height 8
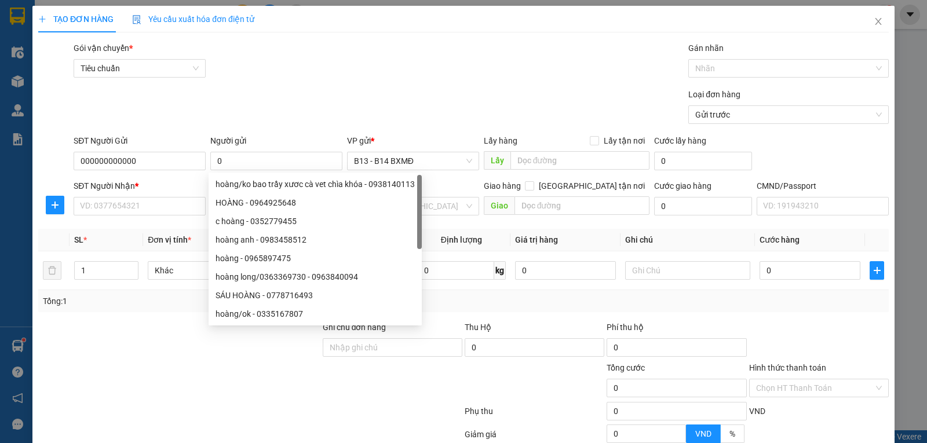
drag, startPoint x: 199, startPoint y: 383, endPoint x: 222, endPoint y: 272, distance: 113.7
click at [199, 383] on div at bounding box center [179, 381] width 284 height 41
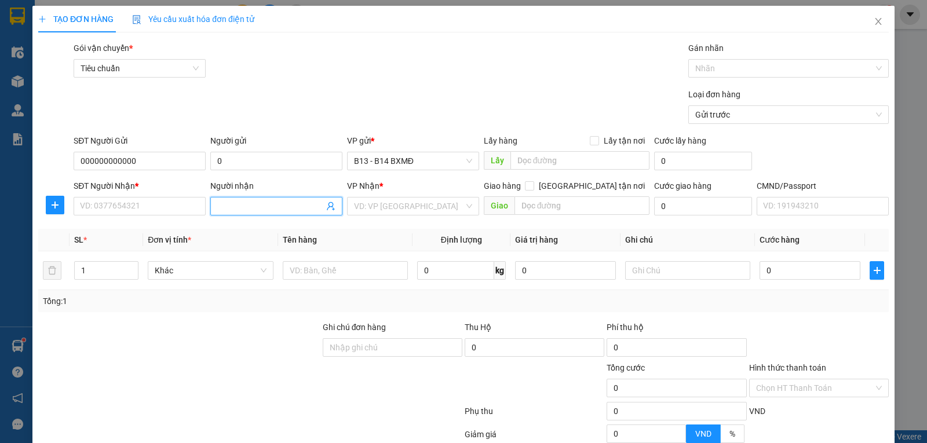
click at [233, 210] on input "Người nhận" at bounding box center [270, 206] width 107 height 13
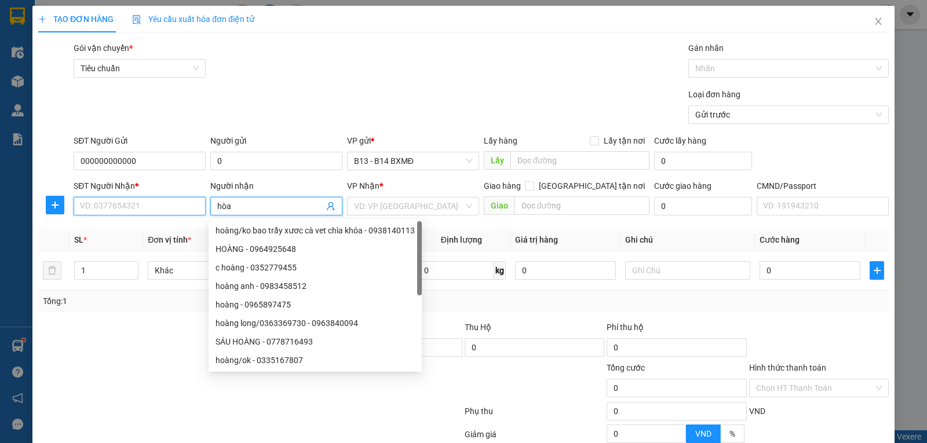
click at [184, 211] on input "SĐT Người Nhận *" at bounding box center [140, 206] width 132 height 19
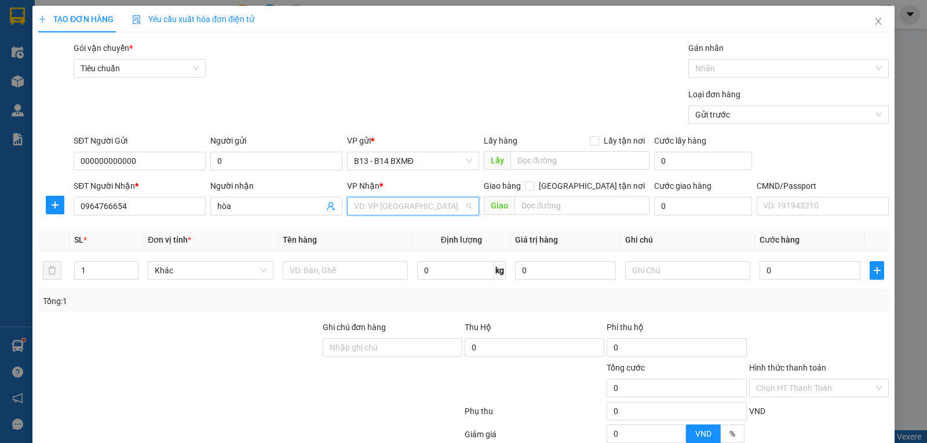
click at [421, 212] on input "search" at bounding box center [409, 206] width 110 height 17
click at [411, 236] on div "PV [PERSON_NAME]" at bounding box center [408, 230] width 117 height 13
click at [346, 275] on input "text" at bounding box center [352, 270] width 123 height 19
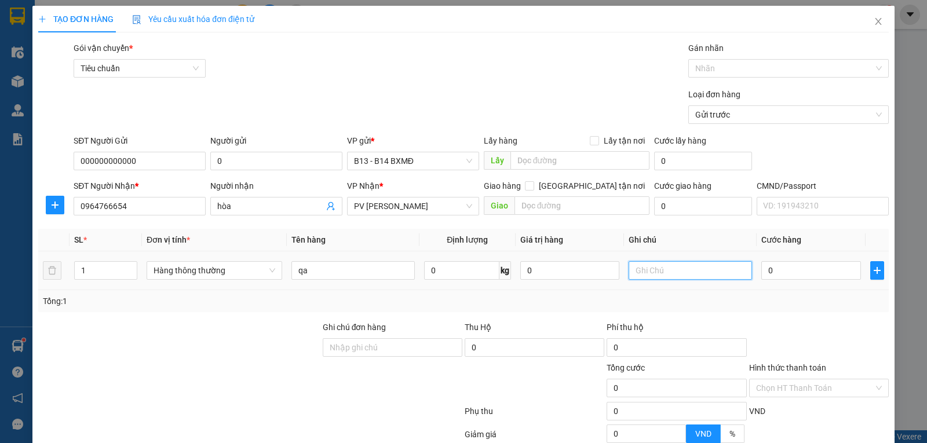
click at [680, 278] on input "text" at bounding box center [689, 270] width 123 height 19
click at [778, 274] on input "0" at bounding box center [810, 270] width 99 height 19
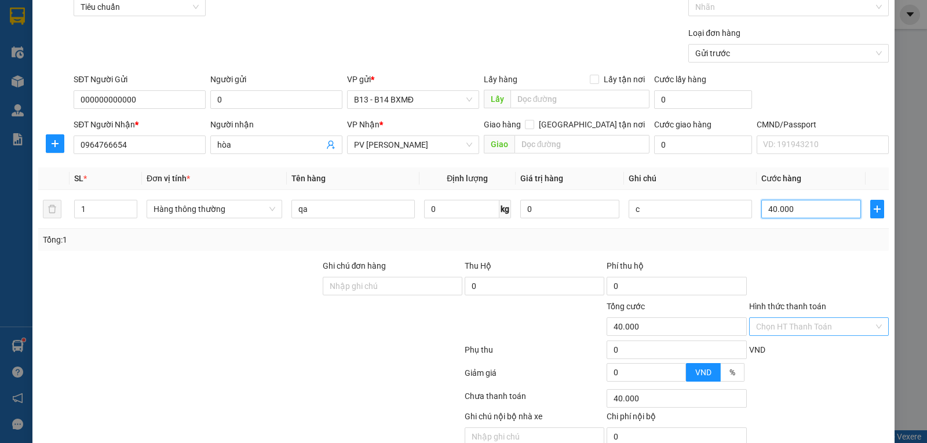
scroll to position [116, 0]
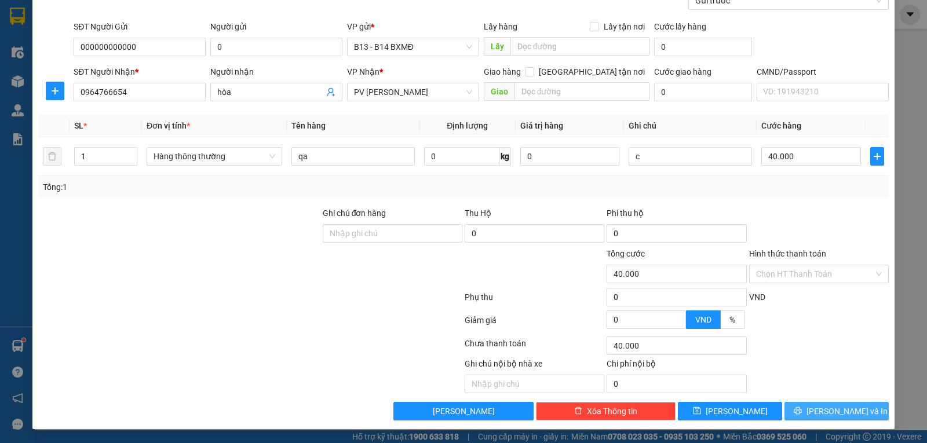
click at [831, 409] on span "[PERSON_NAME] và In" at bounding box center [846, 411] width 81 height 13
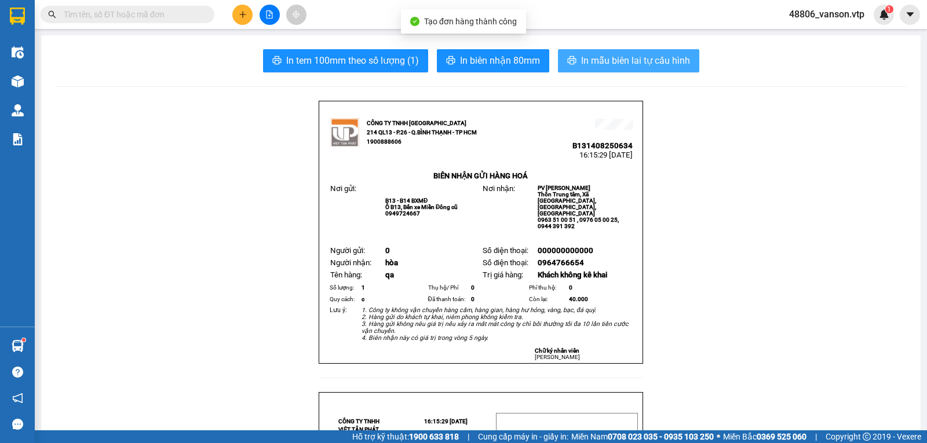
click at [620, 60] on span "In mẫu biên lai tự cấu hình" at bounding box center [635, 60] width 109 height 14
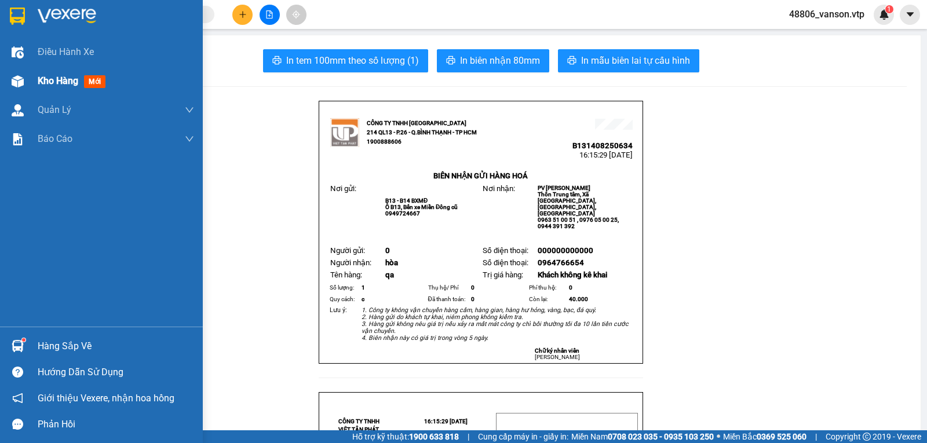
click at [35, 87] on div "Kho hàng mới" at bounding box center [101, 81] width 203 height 29
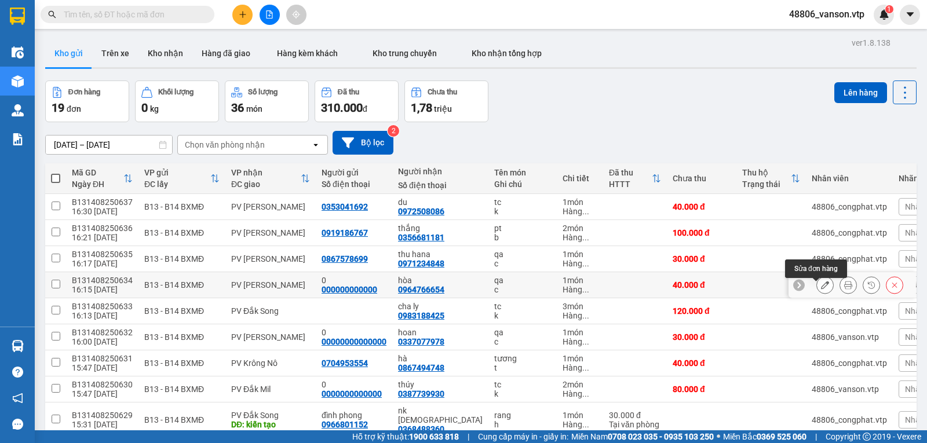
click at [821, 289] on icon at bounding box center [825, 285] width 8 height 8
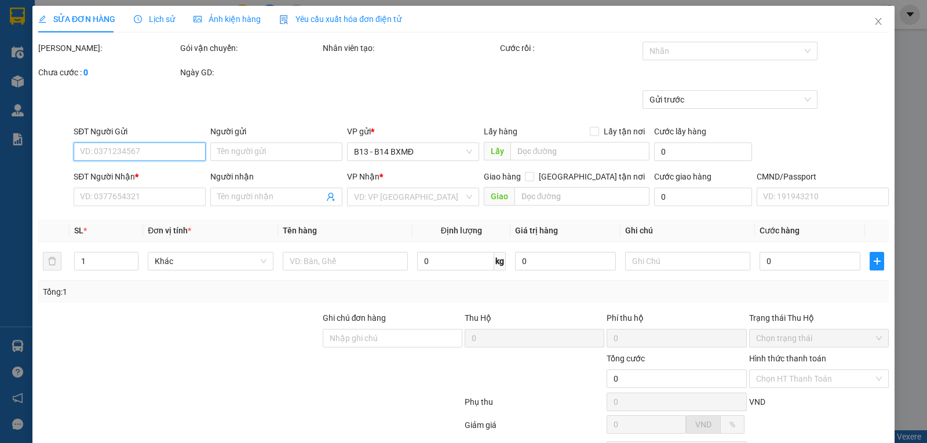
type input "000000000000"
type input "0"
type input "0964766654"
type input "hòa"
type input "40.000"
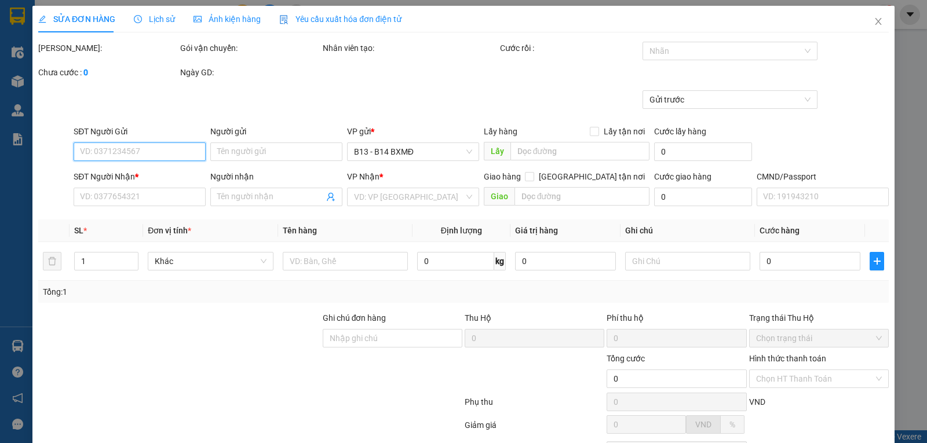
type input "40.000"
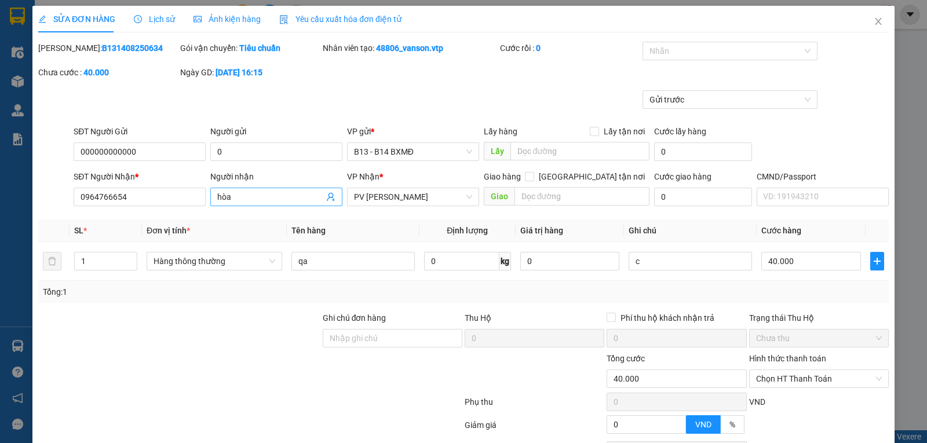
click at [248, 201] on input "hòa" at bounding box center [270, 197] width 107 height 13
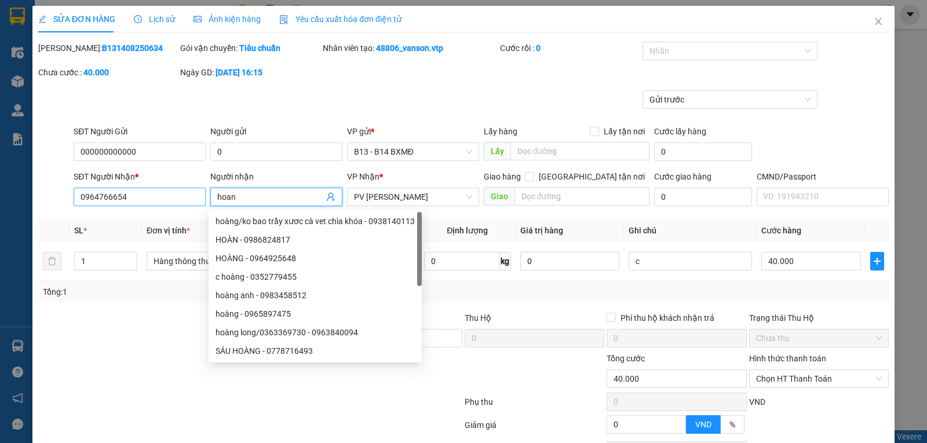
type input "hoan"
drag, startPoint x: 169, startPoint y: 197, endPoint x: 34, endPoint y: 195, distance: 134.4
click at [39, 195] on div "SĐT Người Nhận * 0964766654 0964766654 Người nhận hoan VP Nhận * PV Nam Đong Gi…" at bounding box center [463, 190] width 853 height 41
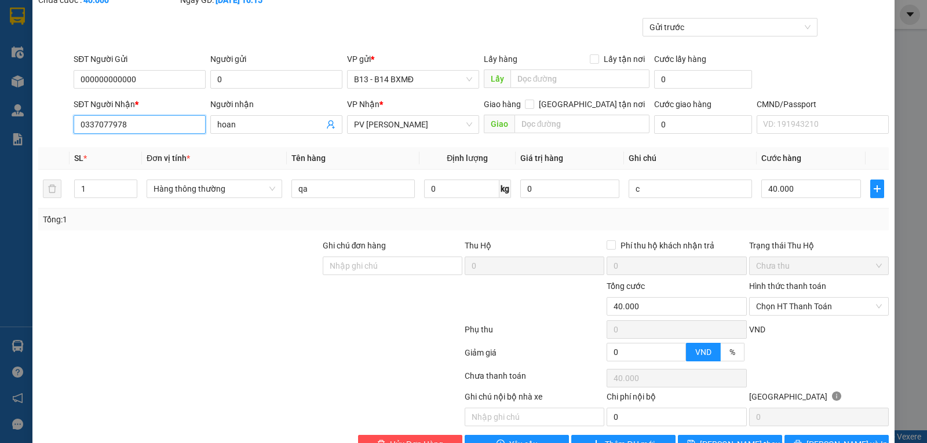
scroll to position [109, 0]
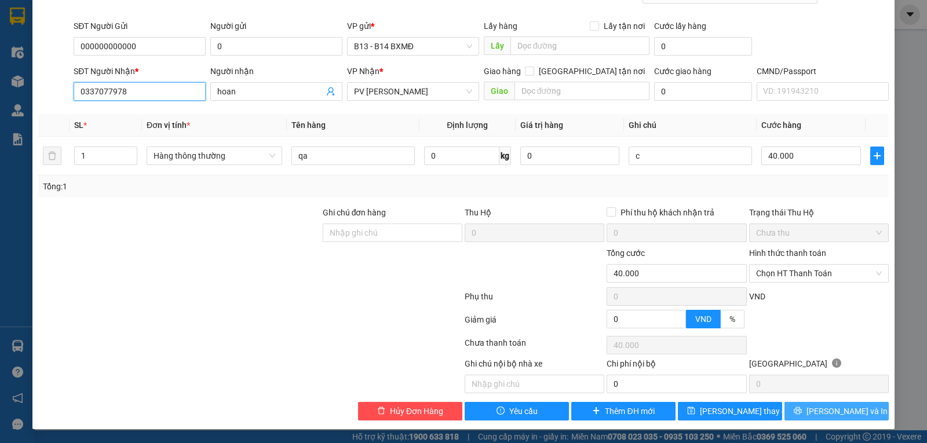
type input "0337077978"
click at [802, 416] on span "printer" at bounding box center [798, 411] width 8 height 9
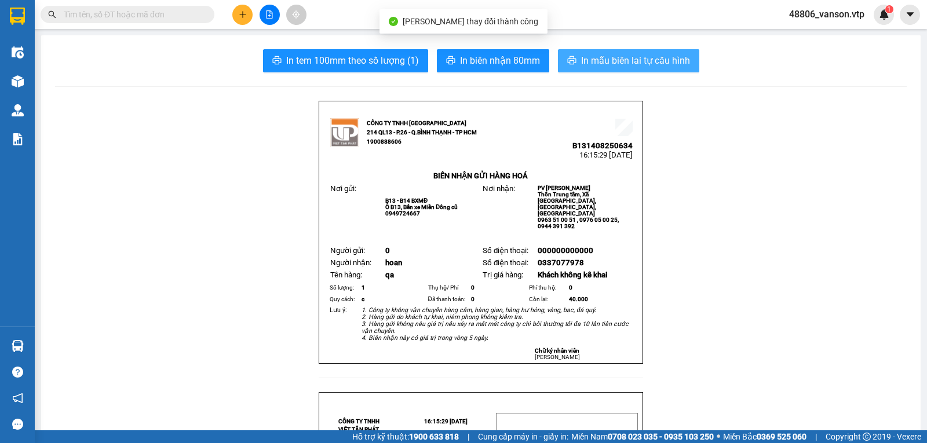
click at [625, 60] on span "In mẫu biên lai tự cấu hình" at bounding box center [635, 60] width 109 height 14
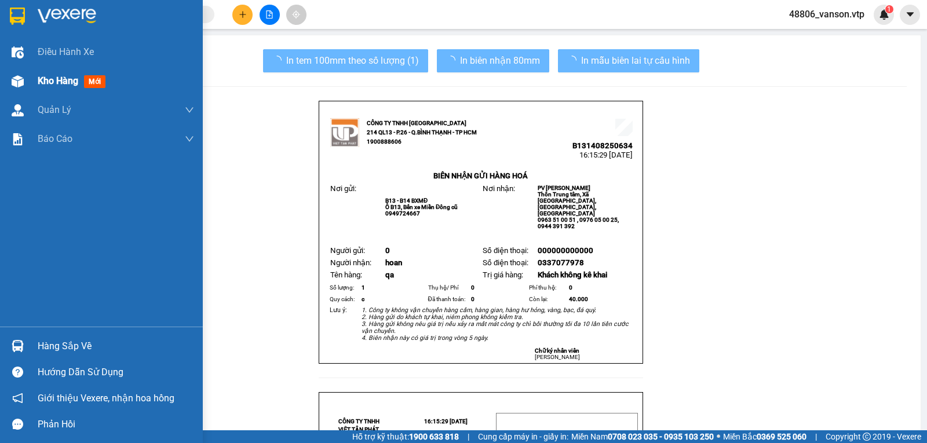
click at [78, 84] on span "Kho hàng" at bounding box center [58, 80] width 41 height 11
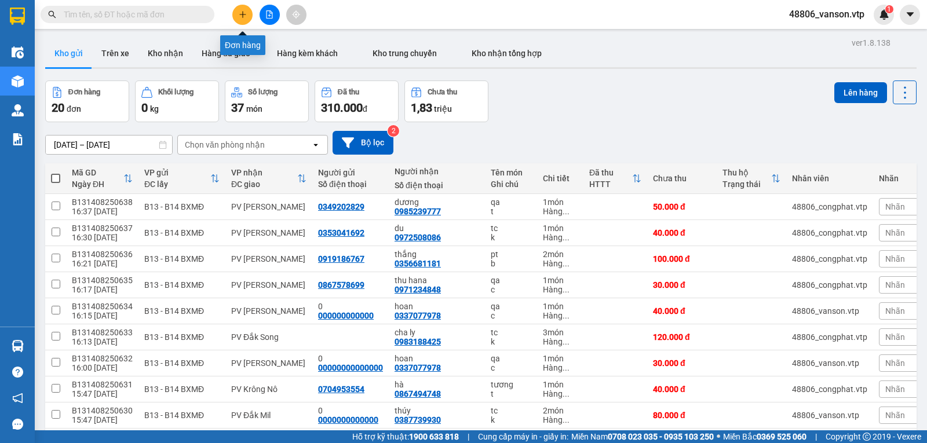
click at [236, 12] on button at bounding box center [242, 15] width 20 height 20
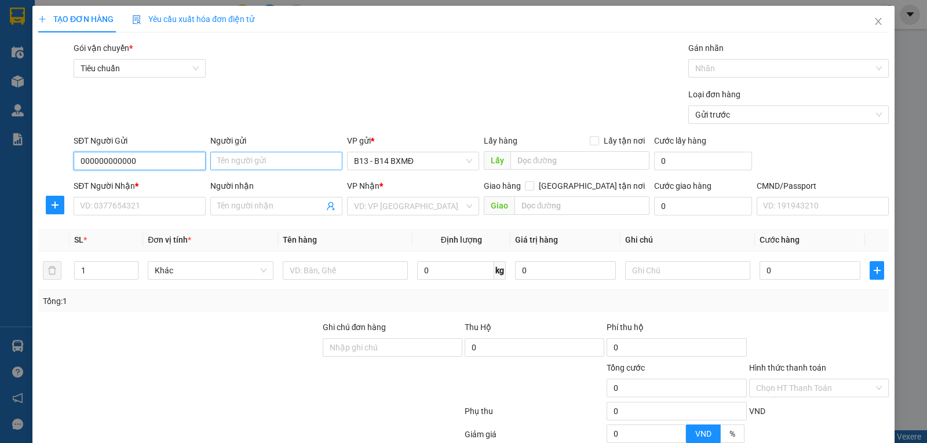
type input "000000000000"
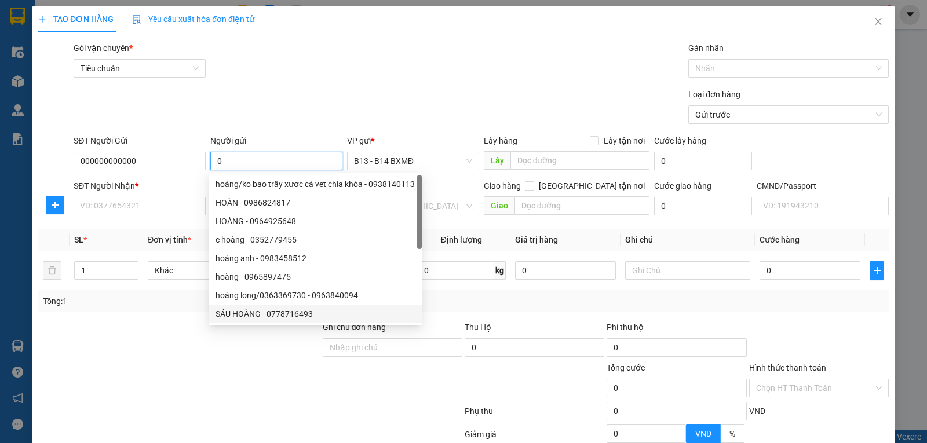
type input "0"
click at [131, 397] on div at bounding box center [179, 381] width 284 height 41
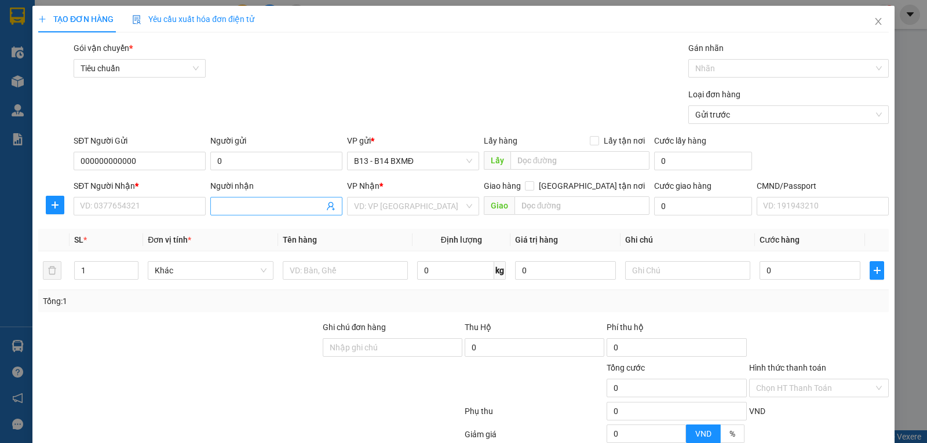
click at [233, 212] on input "Người nhận" at bounding box center [270, 206] width 107 height 13
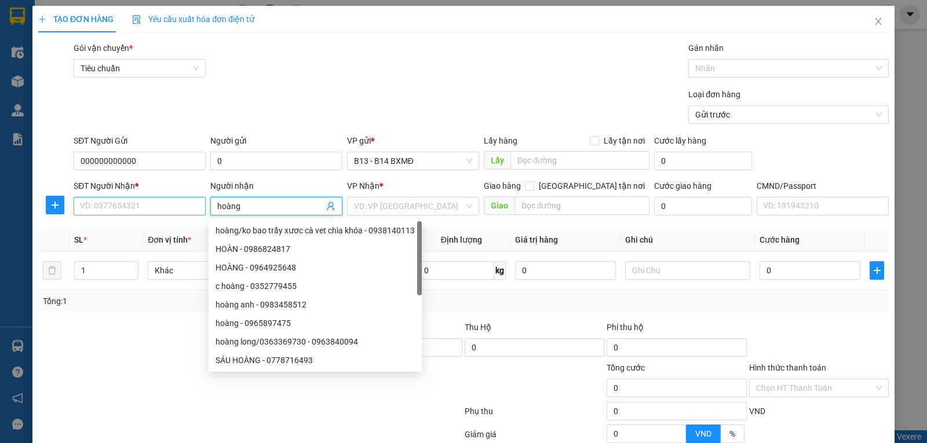
type input "hoàng"
click at [182, 203] on input "SĐT Người Nhận *" at bounding box center [140, 206] width 132 height 19
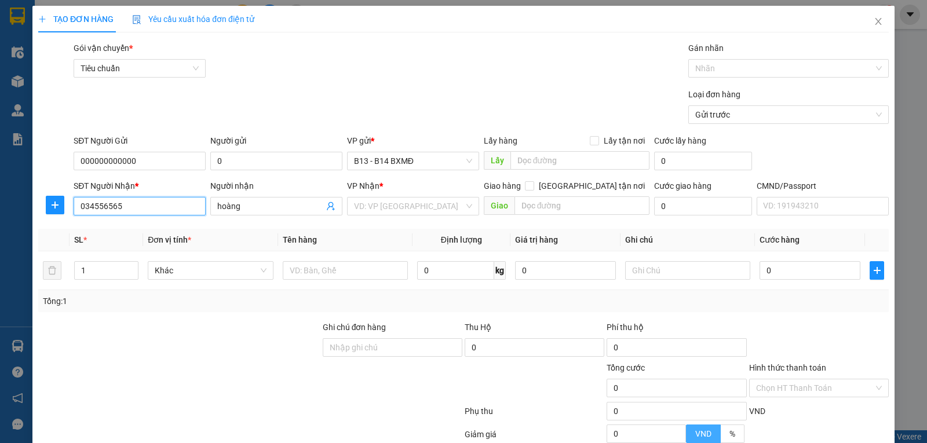
type input "0345565656"
click at [147, 226] on div "0345565656 - mr [PERSON_NAME]" at bounding box center [143, 230] width 126 height 13
type input "mr [PERSON_NAME]"
type input "0345565656"
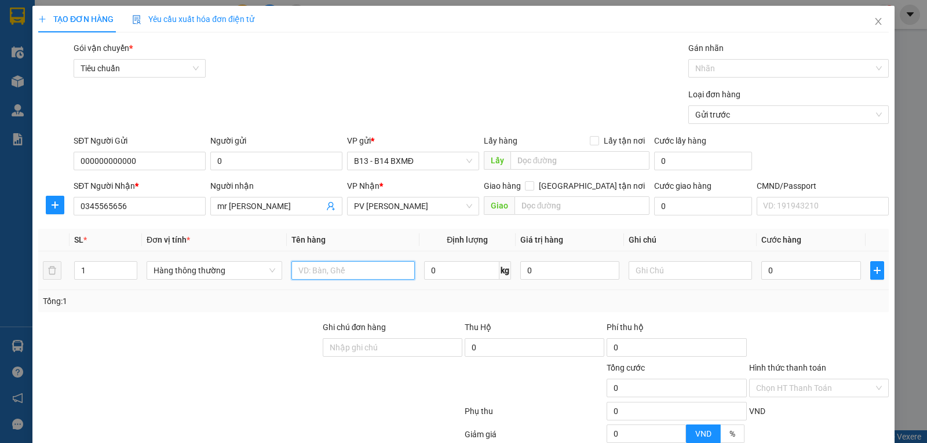
click at [371, 269] on input "text" at bounding box center [352, 270] width 123 height 19
type input "d"
type input "đthoai"
click at [586, 277] on input "0" at bounding box center [569, 270] width 99 height 19
click at [521, 273] on input "0" at bounding box center [569, 270] width 99 height 19
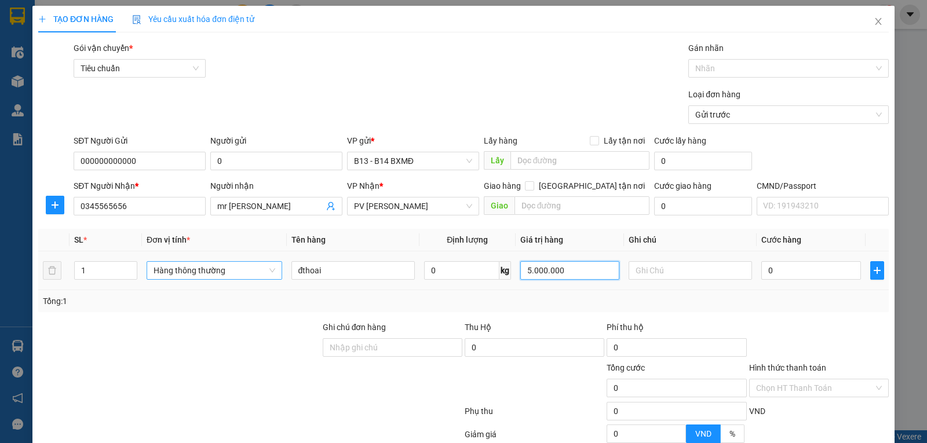
click at [236, 274] on span "Hàng thông thường" at bounding box center [214, 270] width 122 height 17
type input "5.000.000"
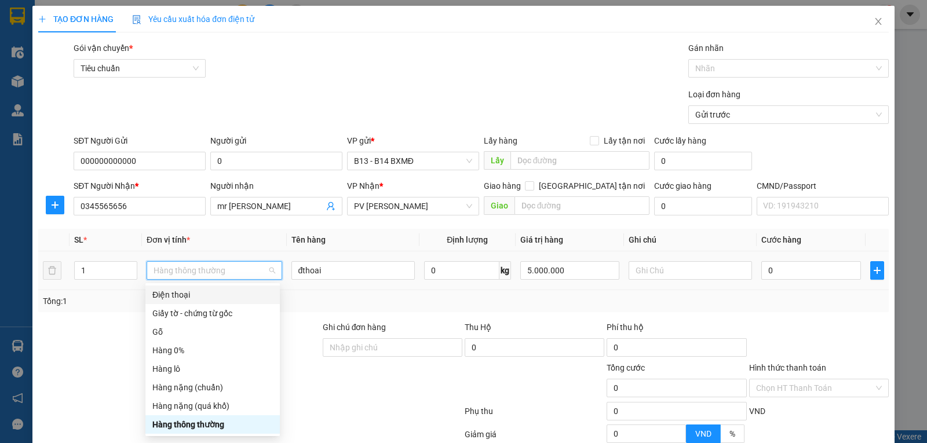
click at [218, 297] on div "Điện thoại" at bounding box center [212, 294] width 120 height 13
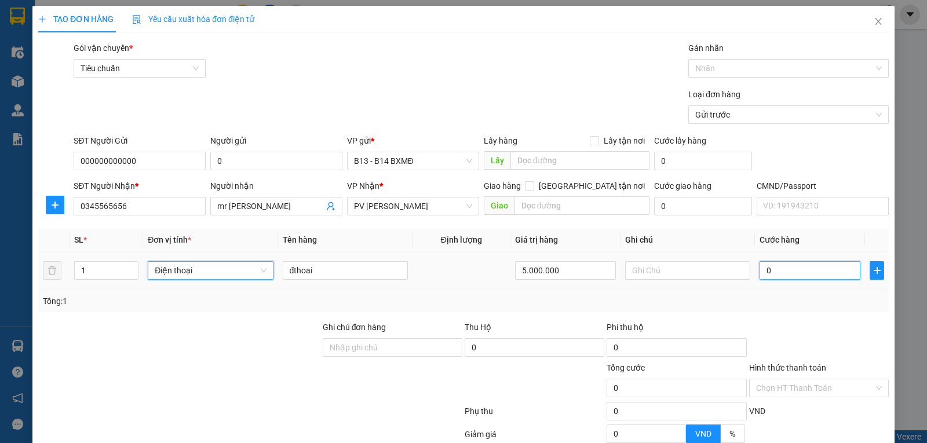
click at [772, 274] on input "0" at bounding box center [809, 270] width 101 height 19
type input "50.000"
type input "500.005"
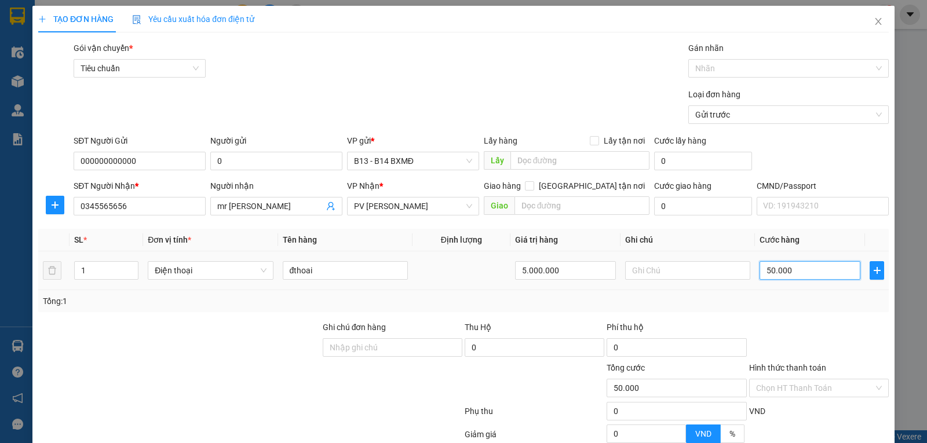
type input "500.005"
type input "5.000.050"
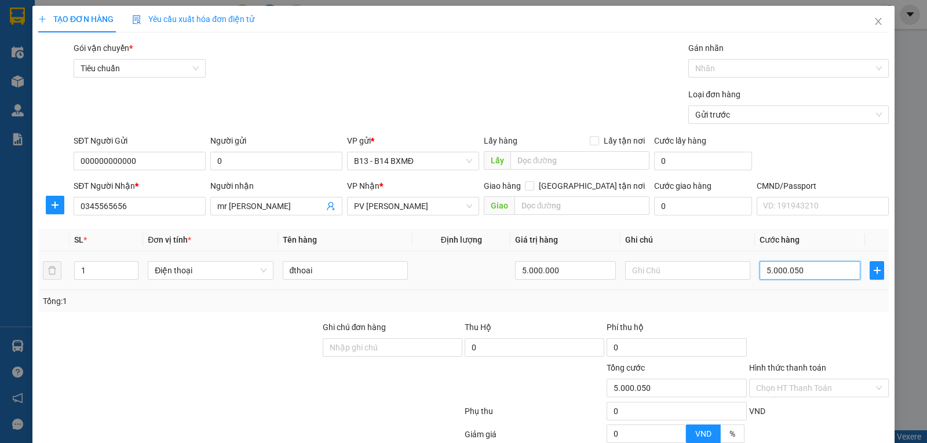
type input "50.000.500"
type input "5.000.050"
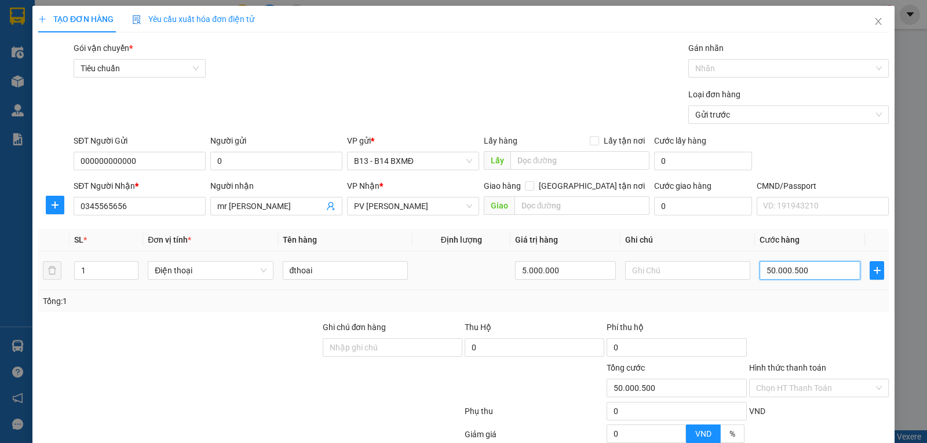
type input "5.000.050"
type input "500.005"
type input "50.000"
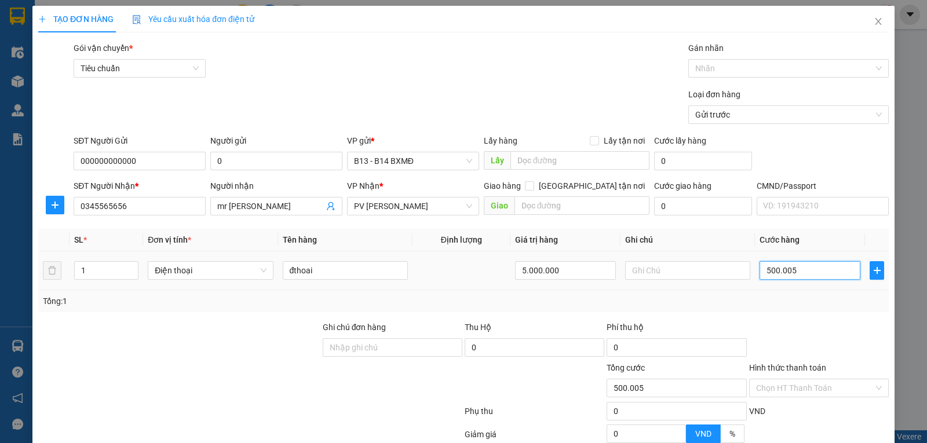
type input "50.000"
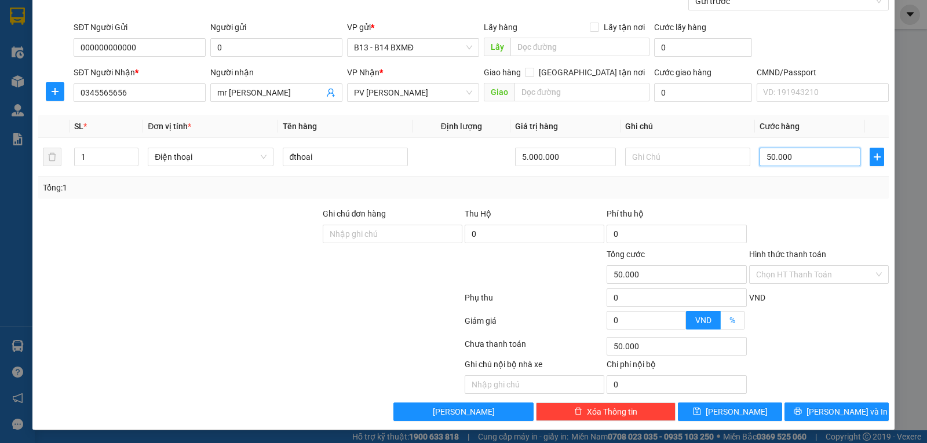
scroll to position [116, 0]
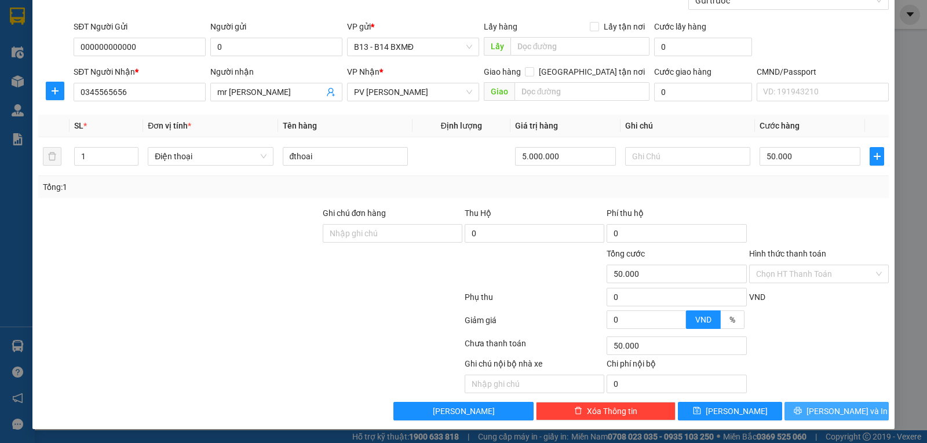
click at [822, 419] on button "[PERSON_NAME] và In" at bounding box center [836, 411] width 104 height 19
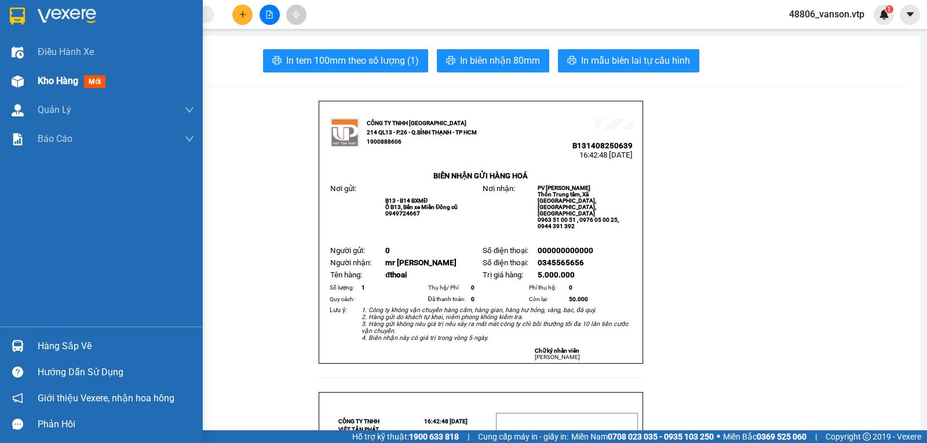
click at [24, 77] on div at bounding box center [18, 81] width 20 height 20
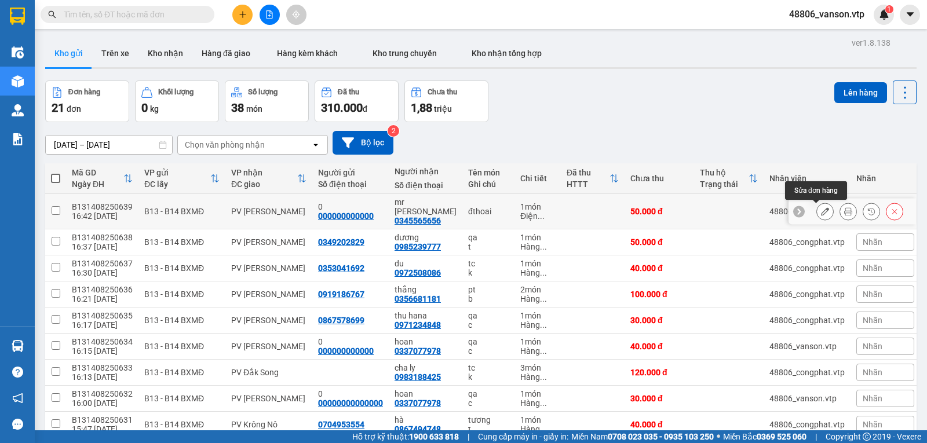
click at [821, 211] on icon at bounding box center [825, 211] width 8 height 8
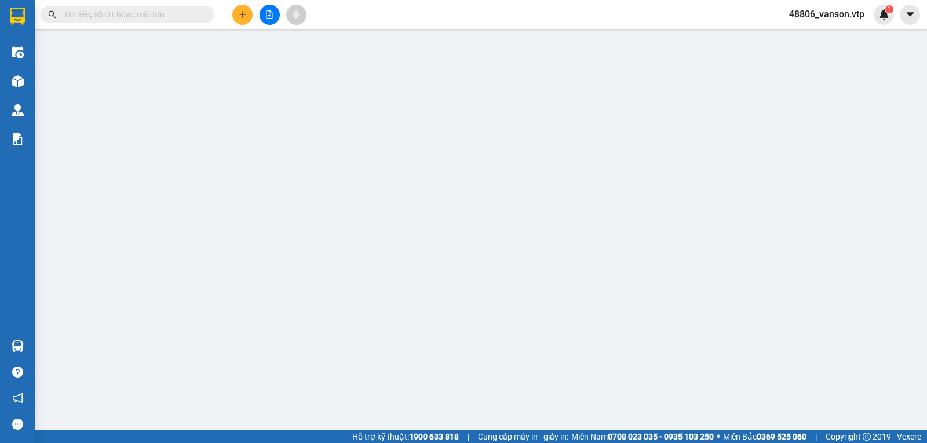
type input "000000000000"
type input "0"
type input "0345565656"
type input "mr [PERSON_NAME]"
type input "50.000"
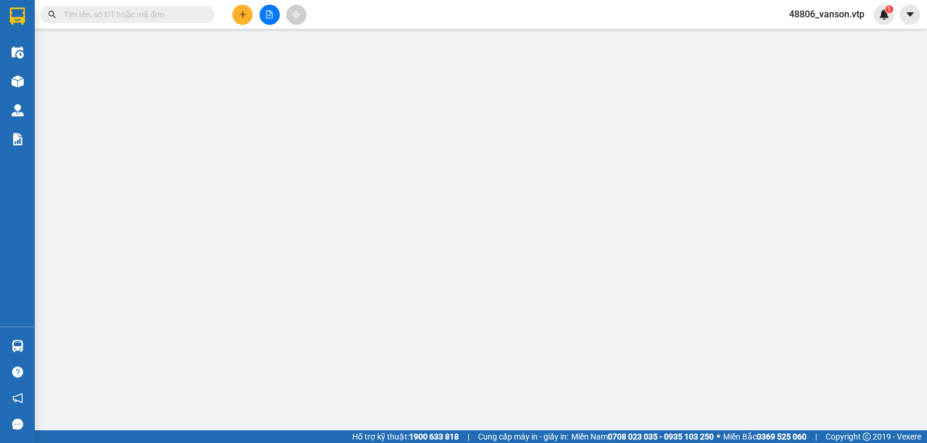
type input "50.000"
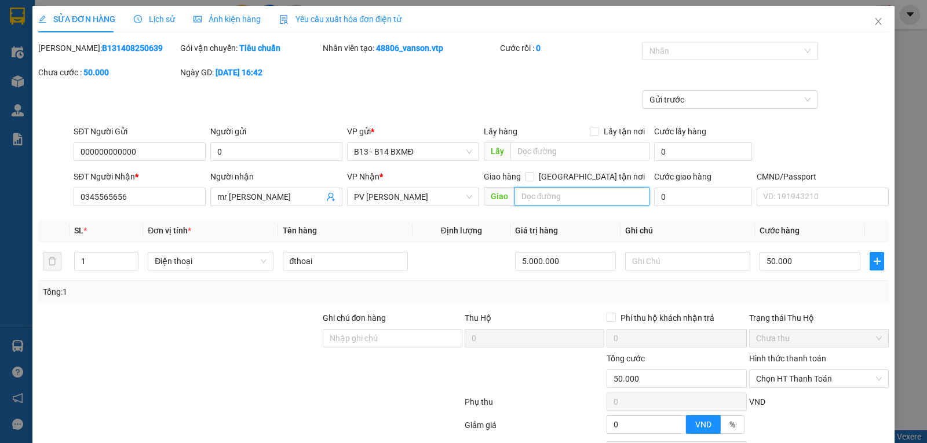
click at [571, 204] on input "text" at bounding box center [582, 196] width 136 height 19
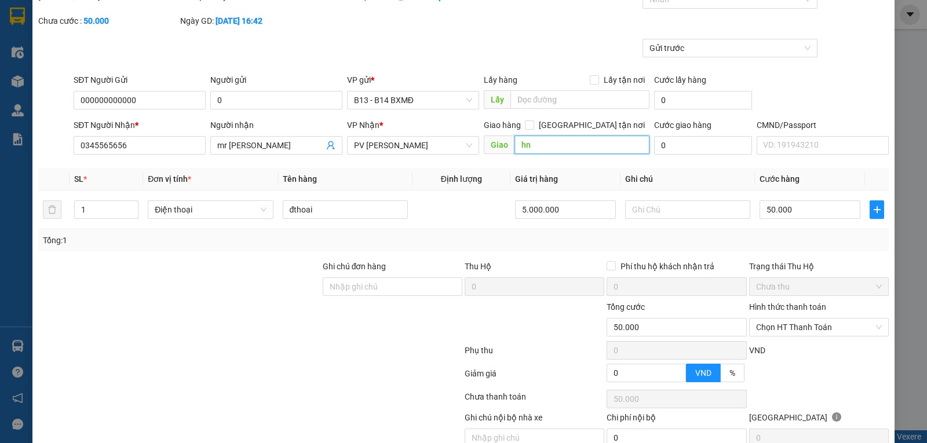
scroll to position [109, 0]
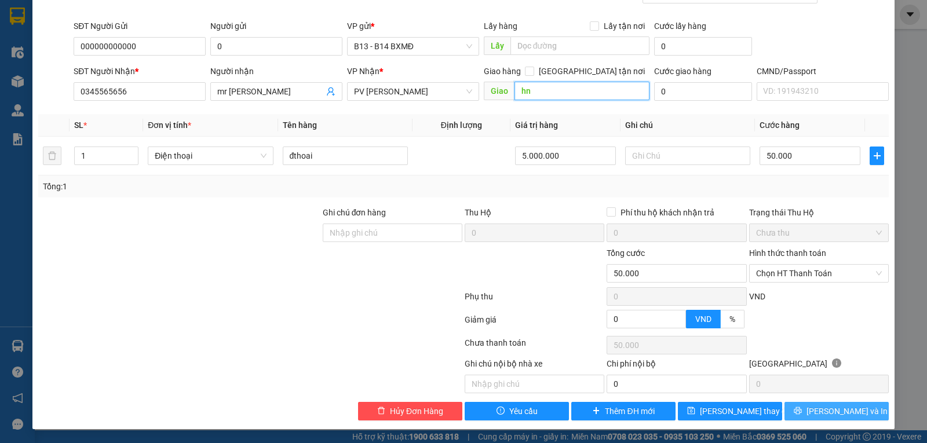
type input "hn"
click at [802, 407] on icon "printer" at bounding box center [798, 411] width 8 height 8
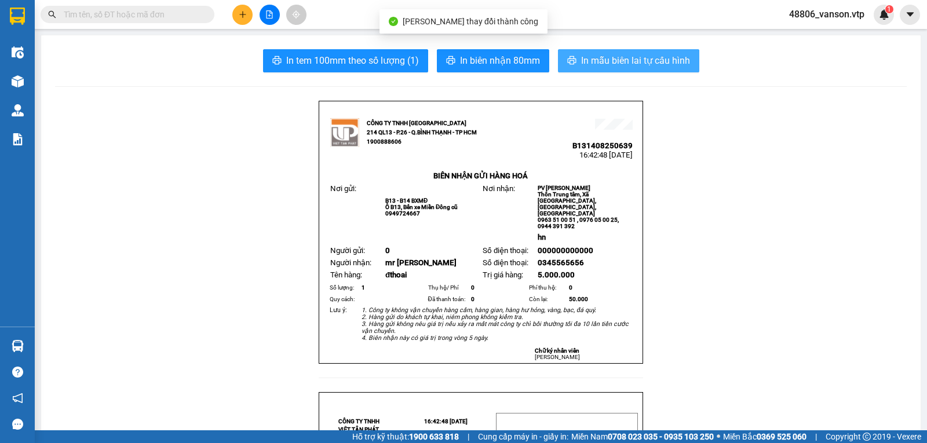
click at [629, 60] on span "In mẫu biên lai tự cấu hình" at bounding box center [635, 60] width 109 height 14
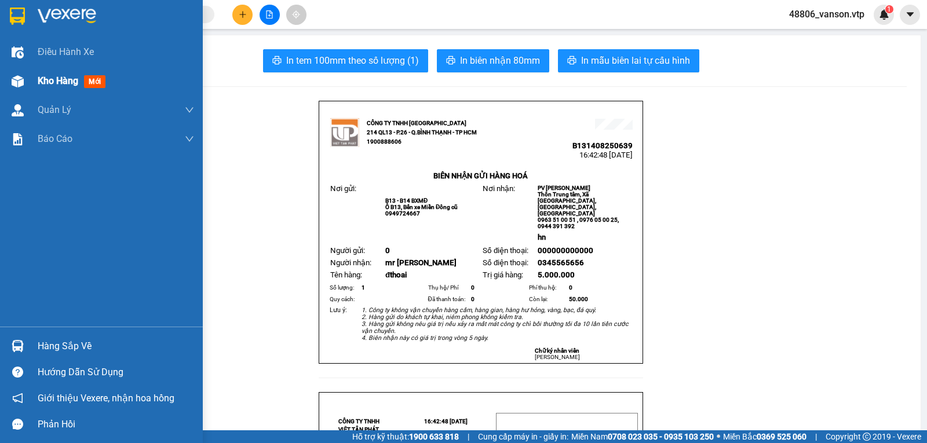
click at [44, 78] on span "Kho hàng" at bounding box center [58, 80] width 41 height 11
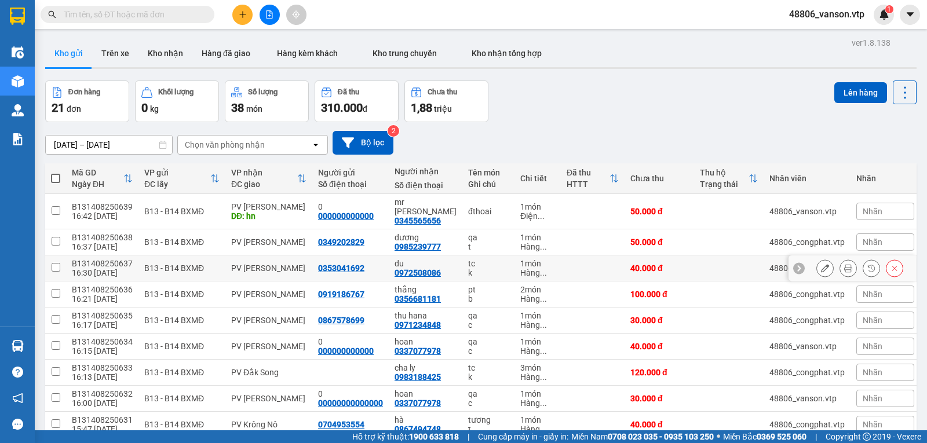
scroll to position [77, 0]
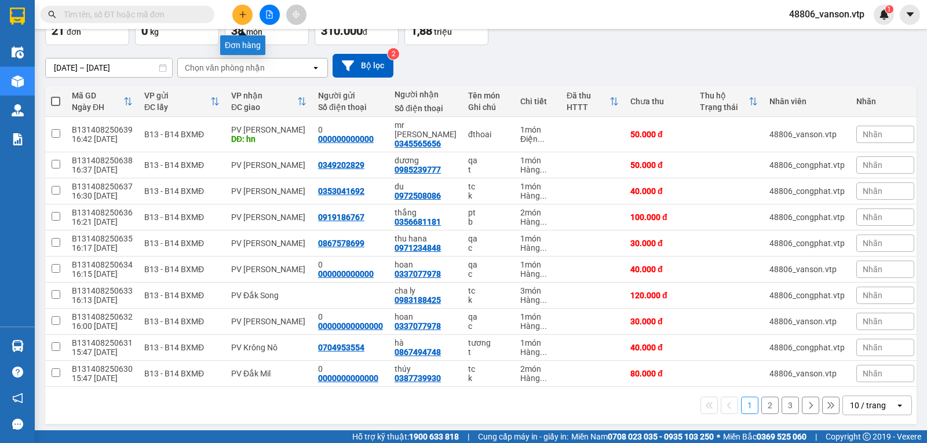
click at [241, 14] on icon "plus" at bounding box center [243, 14] width 8 height 8
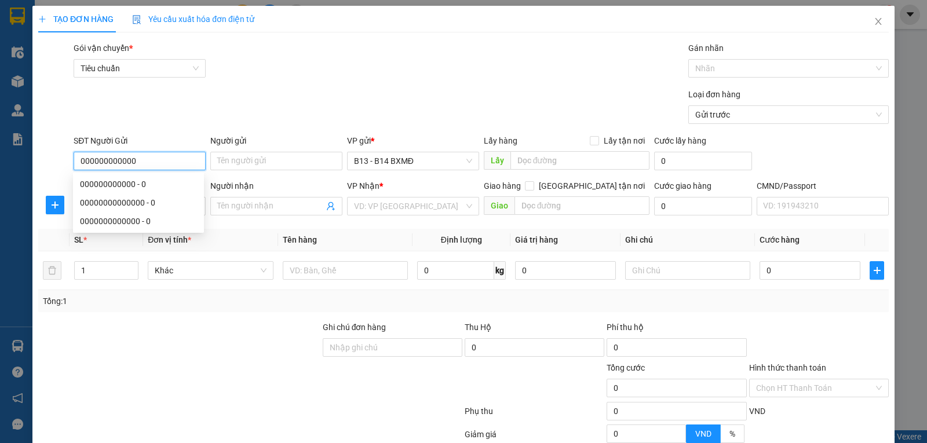
type input "000000000000"
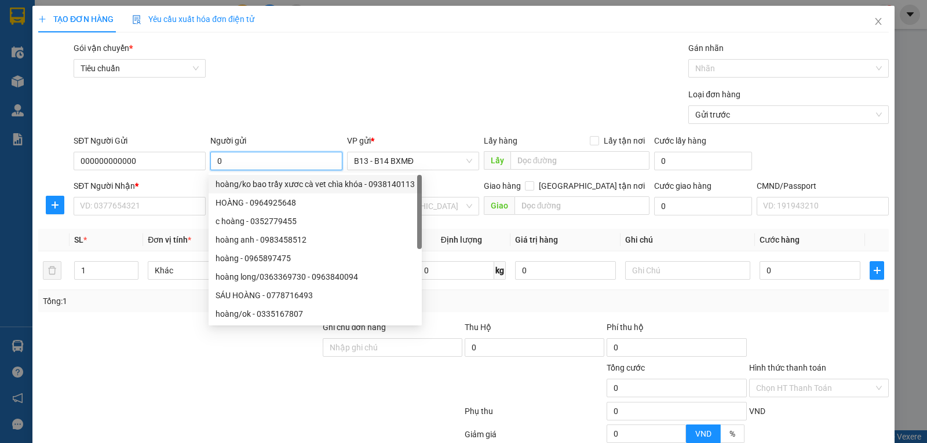
type input "0"
click at [117, 308] on div "Tổng: 1" at bounding box center [201, 301] width 316 height 13
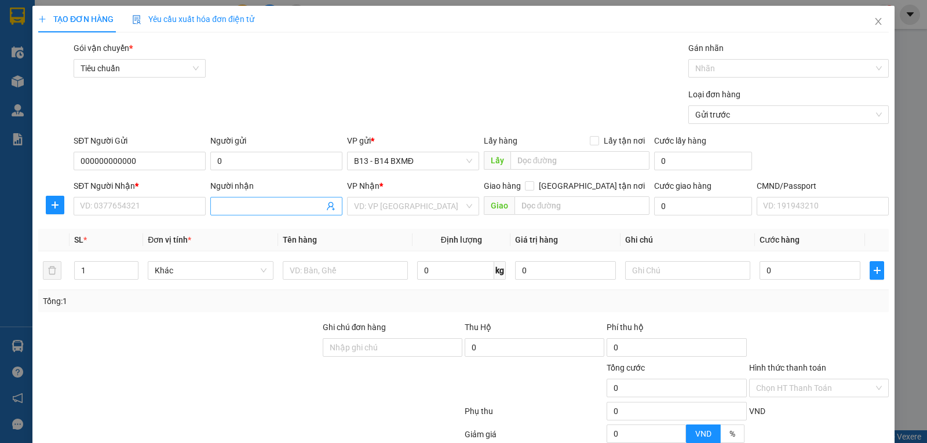
click at [229, 210] on input "Người nhận" at bounding box center [270, 206] width 107 height 13
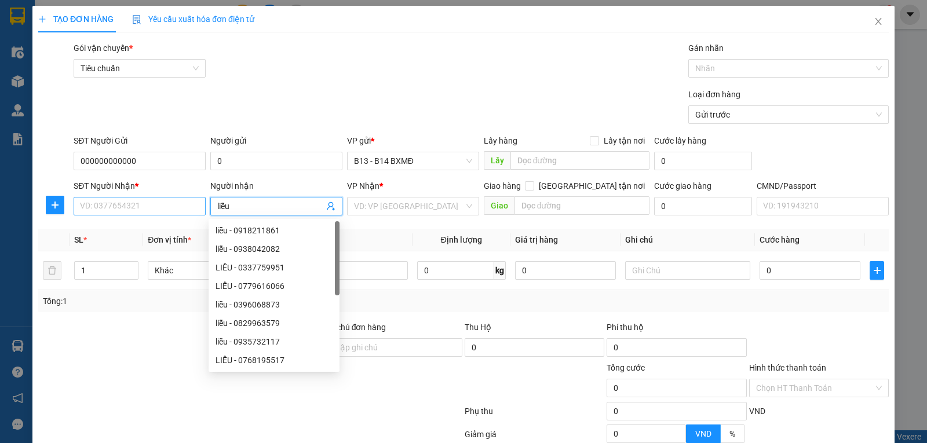
type input "liễu"
click at [182, 207] on input "SĐT Người Nhận *" at bounding box center [140, 206] width 132 height 19
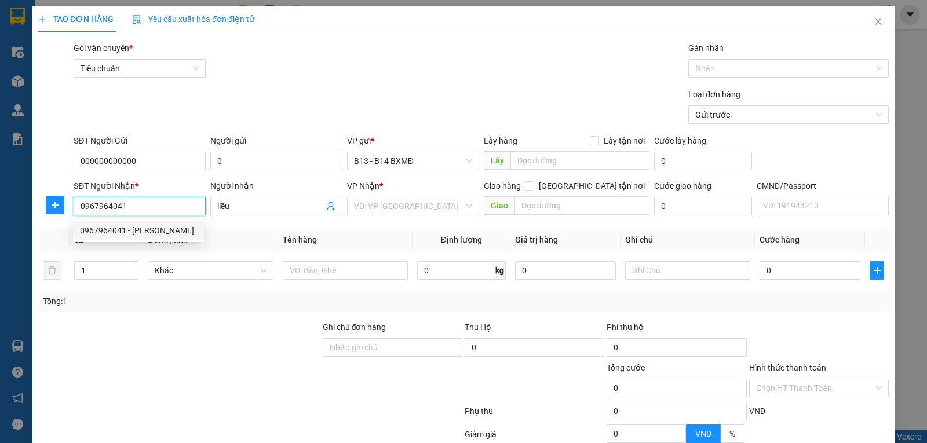
click at [162, 235] on div "0967964041 - [PERSON_NAME]" at bounding box center [138, 230] width 117 height 13
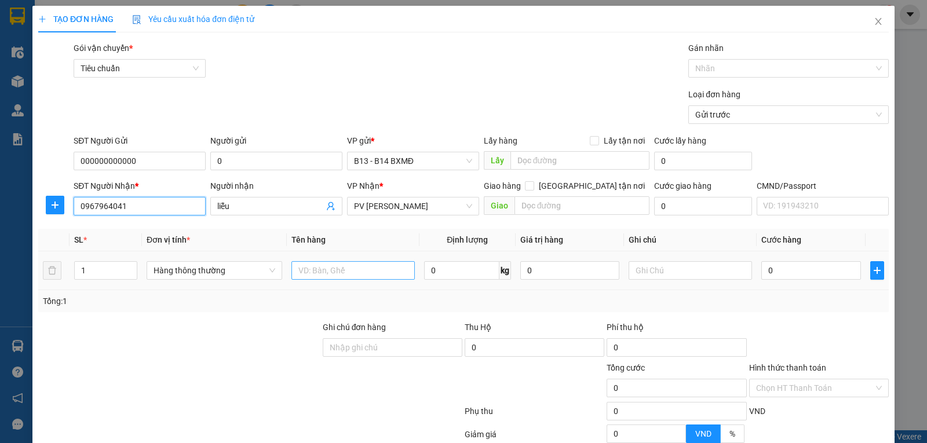
type input "0967964041"
click at [372, 272] on input "text" at bounding box center [352, 270] width 123 height 19
type input "bp"
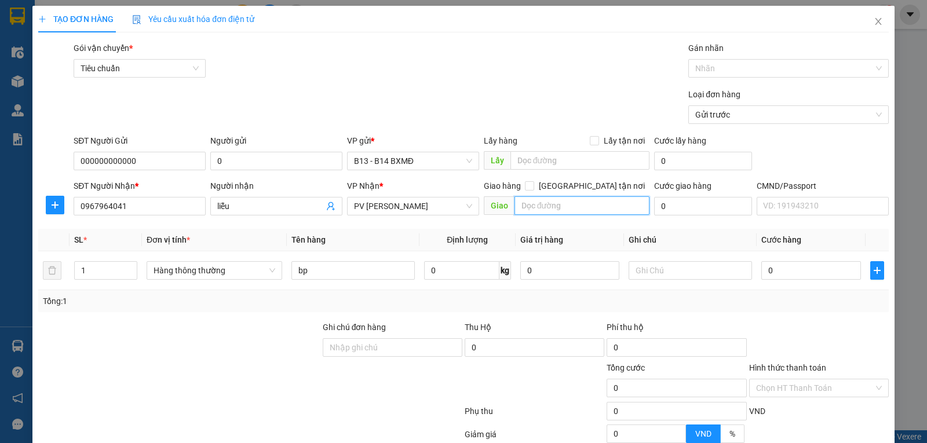
click at [559, 210] on input "text" at bounding box center [582, 205] width 136 height 19
type input "hn"
click at [768, 277] on input "0" at bounding box center [810, 270] width 99 height 19
type input "3"
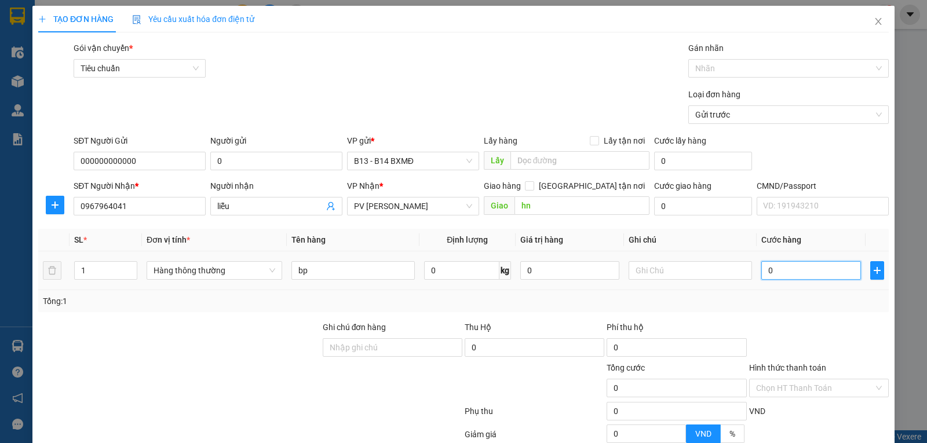
type input "3"
type input "30"
type input "300"
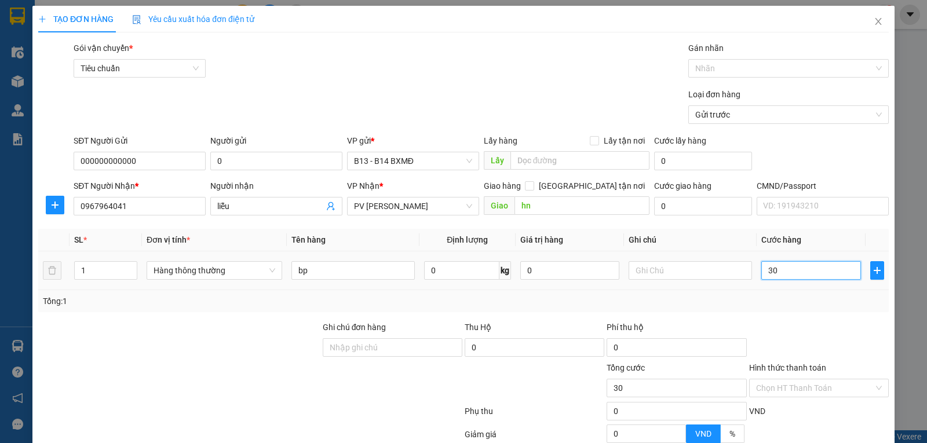
type input "300"
type input "3.000"
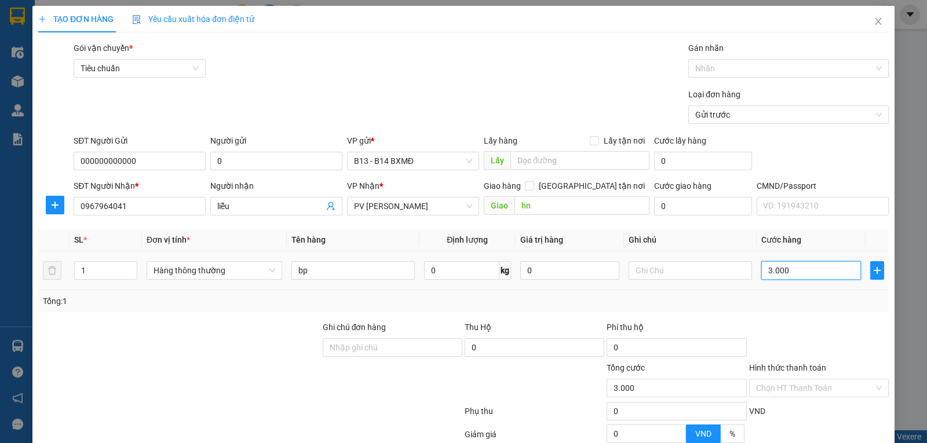
type input "30.000"
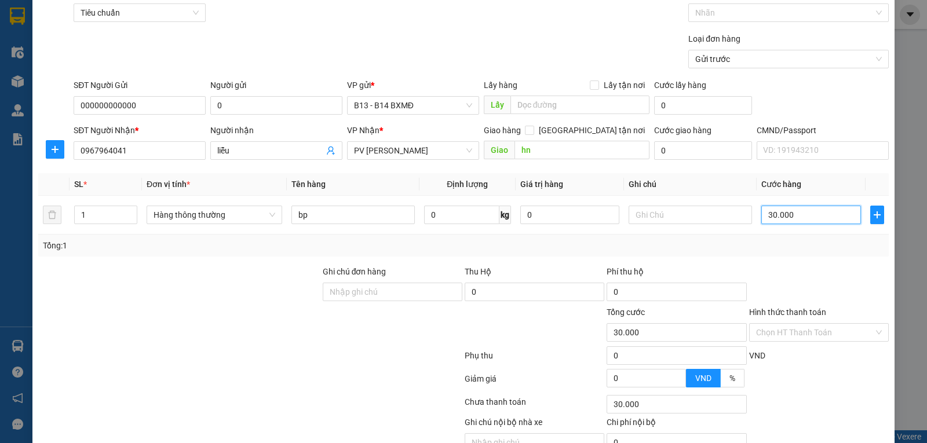
scroll to position [116, 0]
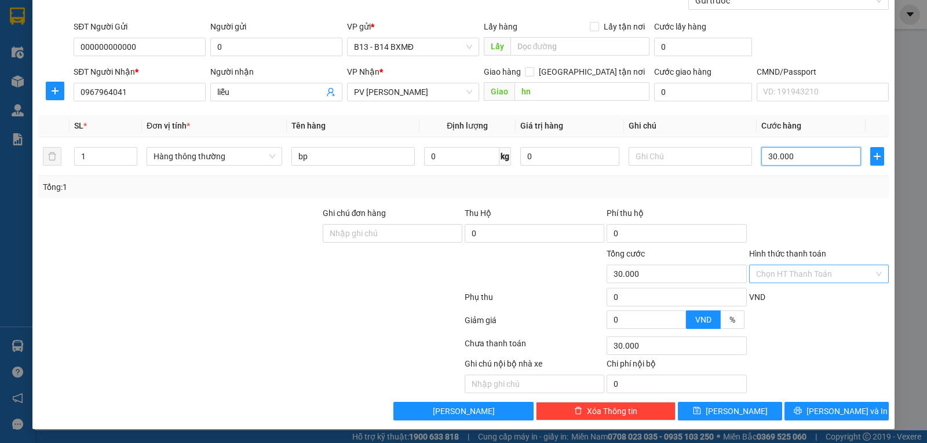
type input "30.000"
click at [807, 277] on input "Hình thức thanh toán" at bounding box center [815, 273] width 118 height 17
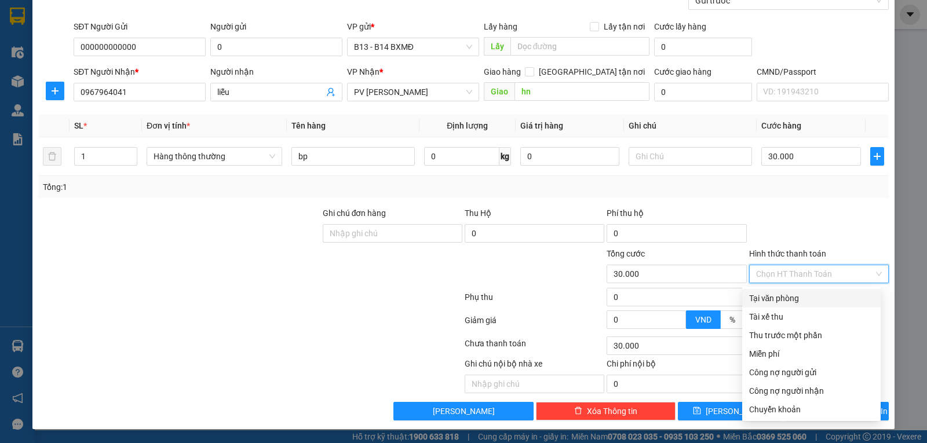
click at [786, 297] on div "Tại văn phòng" at bounding box center [811, 298] width 125 height 13
type input "0"
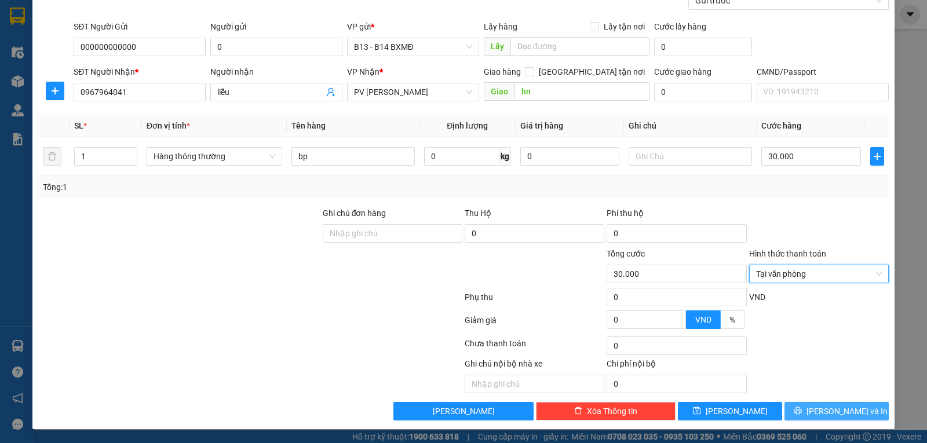
click at [853, 411] on button "[PERSON_NAME] và In" at bounding box center [836, 411] width 104 height 19
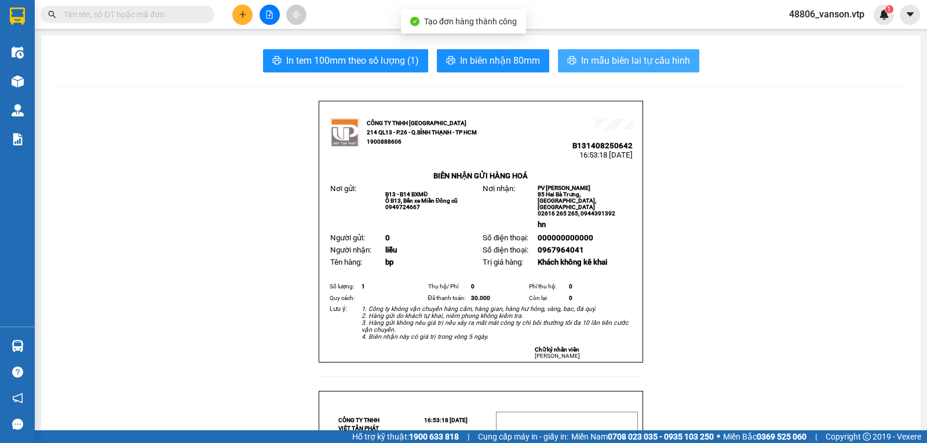
click at [594, 65] on span "In mẫu biên lai tự cấu hình" at bounding box center [635, 60] width 109 height 14
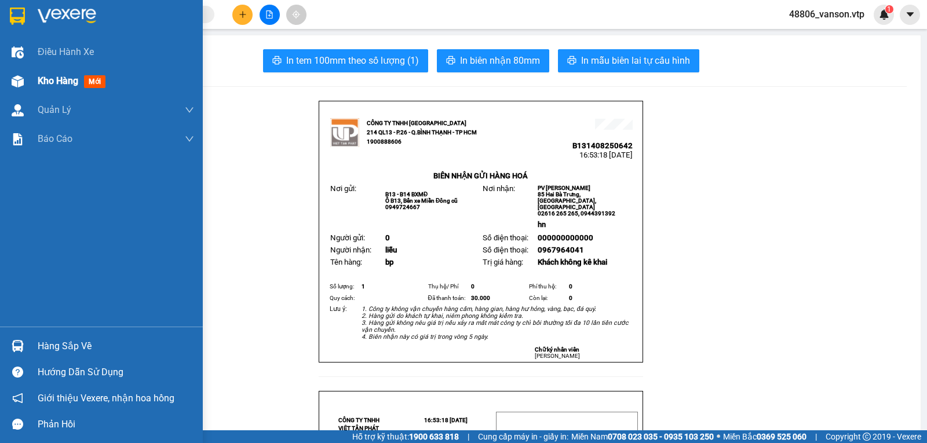
click at [50, 81] on span "Kho hàng" at bounding box center [58, 80] width 41 height 11
